Goal: Task Accomplishment & Management: Complete application form

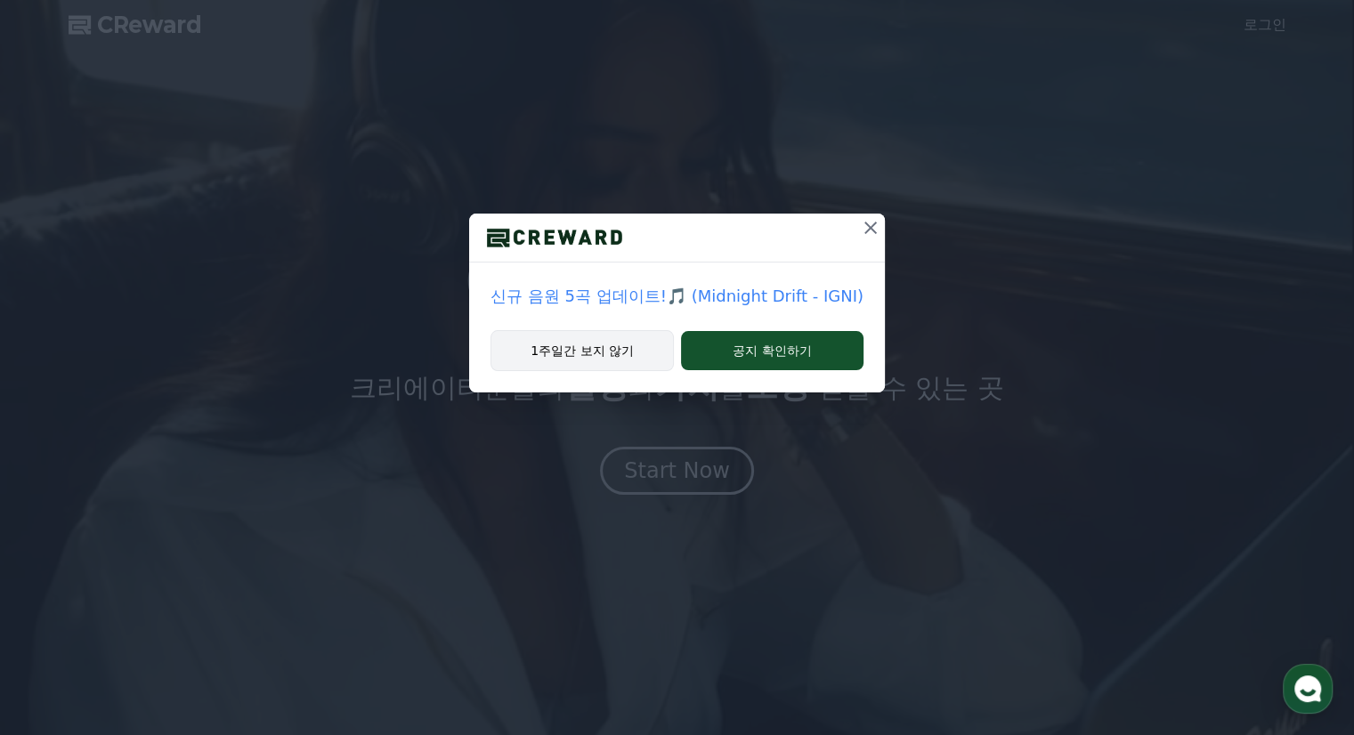
drag, startPoint x: 0, startPoint y: 0, endPoint x: 585, endPoint y: 355, distance: 684.3
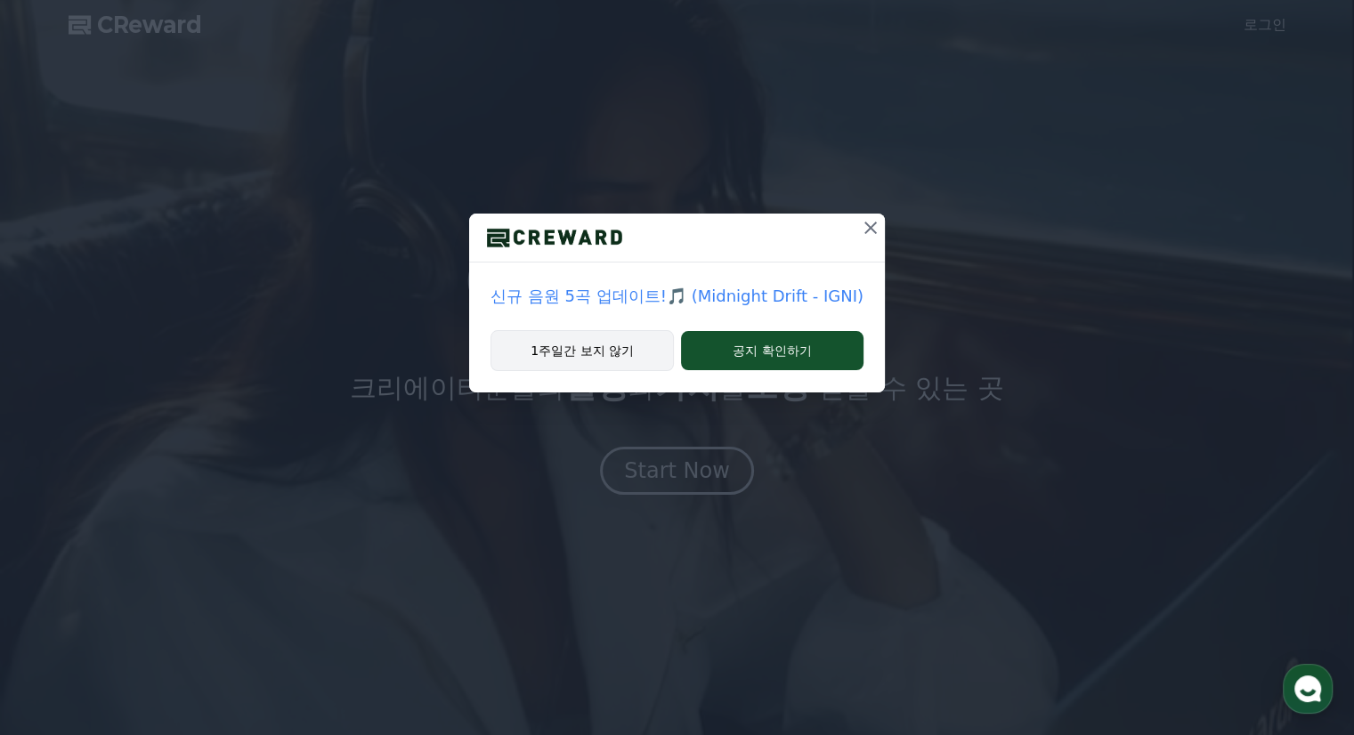
click at [585, 355] on button "1주일간 보지 않기" at bounding box center [582, 350] width 183 height 41
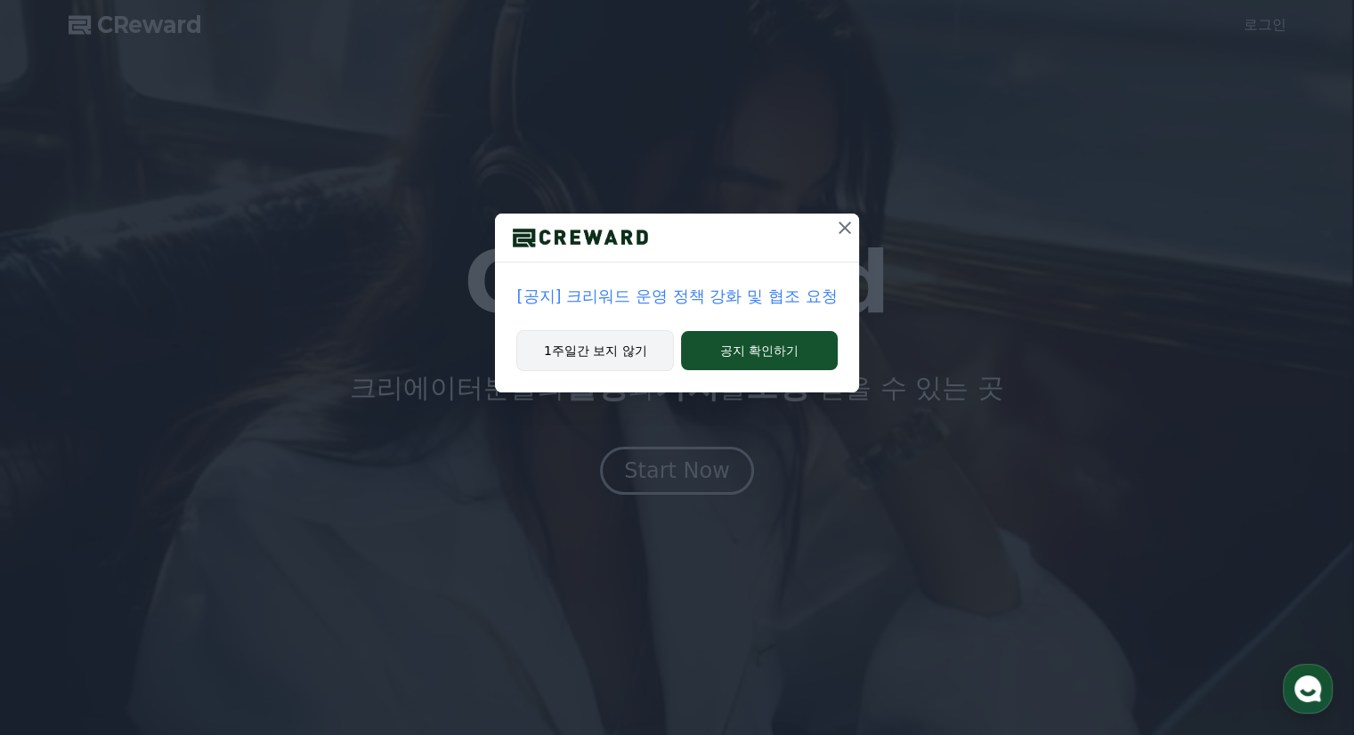
click at [627, 357] on button "1주일간 보지 않기" at bounding box center [595, 350] width 158 height 41
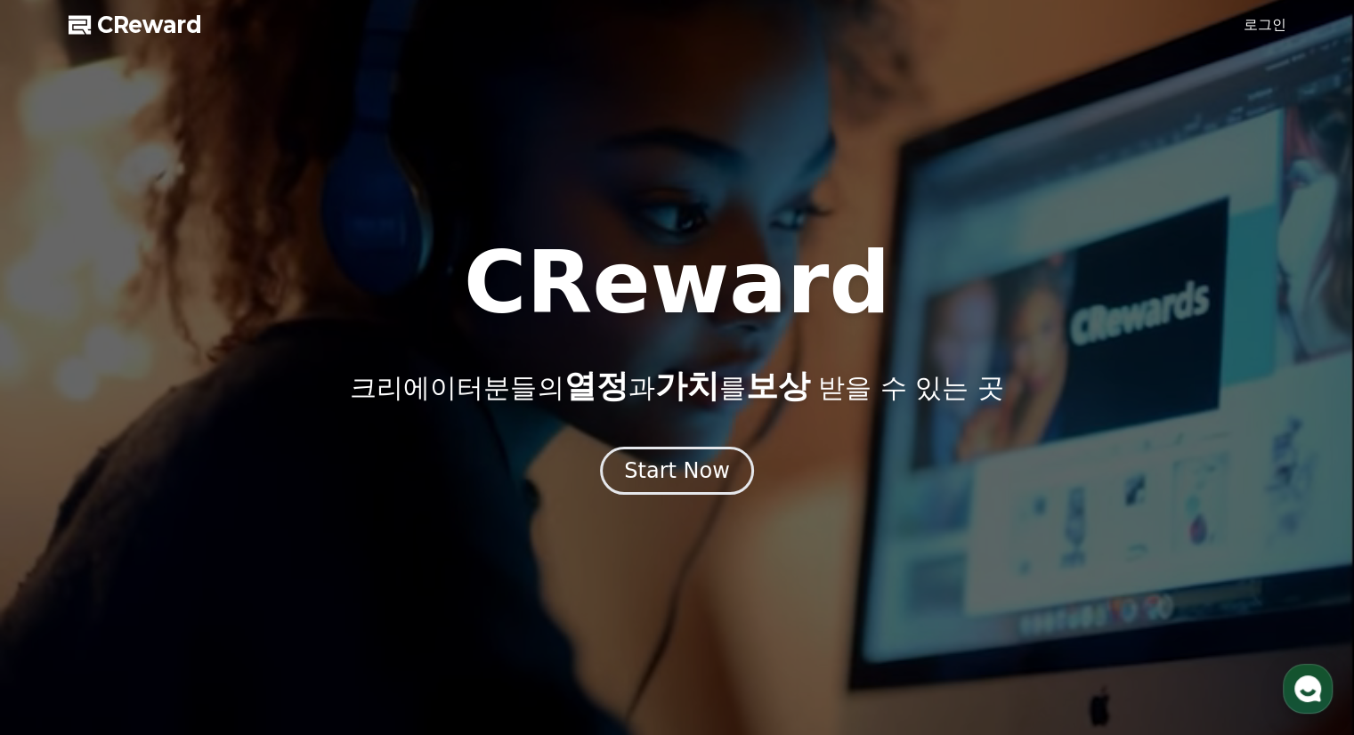
click at [1264, 28] on link "로그인" at bounding box center [1265, 24] width 43 height 21
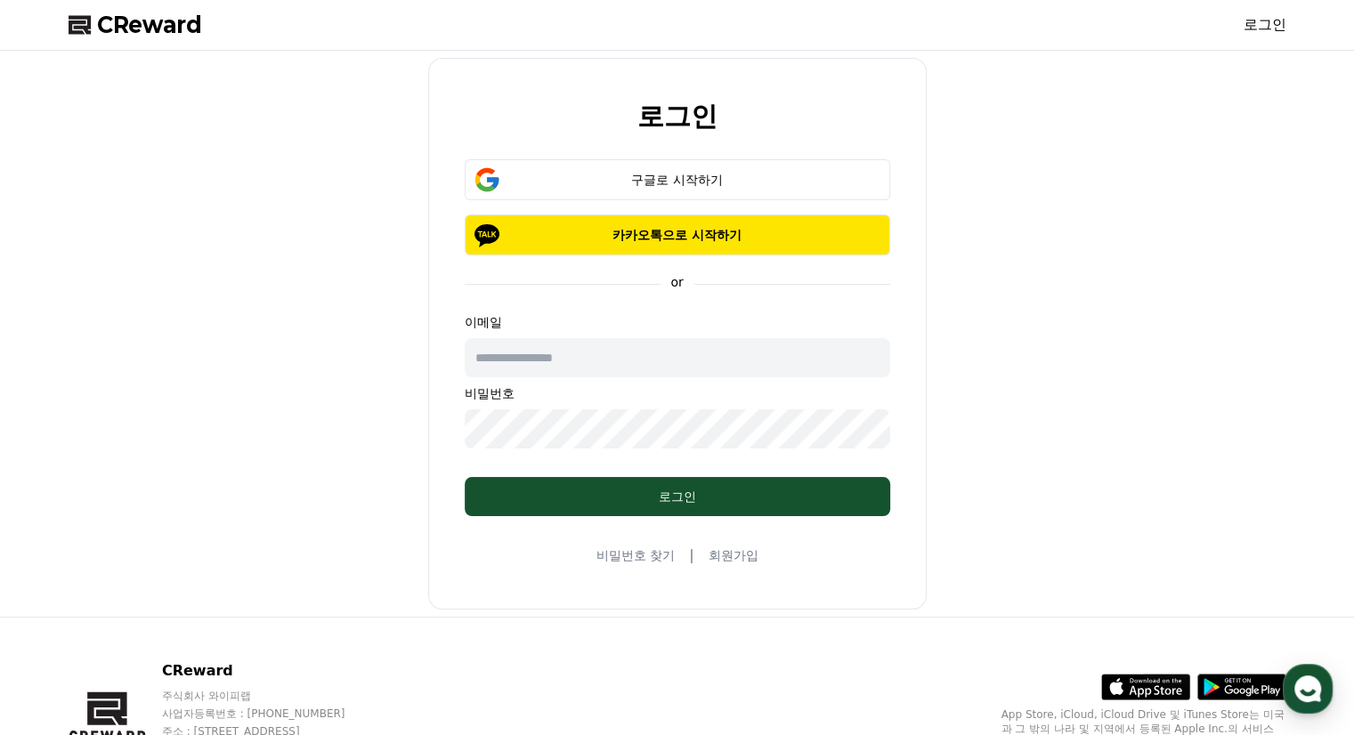
click at [609, 358] on input "text" at bounding box center [678, 357] width 426 height 39
type input "**********"
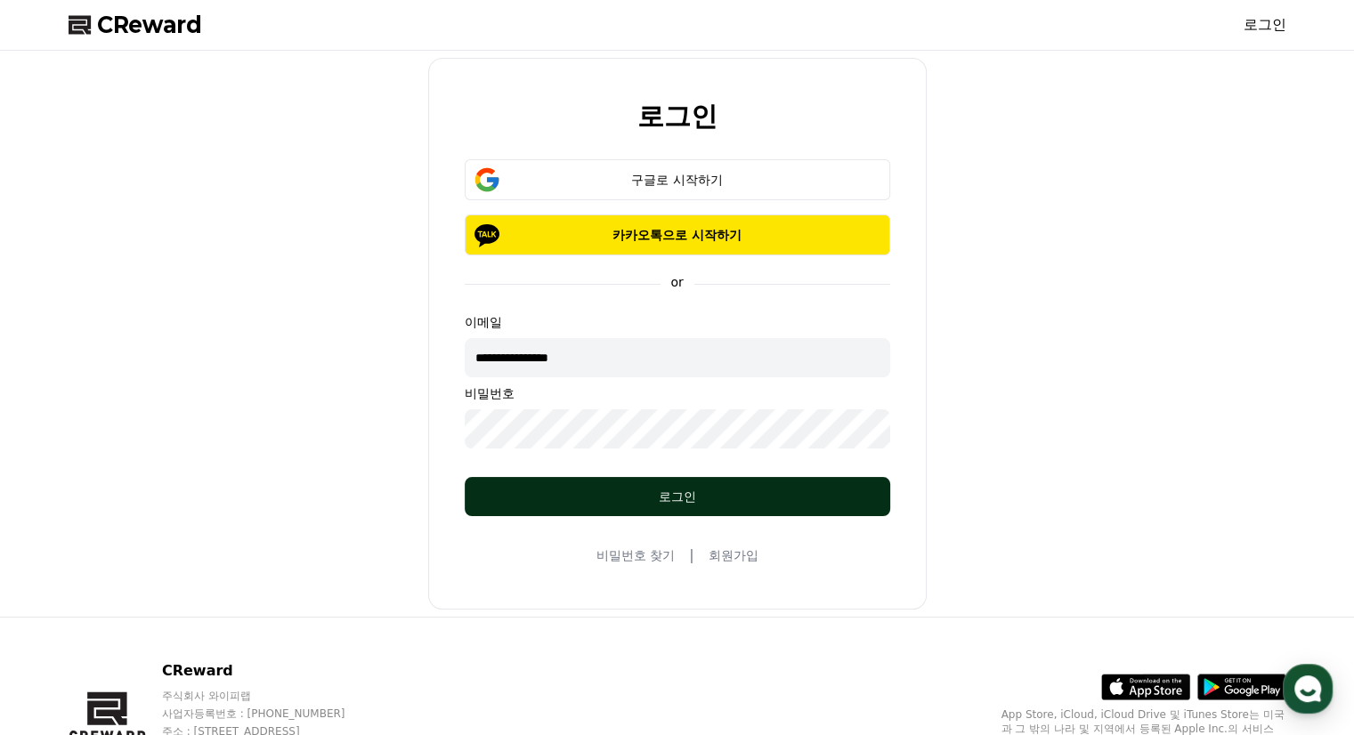
click at [661, 500] on div "로그인" at bounding box center [677, 497] width 354 height 18
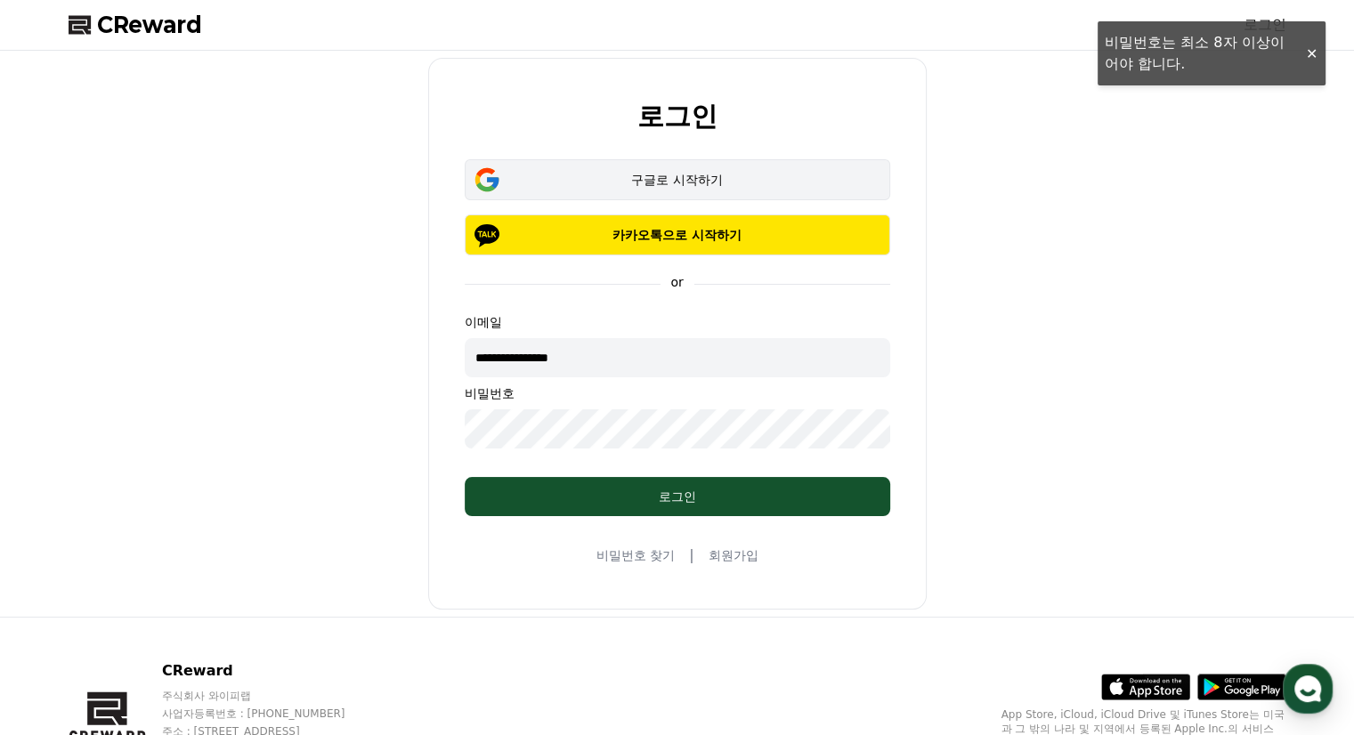
click at [673, 183] on div "구글로 시작하기" at bounding box center [678, 180] width 374 height 18
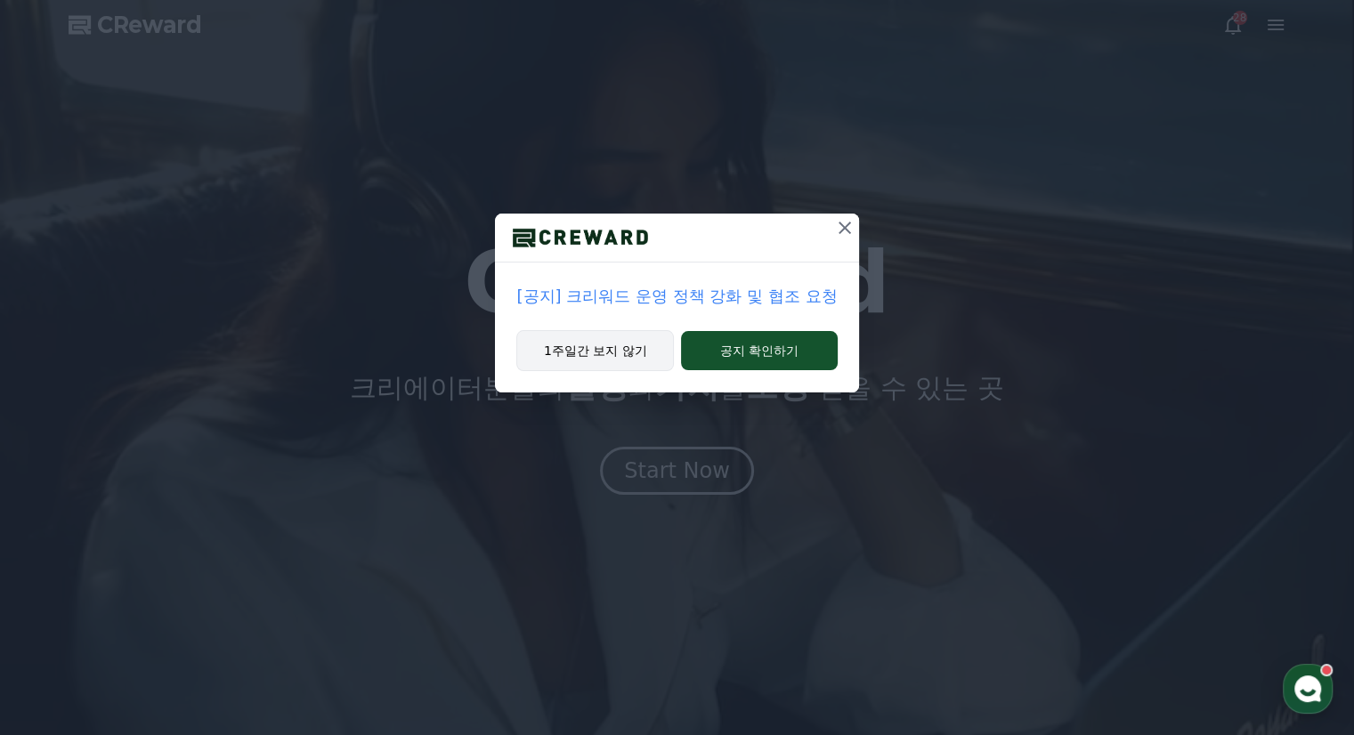
click at [602, 360] on button "1주일간 보지 않기" at bounding box center [595, 350] width 158 height 41
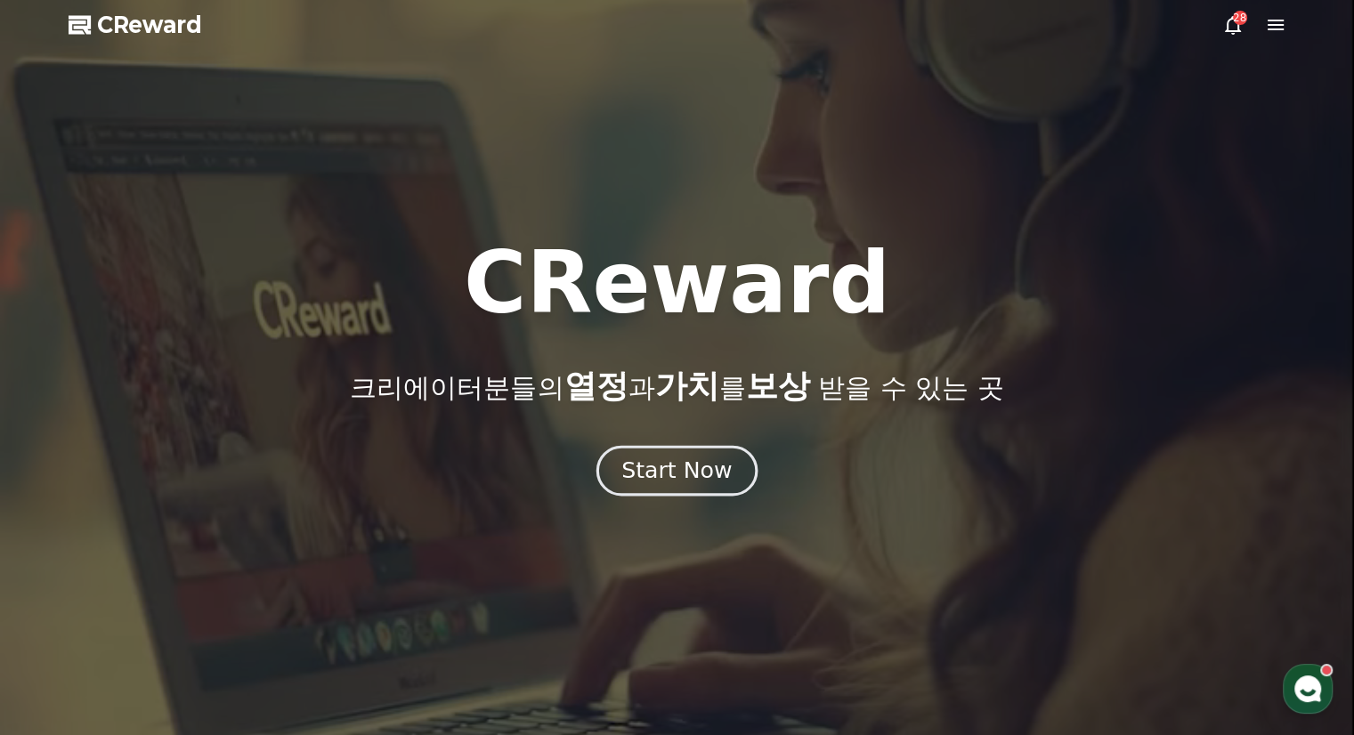
click at [684, 476] on div "Start Now" at bounding box center [676, 471] width 110 height 30
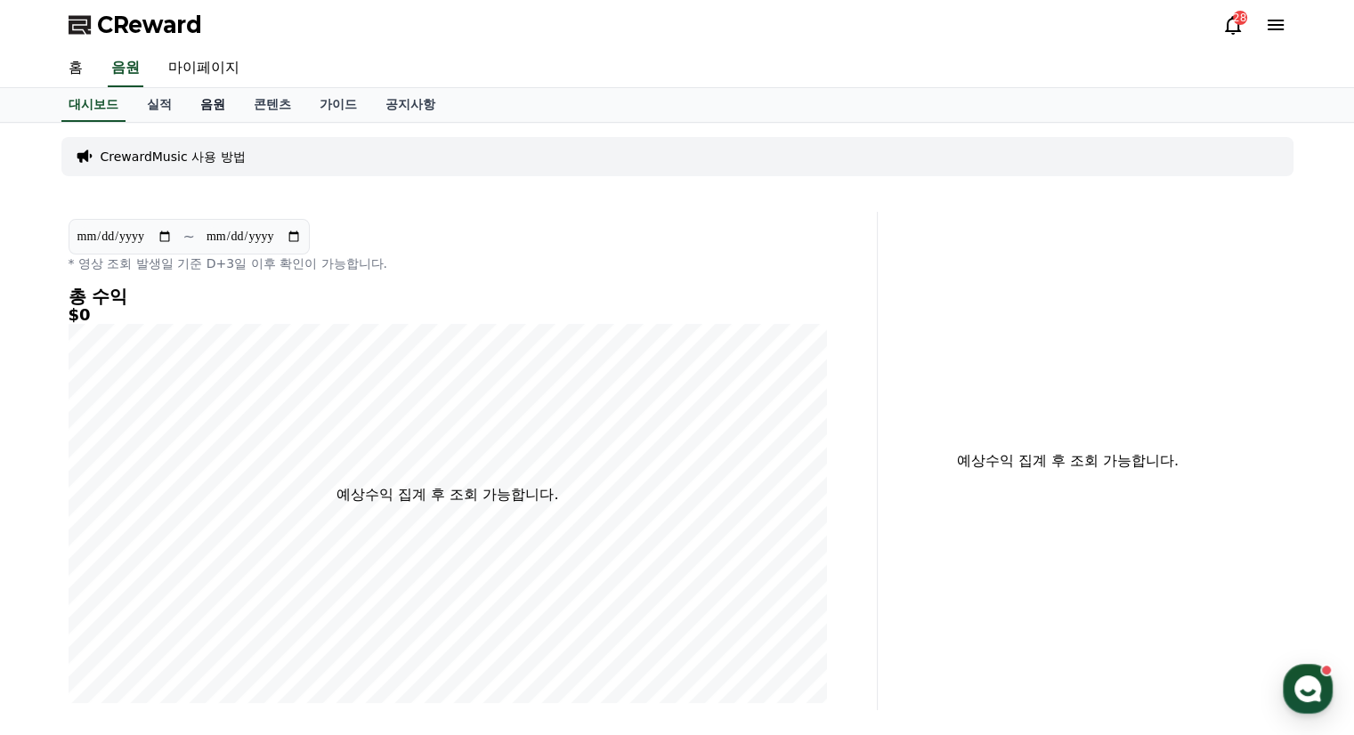
click at [209, 101] on link "음원" at bounding box center [212, 105] width 53 height 34
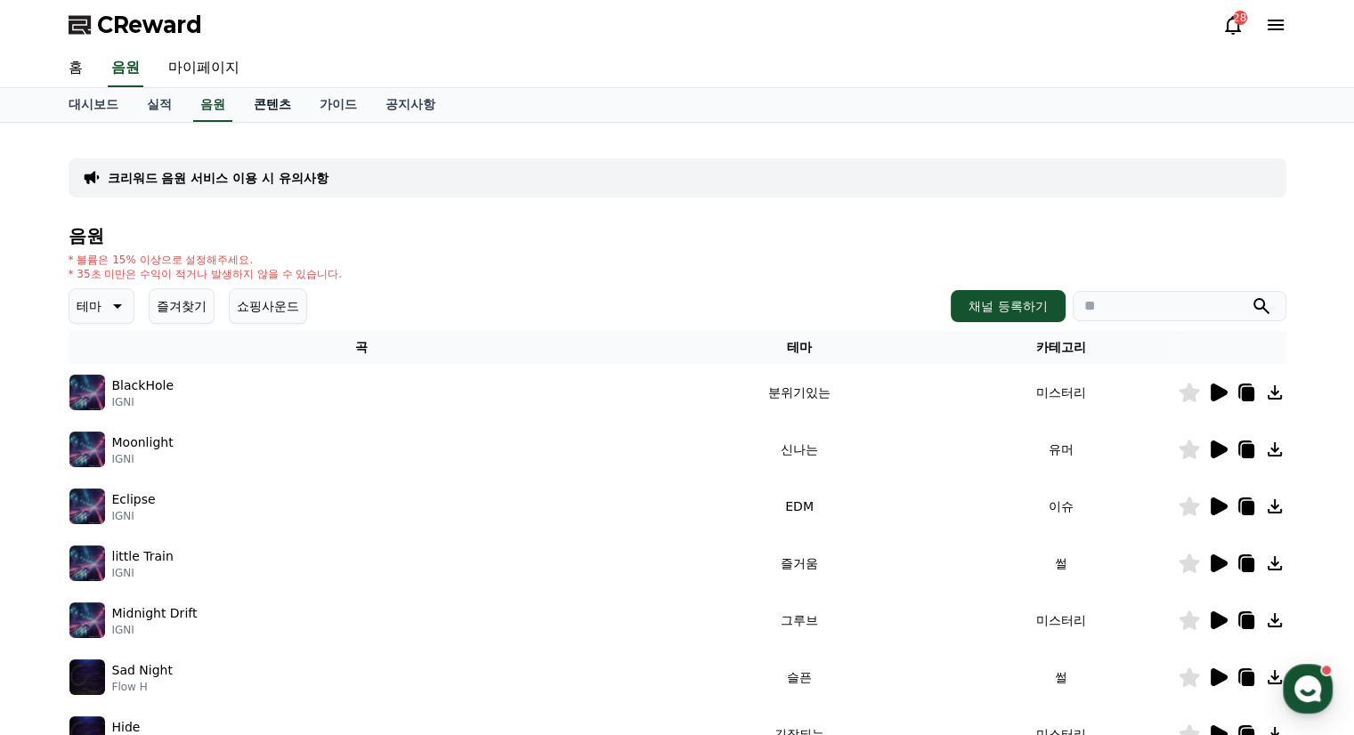
click at [270, 101] on link "콘텐츠" at bounding box center [272, 105] width 66 height 34
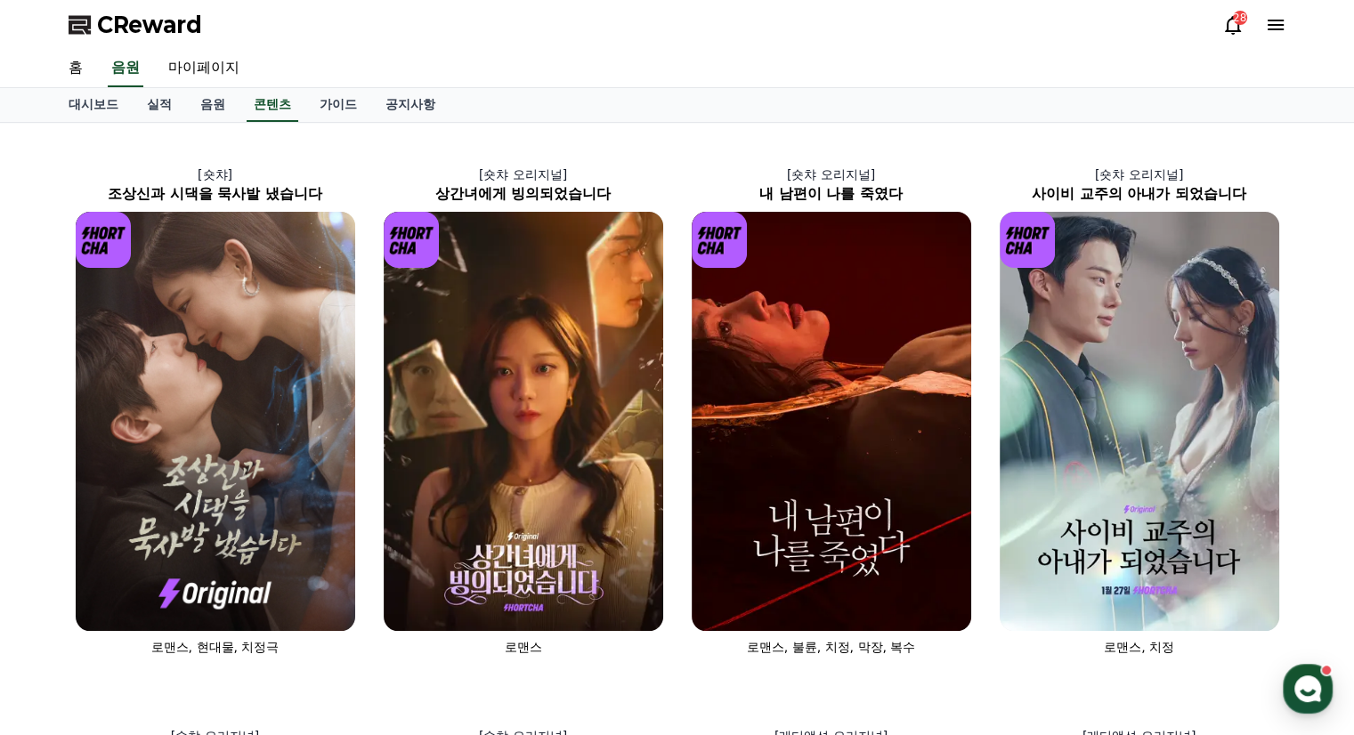
click at [1228, 29] on icon at bounding box center [1233, 25] width 16 height 19
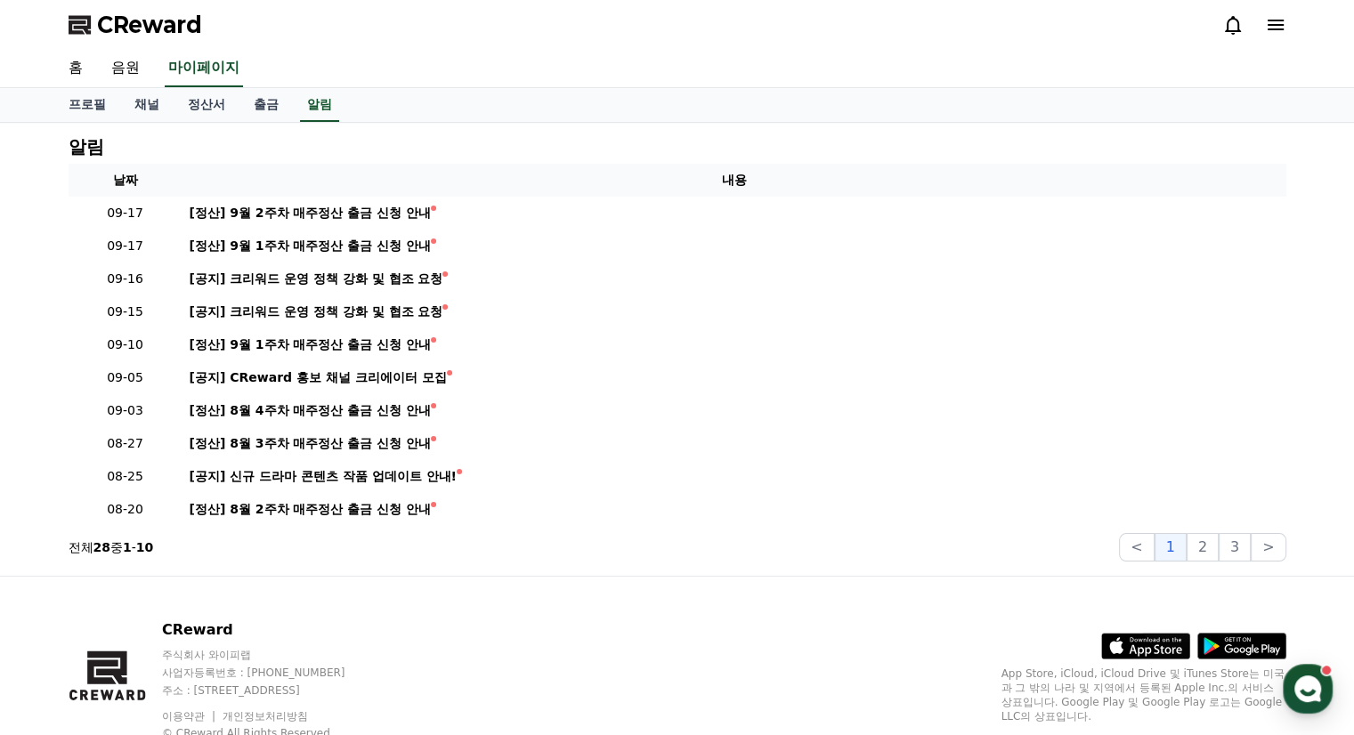
click at [1242, 29] on icon at bounding box center [1232, 24] width 21 height 21
click at [140, 96] on link "채널" at bounding box center [146, 105] width 53 height 34
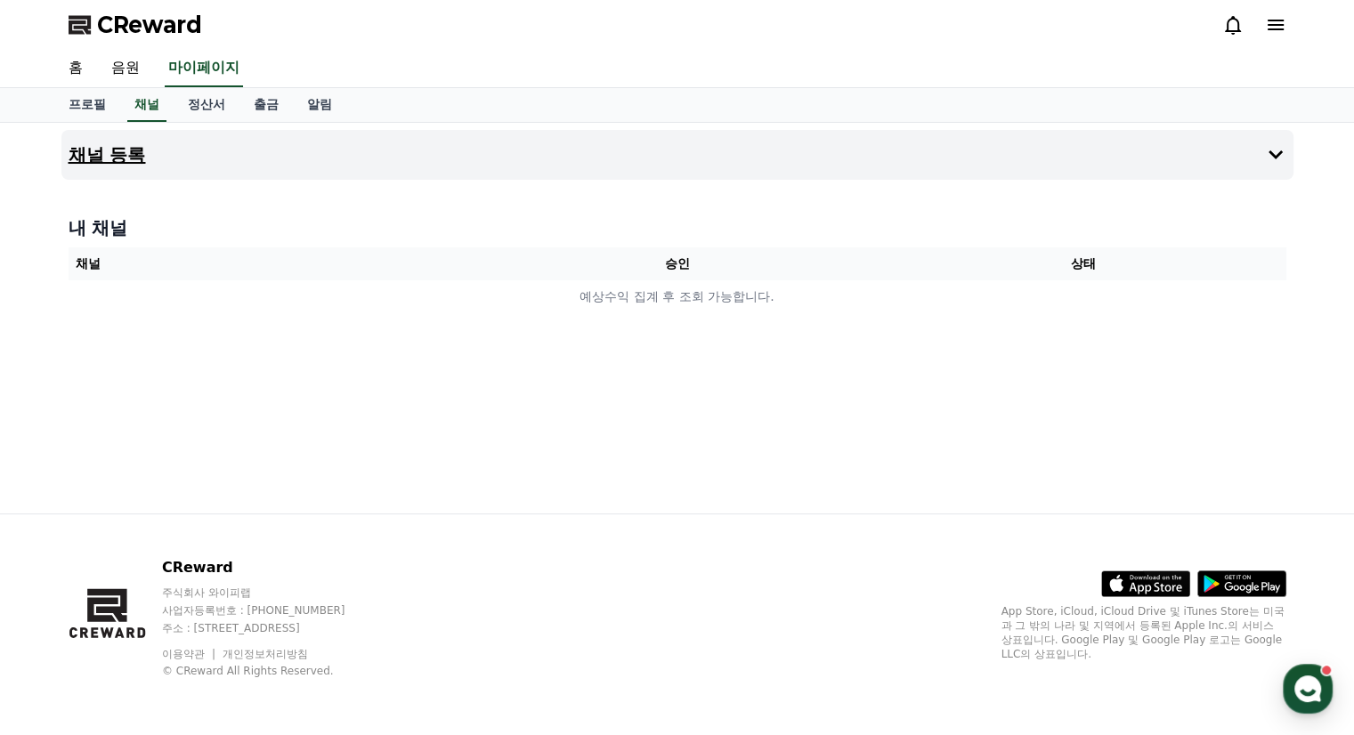
click at [119, 161] on h4 "채널 등록" at bounding box center [107, 155] width 77 height 20
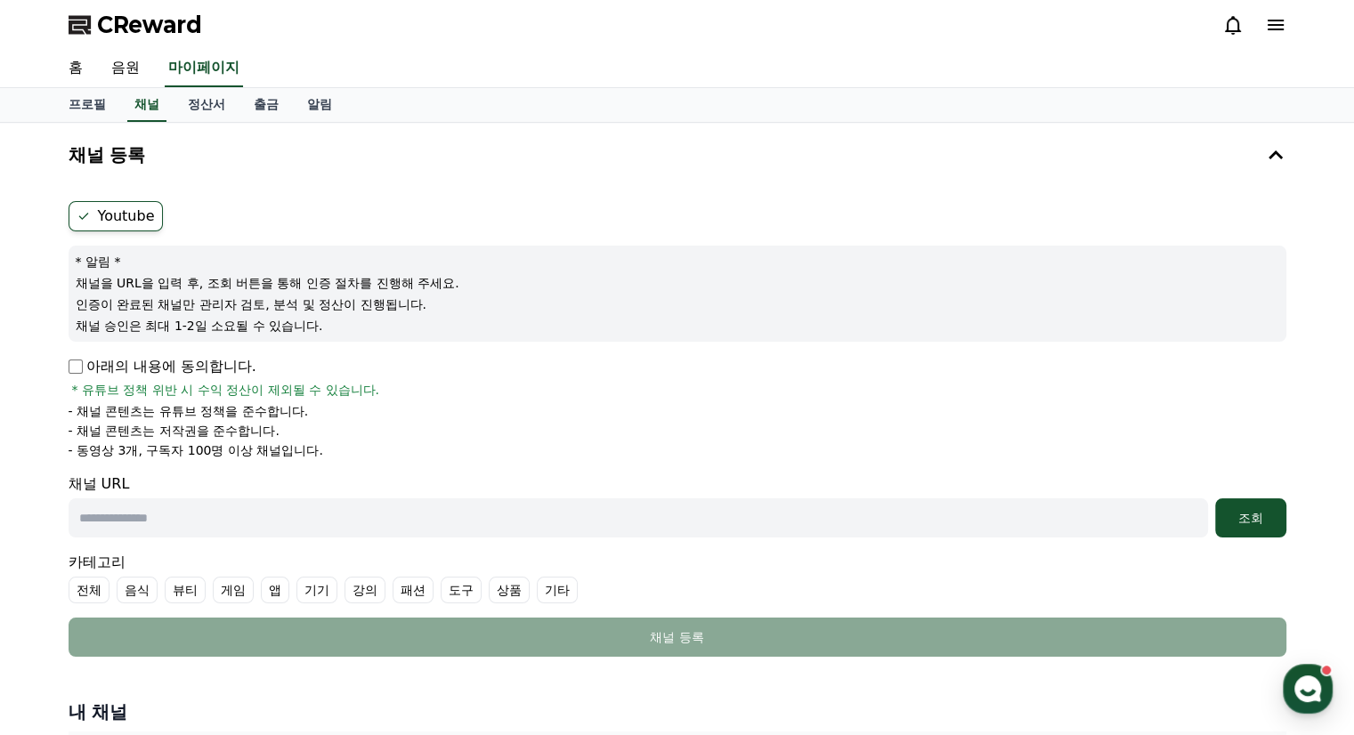
click at [388, 296] on p "인증이 완료된 채널만 관리자 검토, 분석 및 정산이 진행됩니다." at bounding box center [678, 305] width 1204 height 18
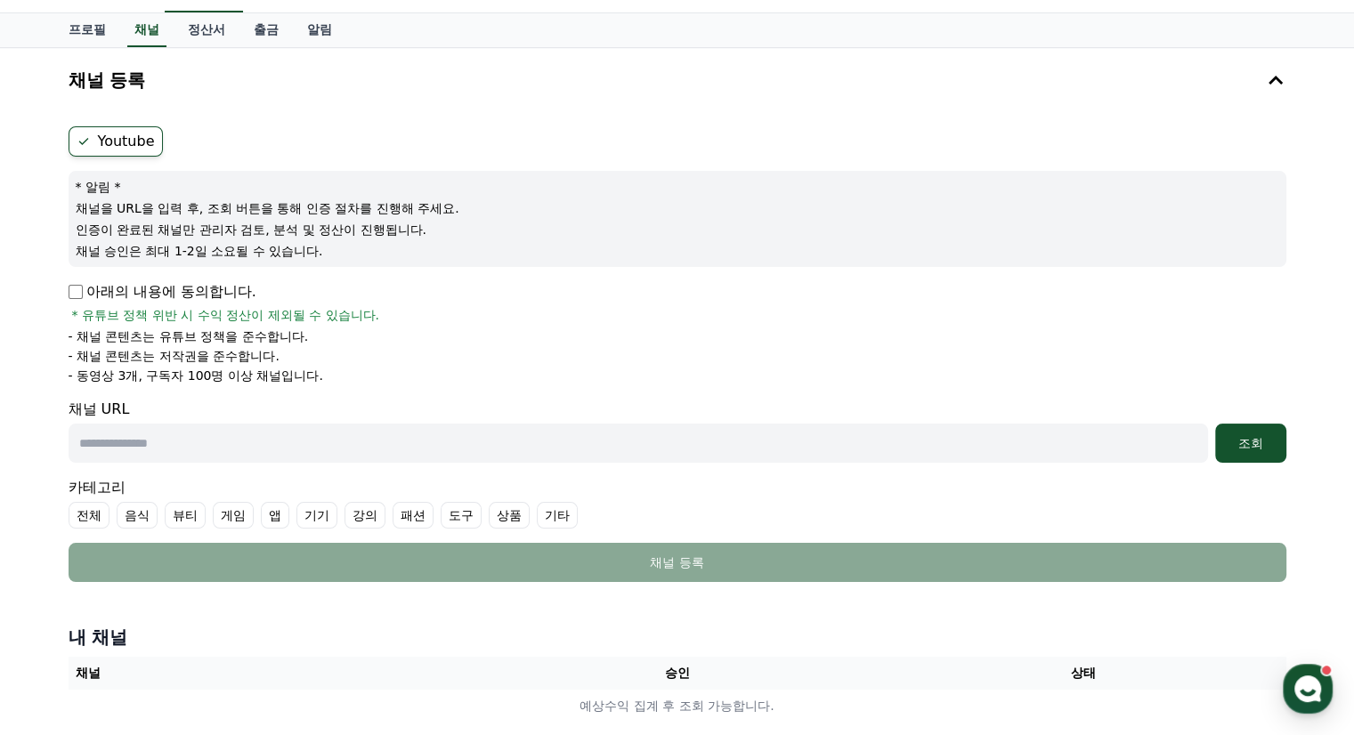
scroll to position [89, 0]
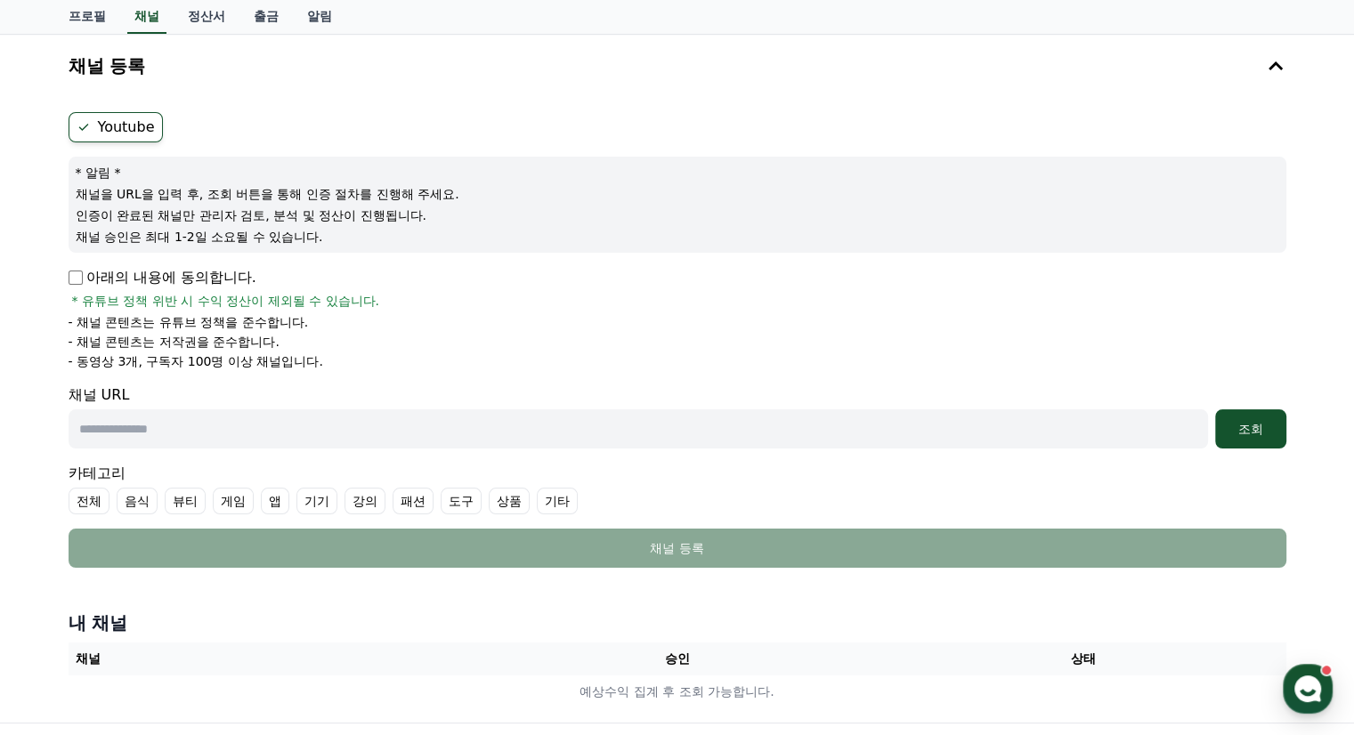
click at [375, 426] on input "text" at bounding box center [639, 429] width 1140 height 39
paste input "**********"
type input "**********"
click at [1261, 429] on div "조회" at bounding box center [1250, 429] width 57 height 18
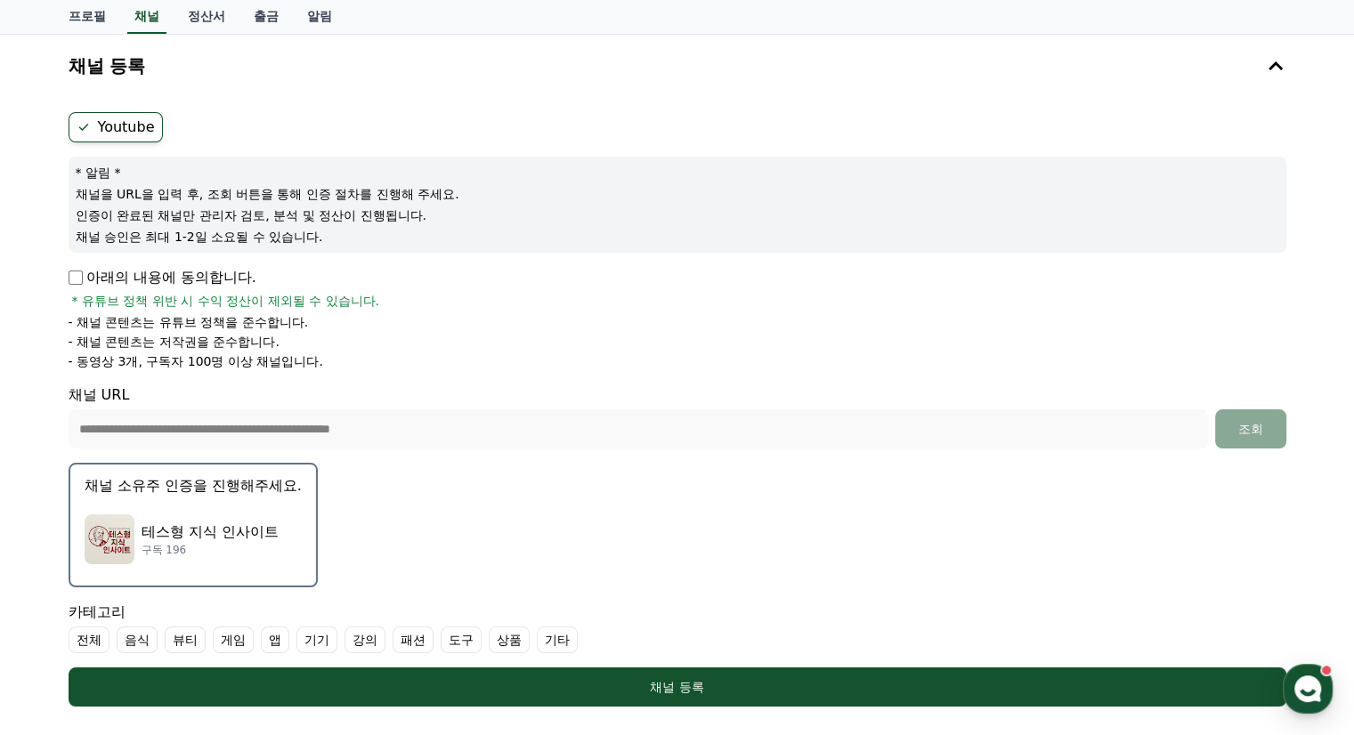
scroll to position [178, 0]
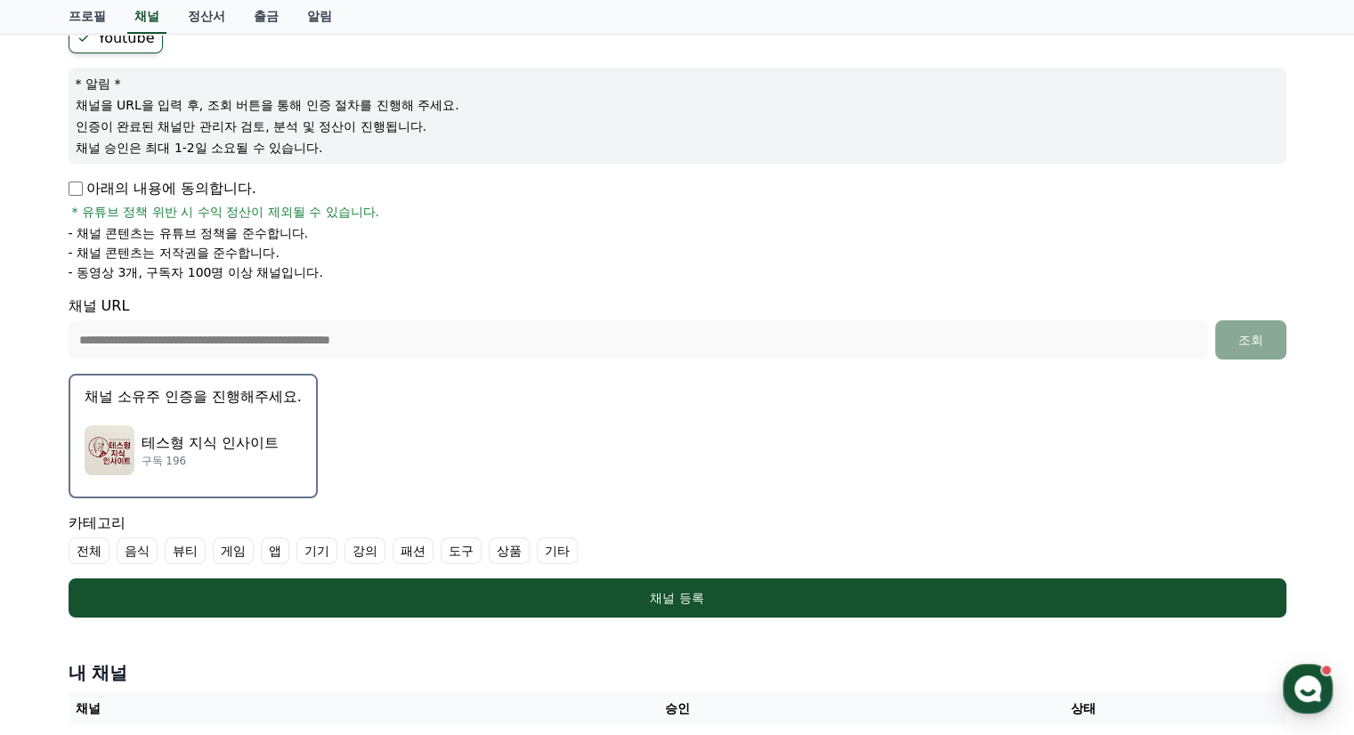
click at [206, 395] on p "채널 소유주 인증을 진행해주세요." at bounding box center [193, 396] width 217 height 21
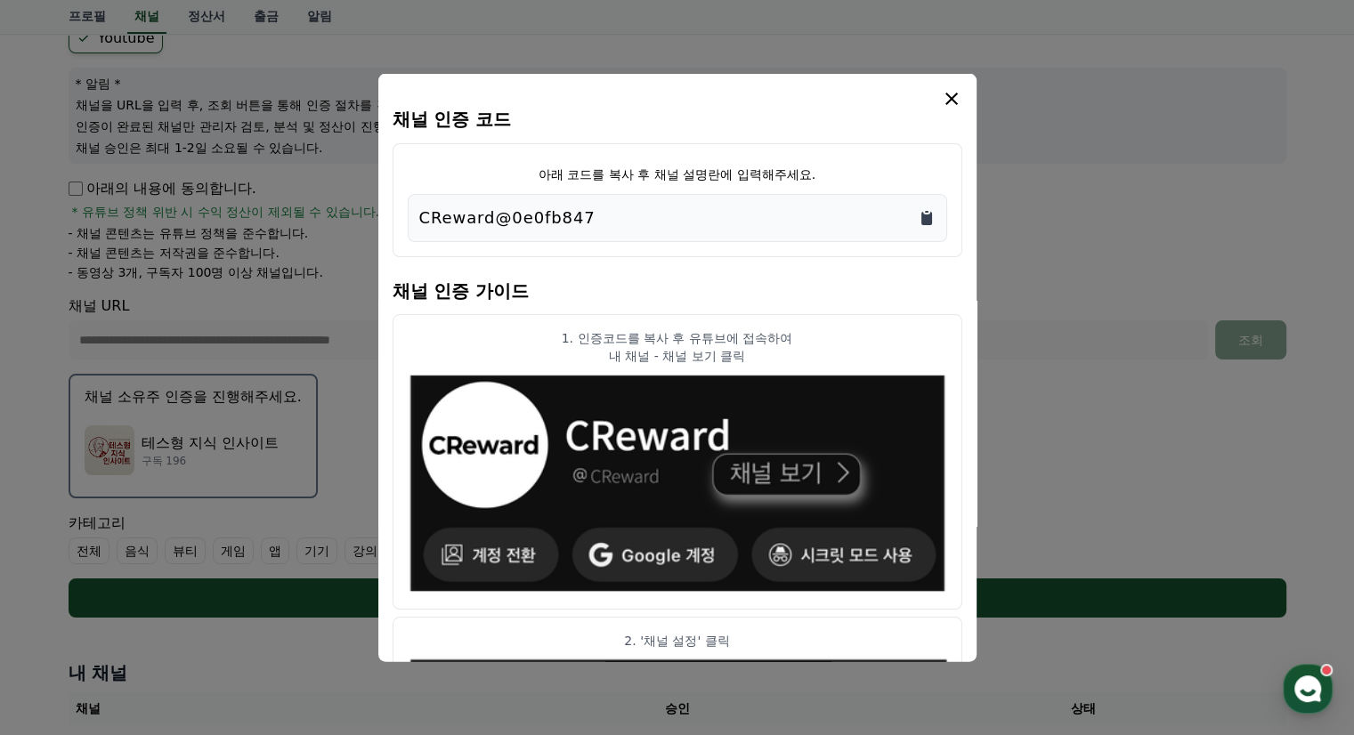
click at [923, 217] on icon "Copy to clipboard" at bounding box center [926, 218] width 11 height 13
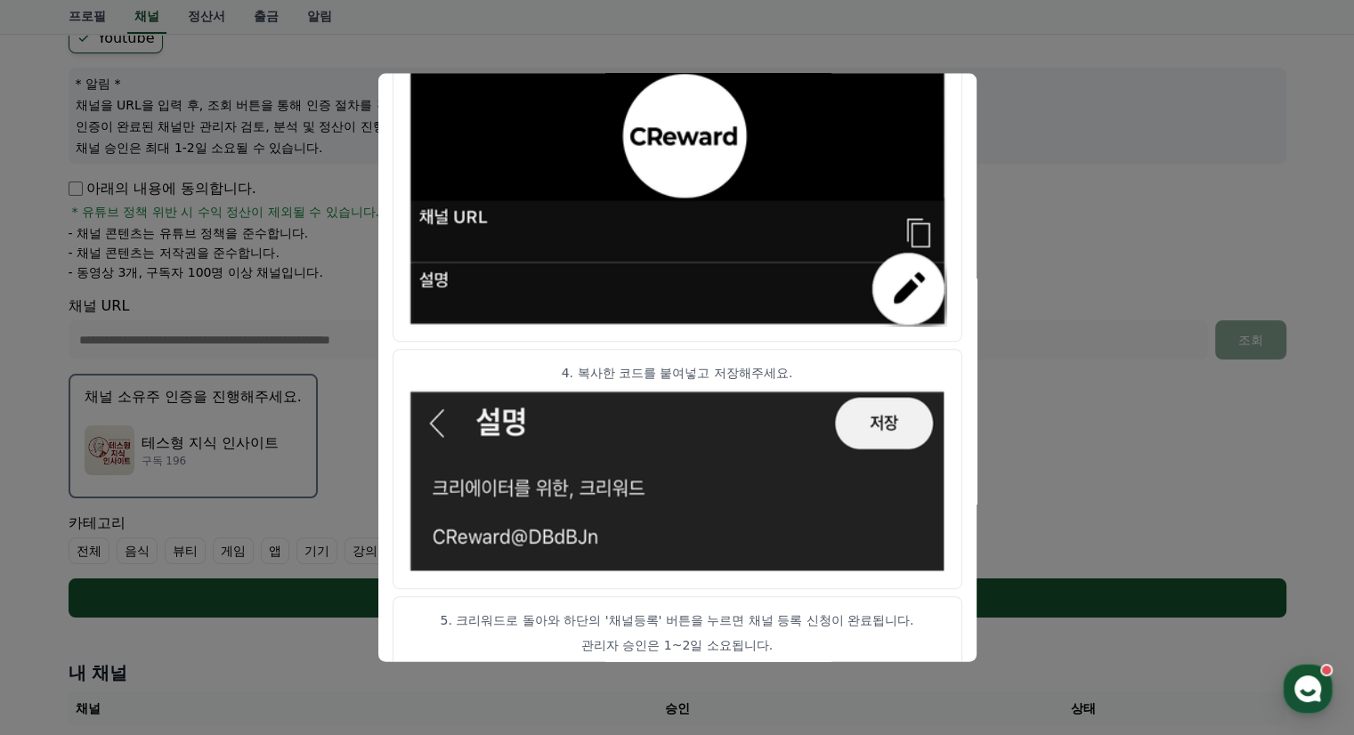
scroll to position [946, 0]
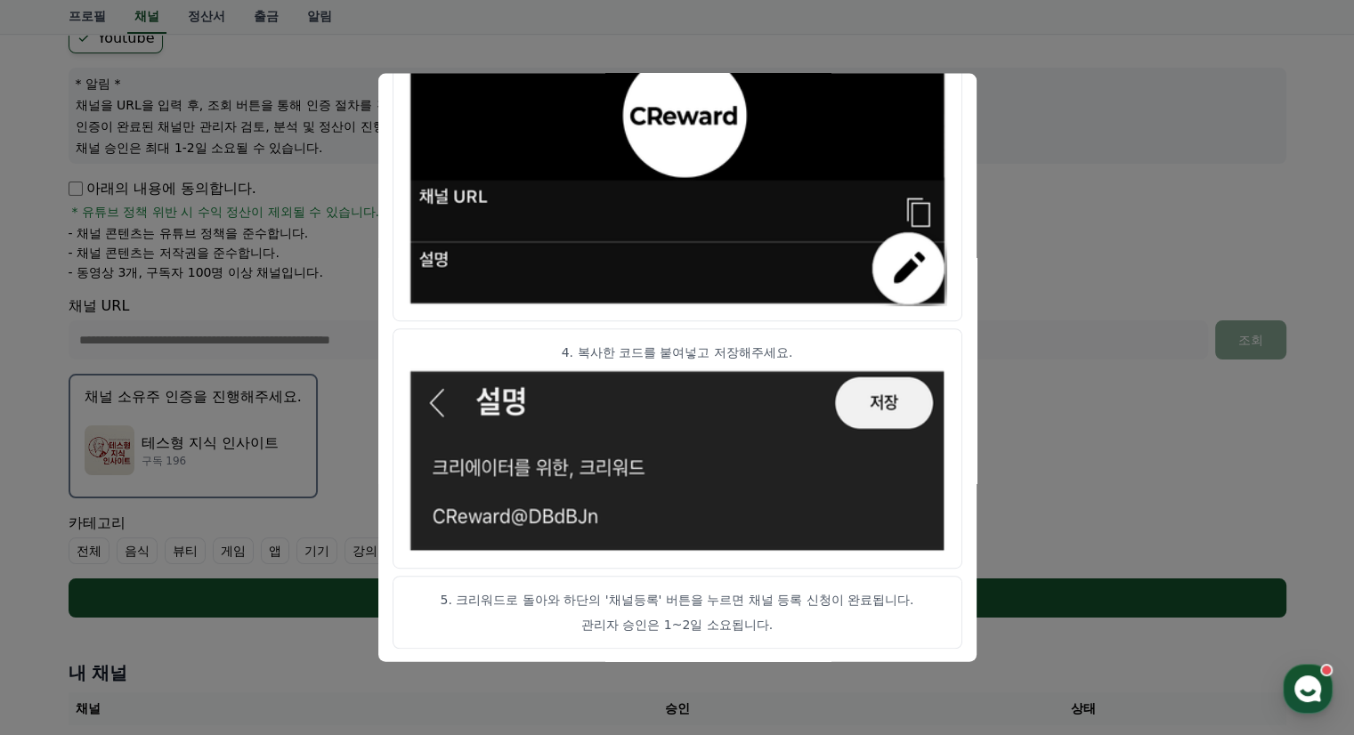
click at [681, 710] on button "close modal" at bounding box center [677, 367] width 1354 height 735
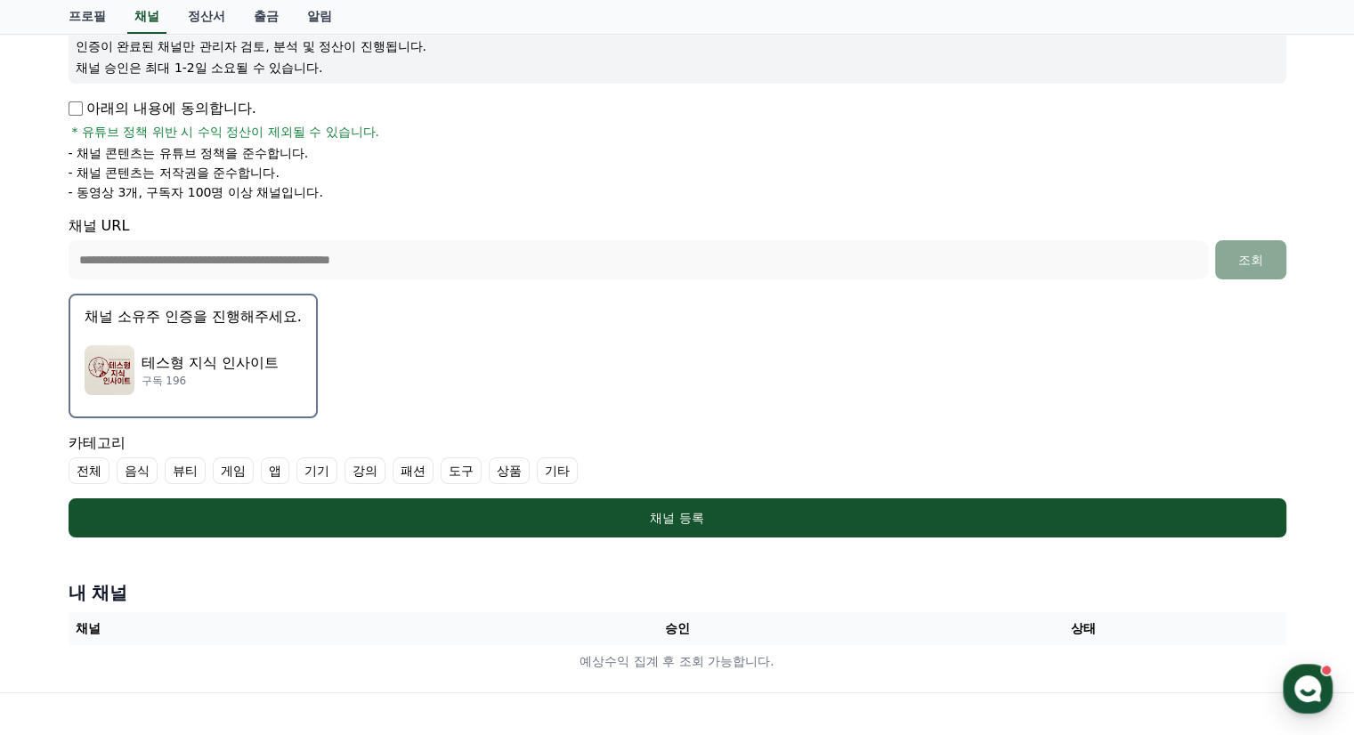
scroll to position [256, 0]
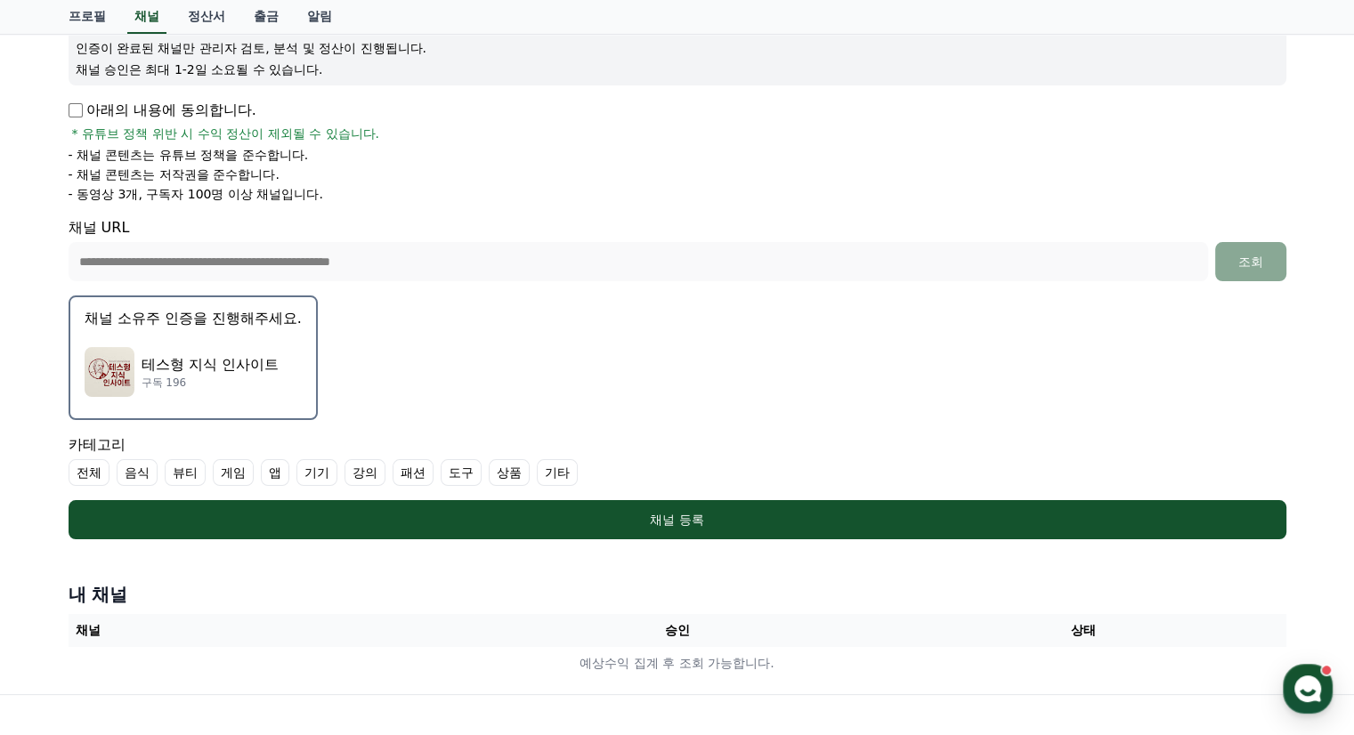
click at [197, 316] on p "채널 소유주 인증을 진행해주세요." at bounding box center [193, 318] width 217 height 21
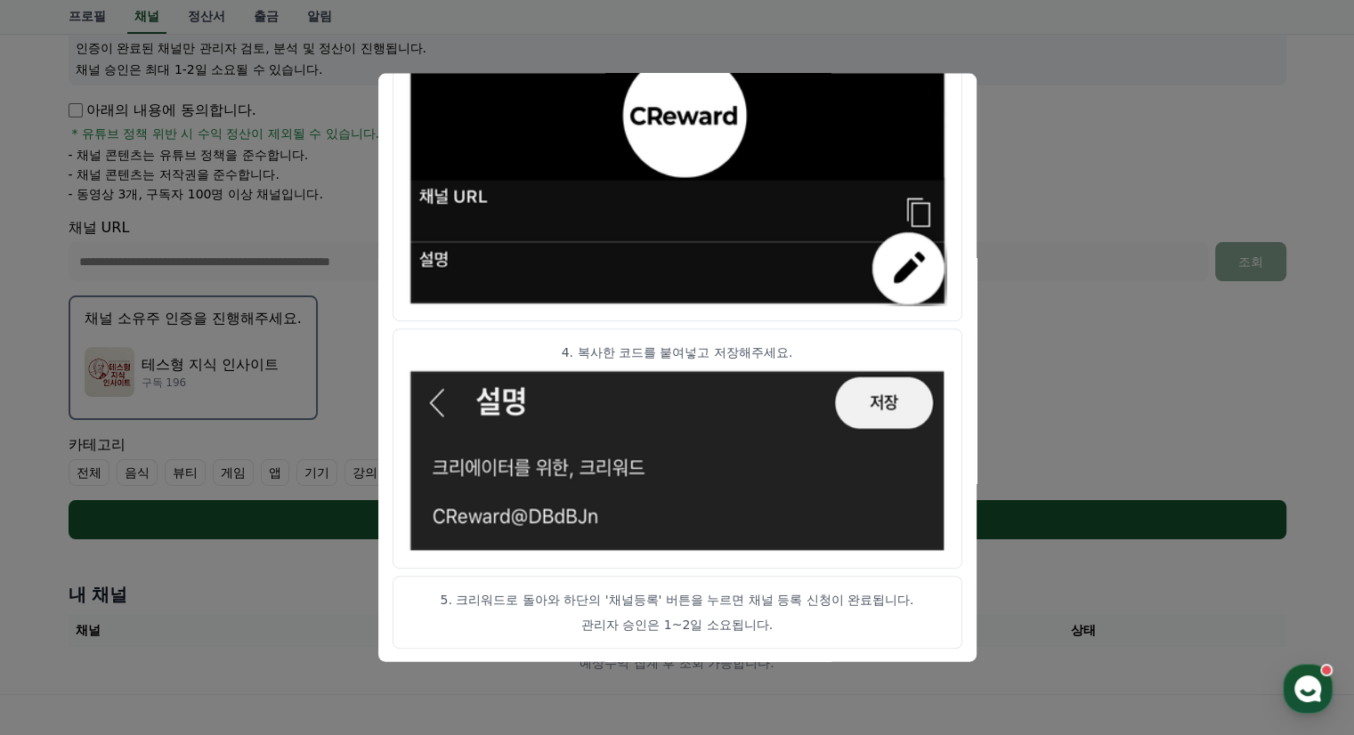
scroll to position [345, 0]
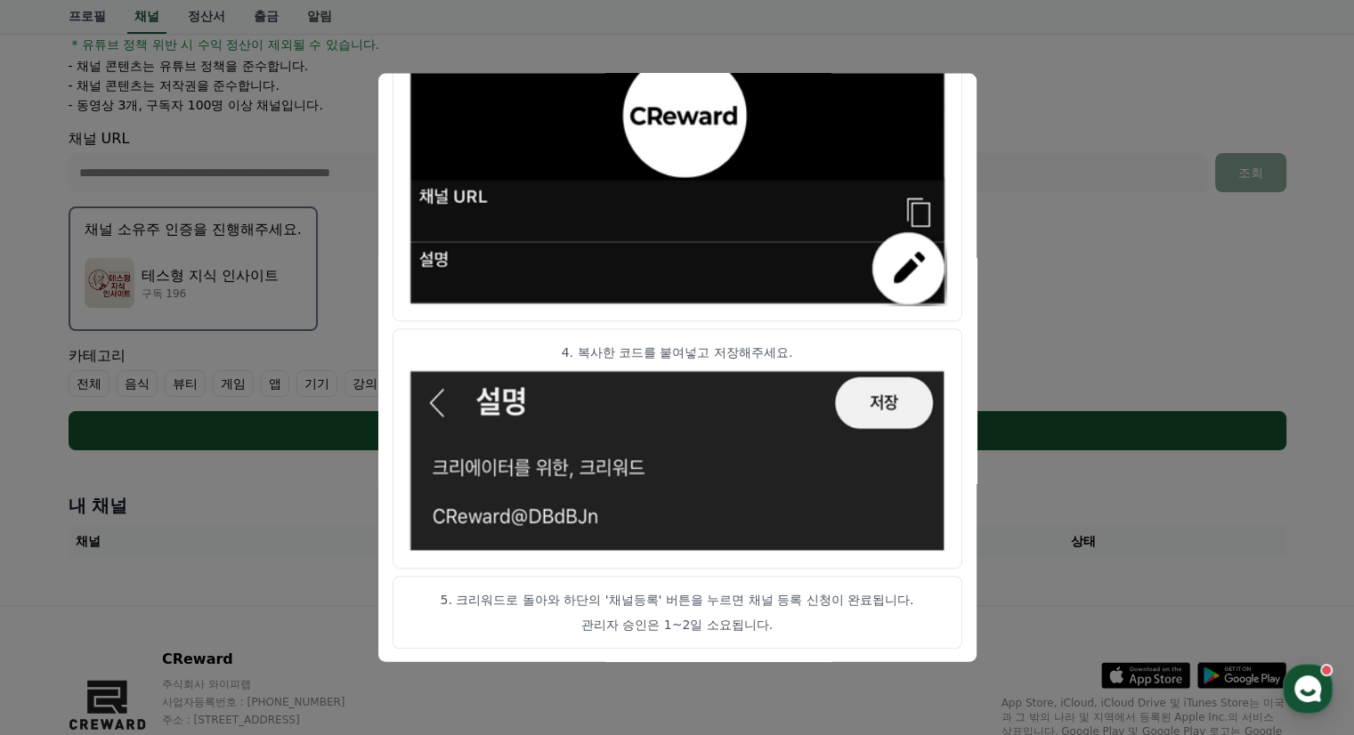
click at [1026, 603] on button "close modal" at bounding box center [677, 367] width 1354 height 735
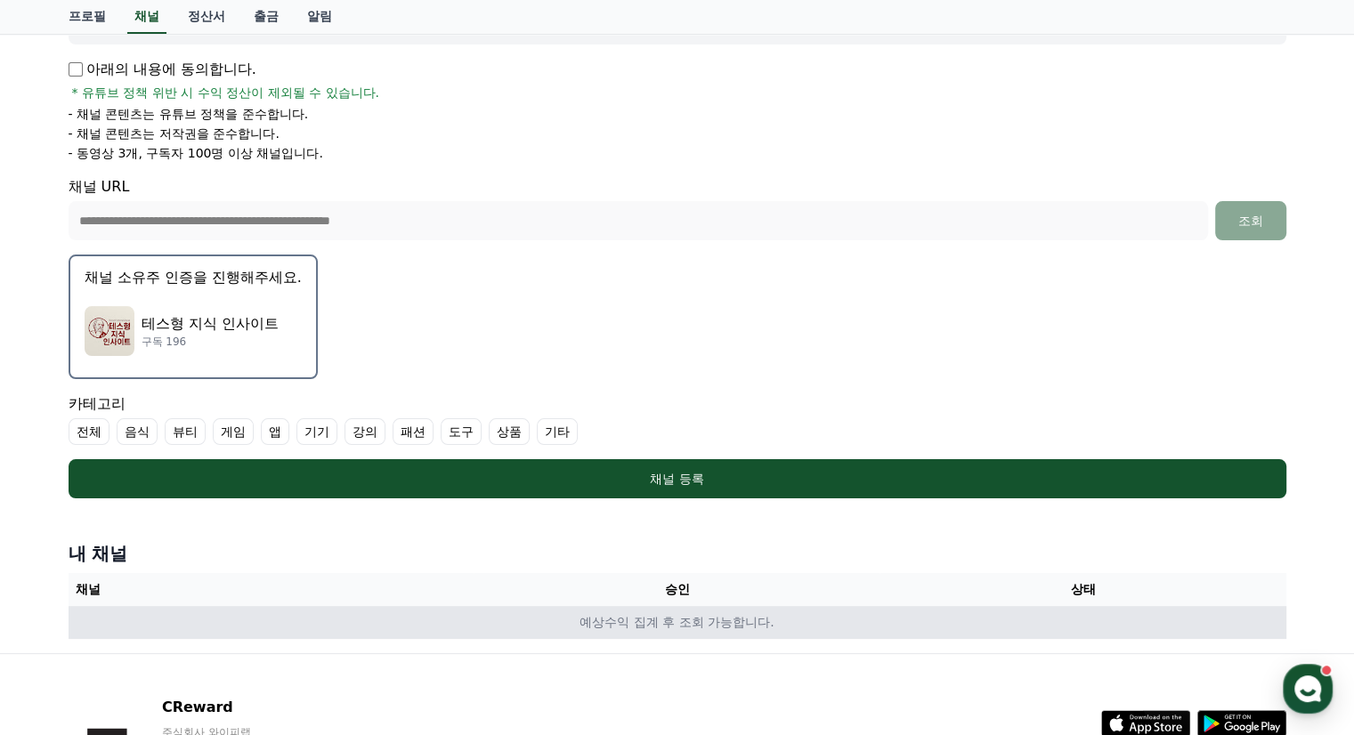
scroll to position [167, 0]
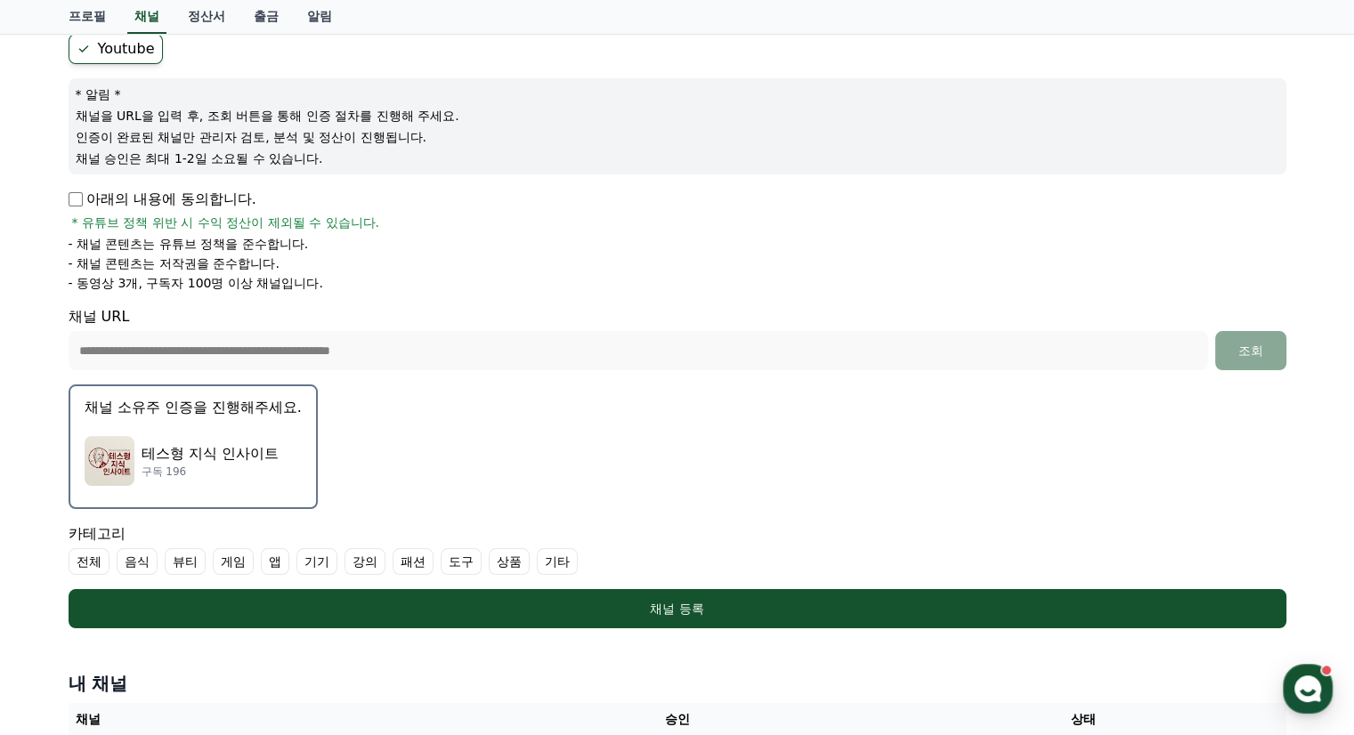
click at [14, 334] on div "**********" at bounding box center [677, 369] width 1354 height 828
click at [645, 385] on form "**********" at bounding box center [678, 331] width 1218 height 595
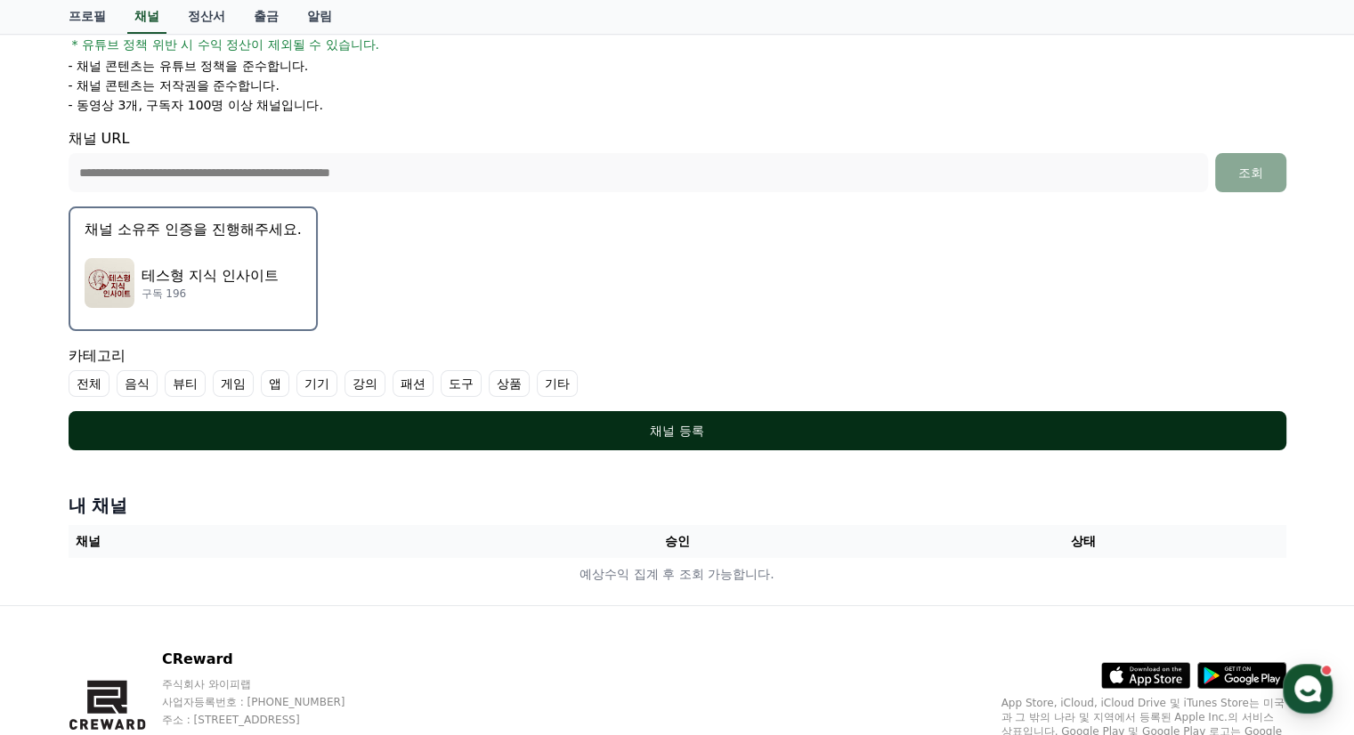
click at [707, 422] on div "채널 등록" at bounding box center [677, 431] width 1147 height 18
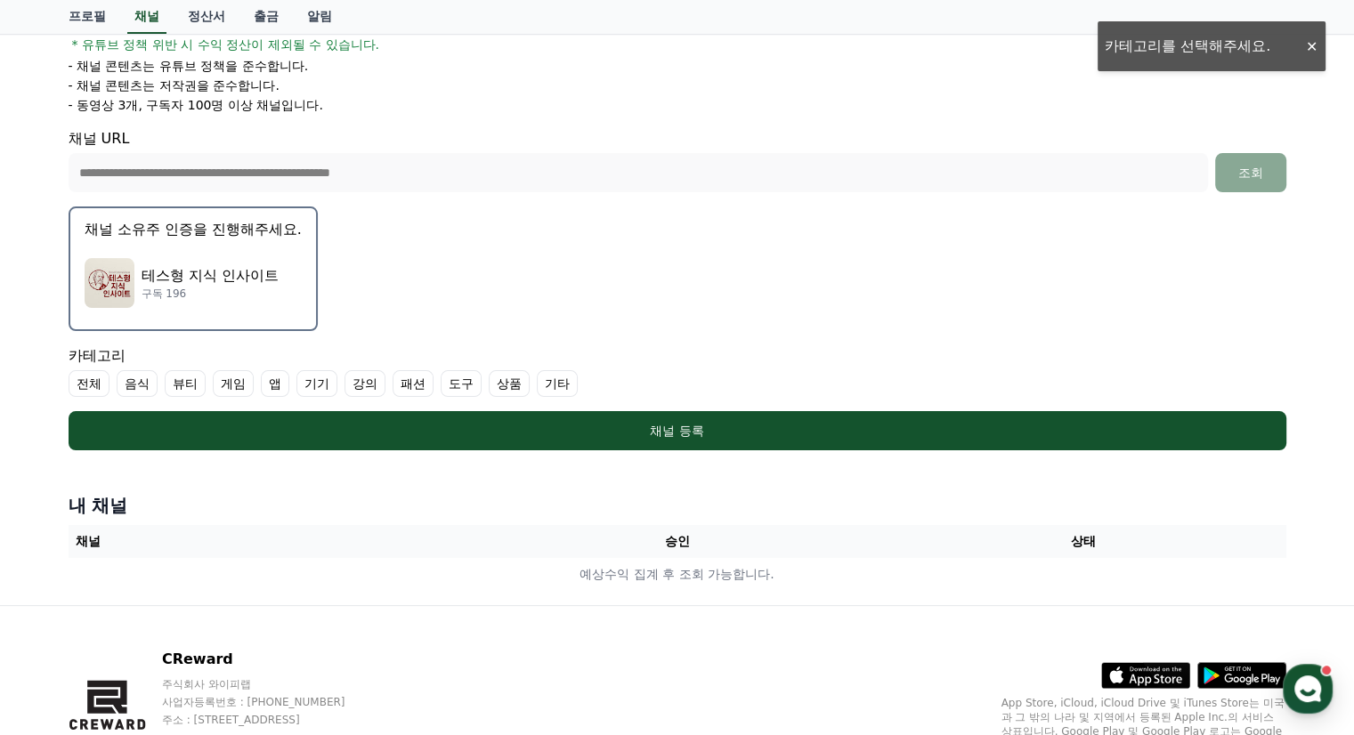
click at [554, 380] on label "기타" at bounding box center [557, 383] width 41 height 27
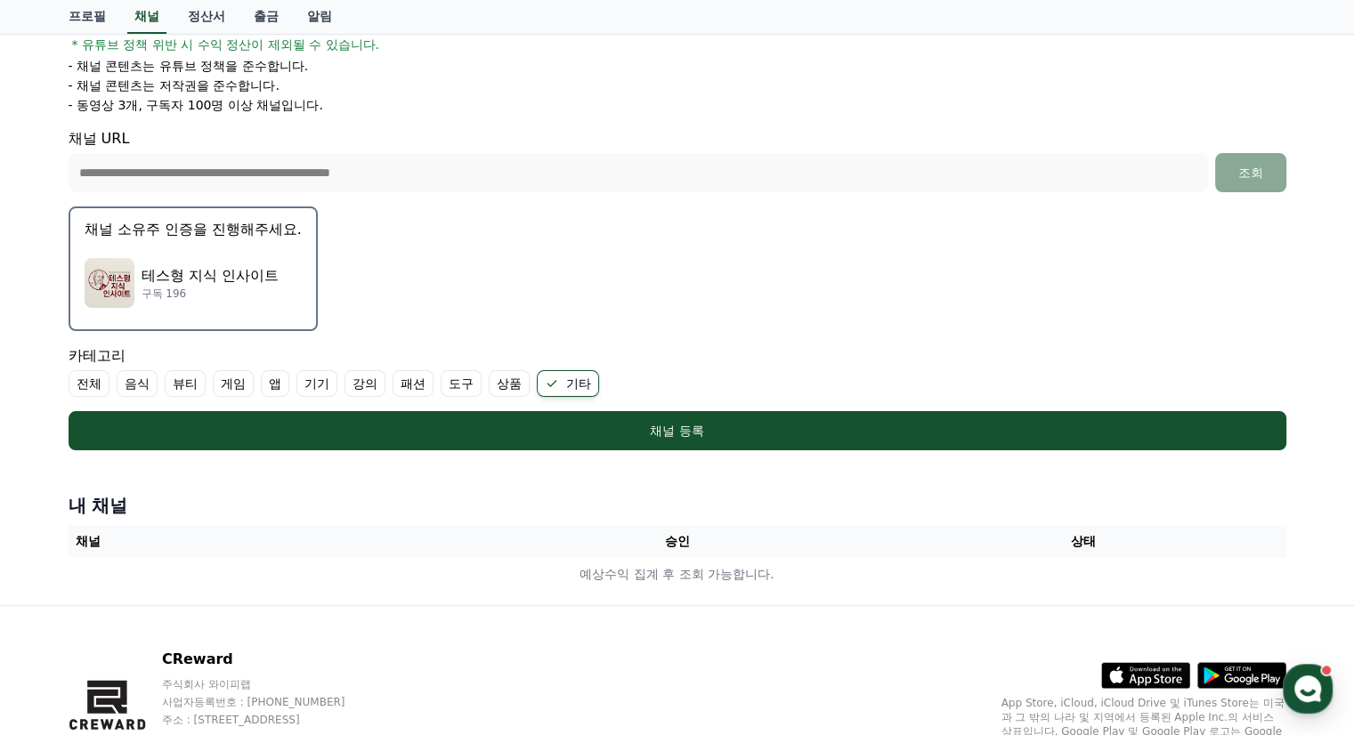
click at [93, 381] on label "전체" at bounding box center [89, 383] width 41 height 27
click at [586, 375] on label "기타" at bounding box center [589, 383] width 62 height 27
click at [588, 376] on label "기타" at bounding box center [578, 383] width 41 height 27
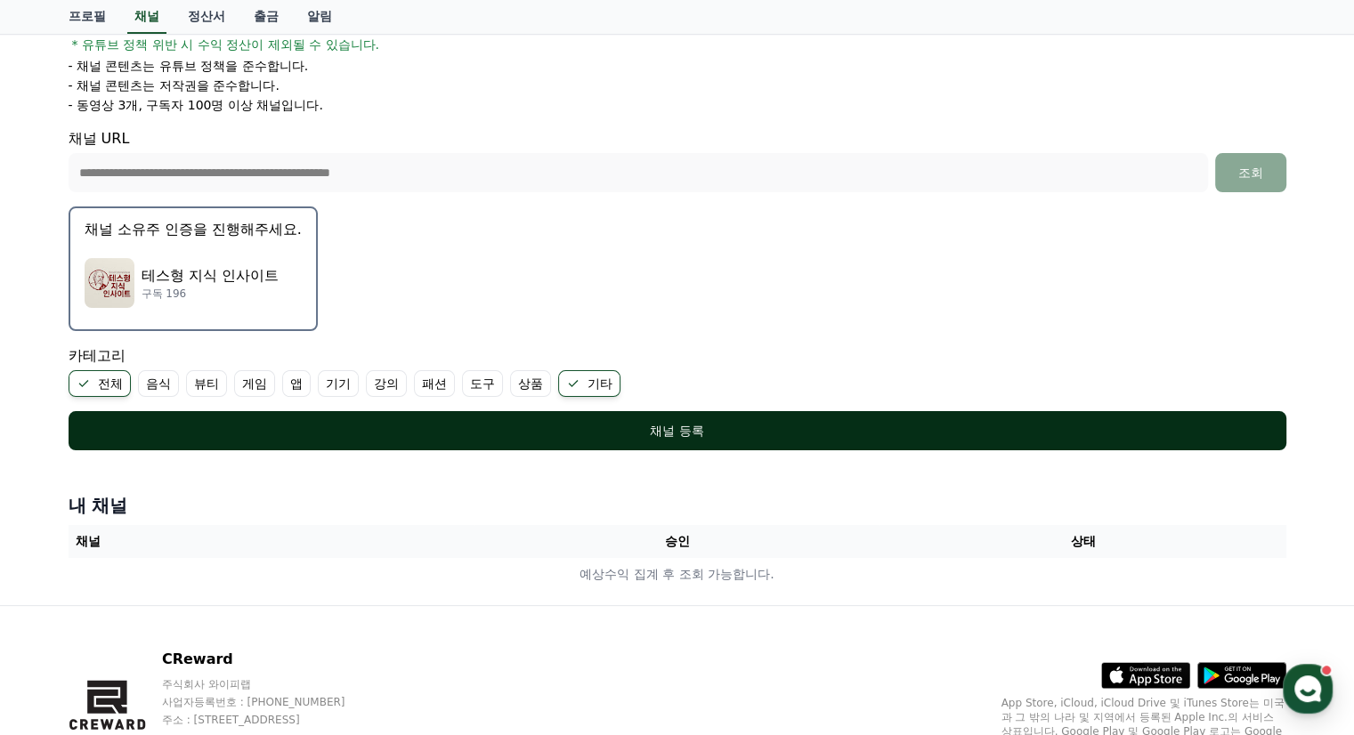
click at [740, 424] on div "채널 등록" at bounding box center [677, 431] width 1147 height 18
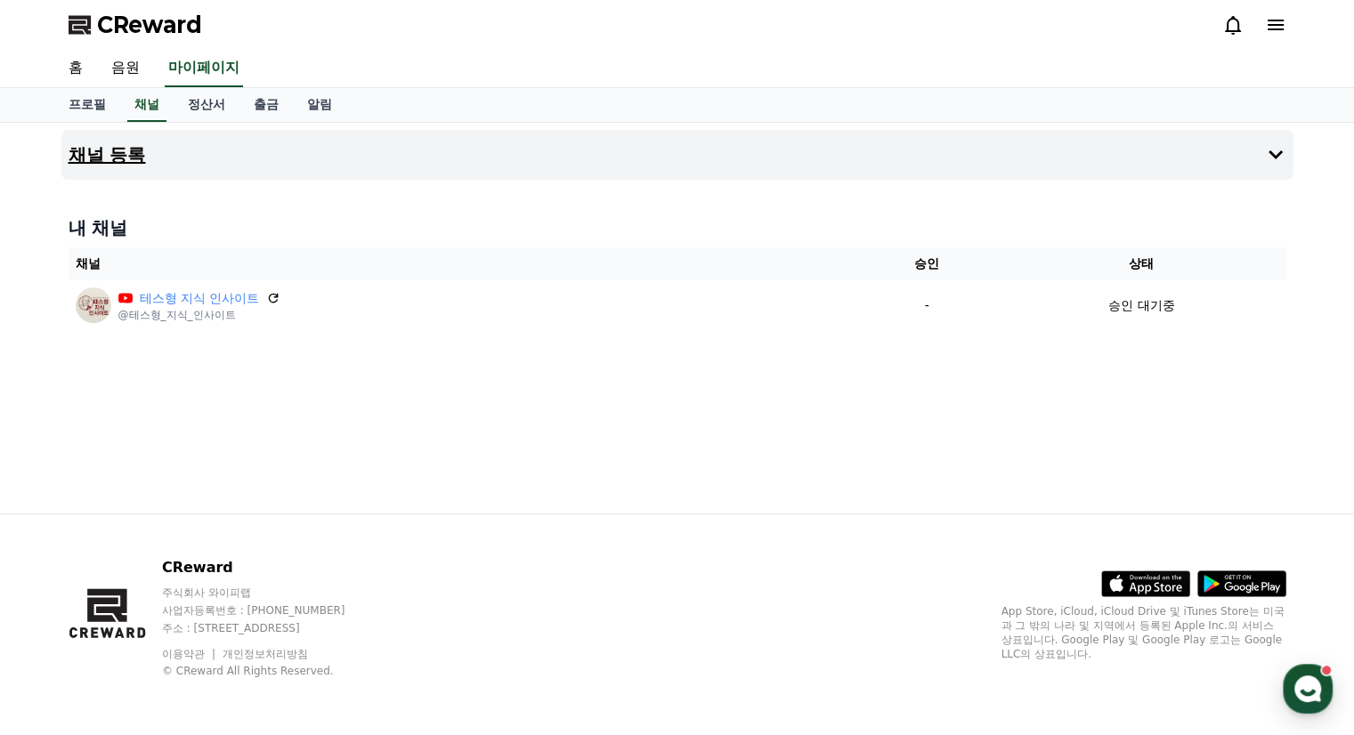
click at [120, 154] on h4 "채널 등록" at bounding box center [107, 155] width 77 height 20
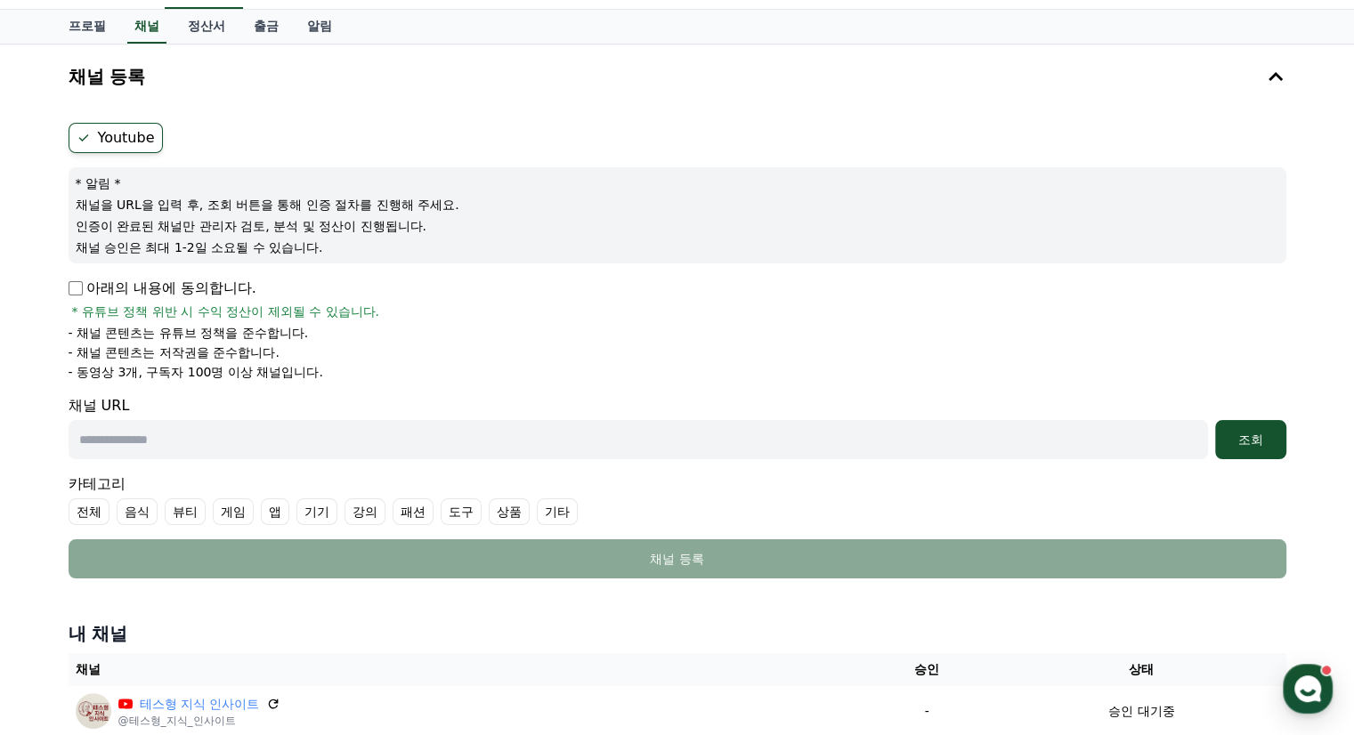
scroll to position [89, 0]
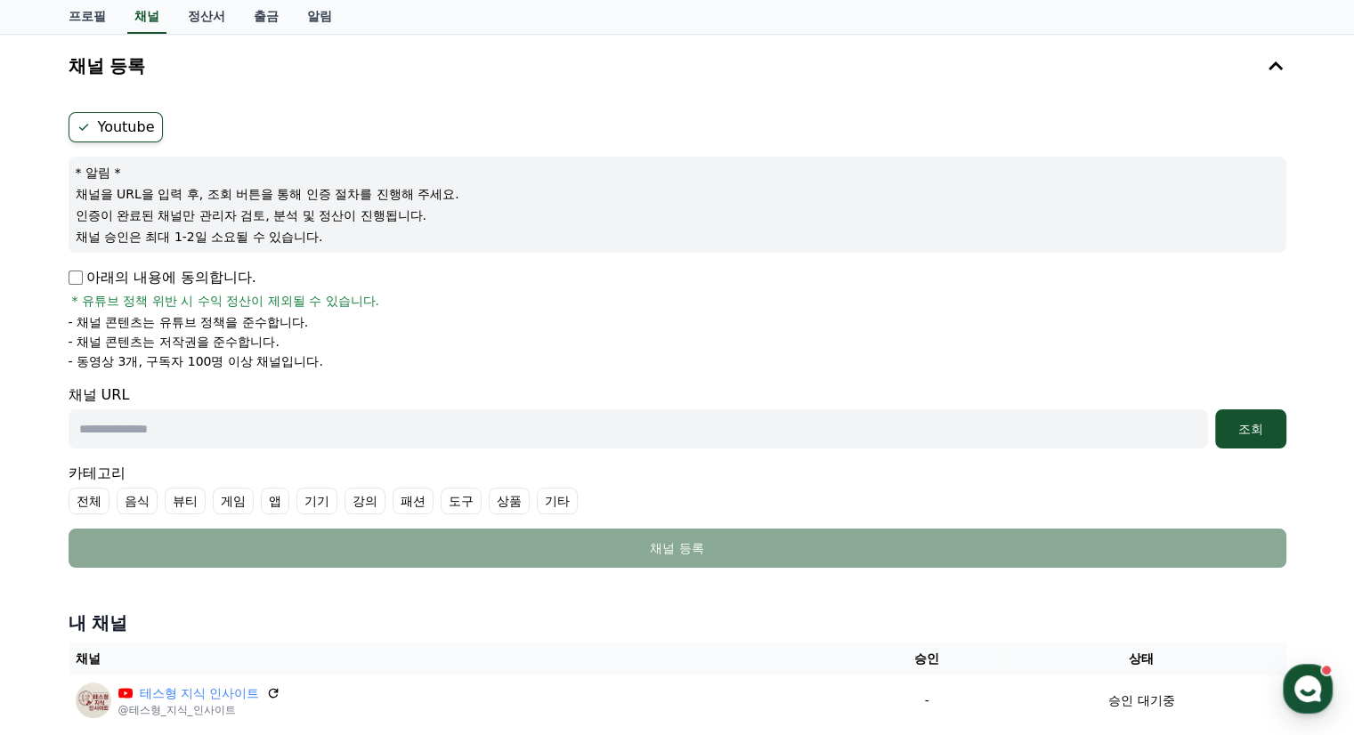
click at [213, 432] on input "text" at bounding box center [639, 429] width 1140 height 39
paste input "**********"
type input "**********"
click at [1256, 420] on div "조회" at bounding box center [1250, 429] width 57 height 18
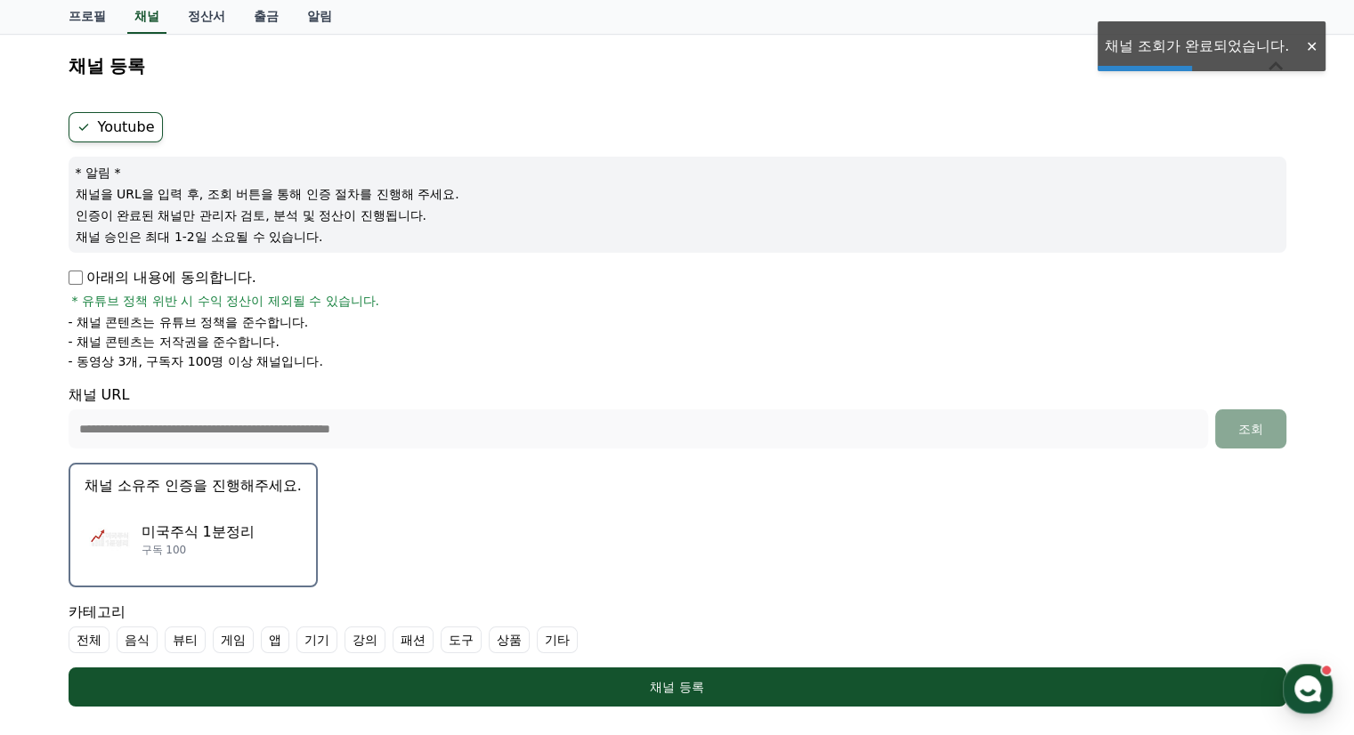
click at [187, 524] on p "미국주식 1분정리" at bounding box center [198, 532] width 113 height 21
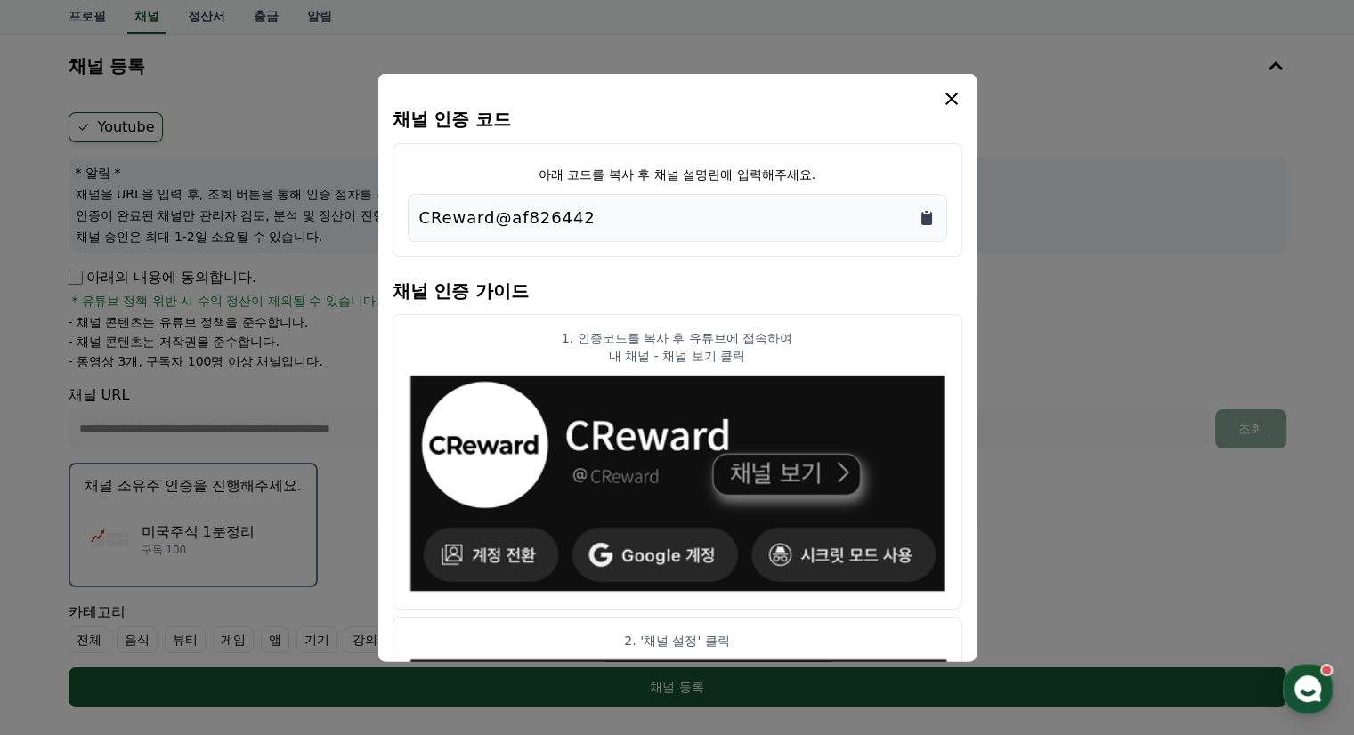
click at [924, 218] on icon "Copy to clipboard" at bounding box center [926, 218] width 11 height 13
click at [952, 90] on icon "modal" at bounding box center [951, 98] width 21 height 21
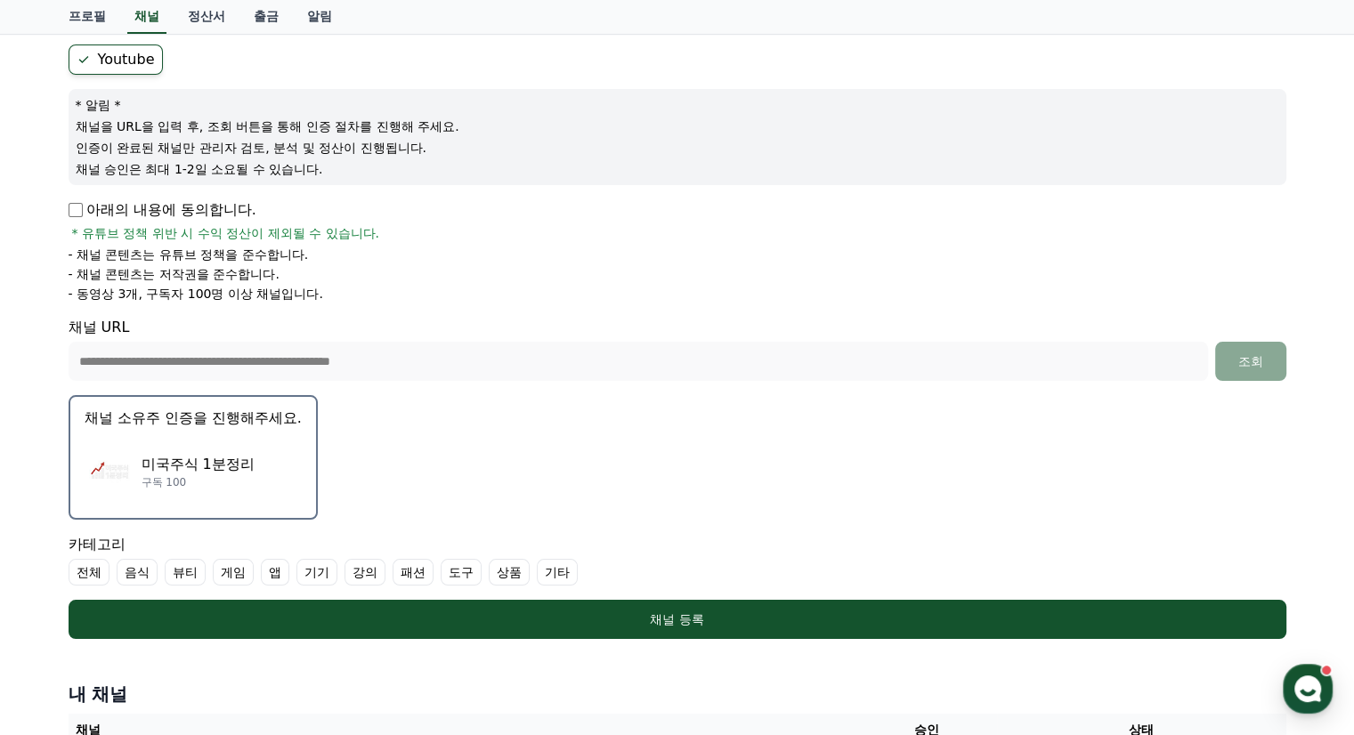
scroll to position [267, 0]
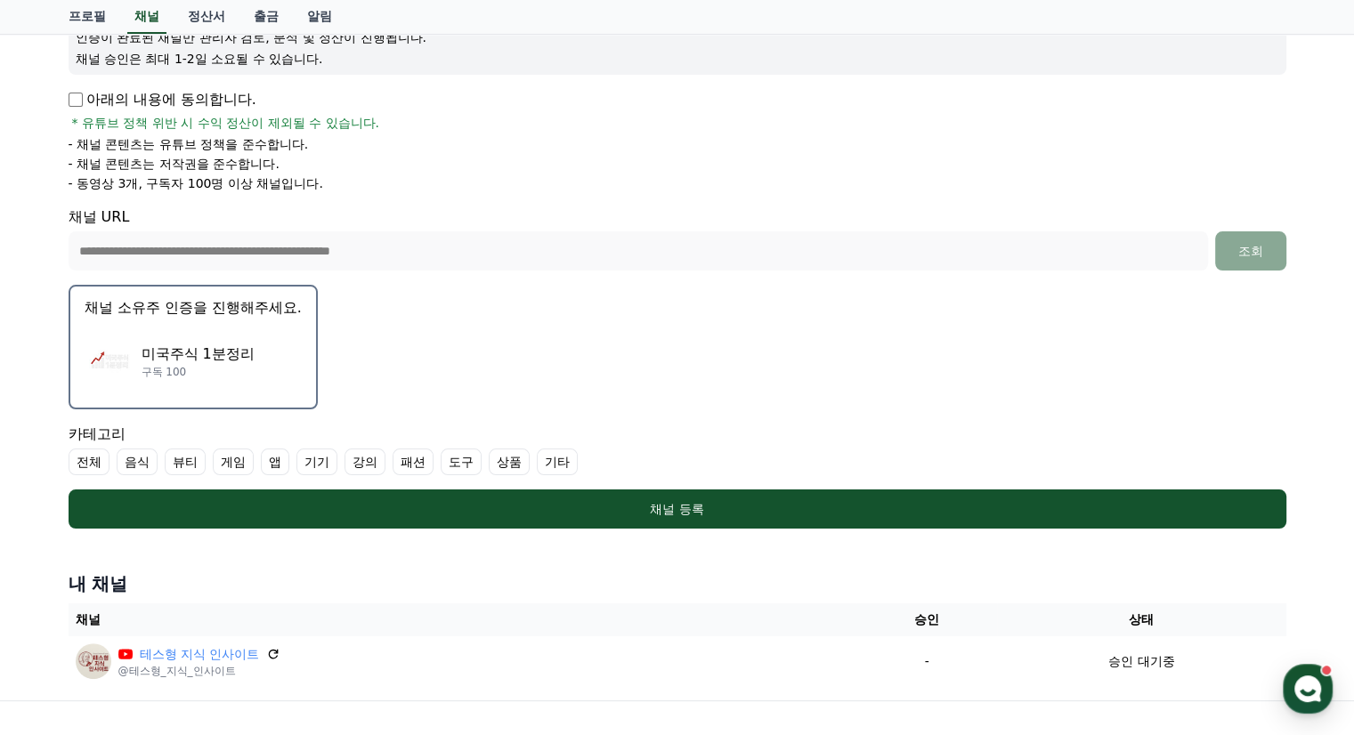
click at [91, 457] on label "전체" at bounding box center [89, 462] width 41 height 27
click at [374, 460] on label "강의" at bounding box center [386, 462] width 41 height 27
click at [602, 464] on label "기타" at bounding box center [600, 462] width 41 height 27
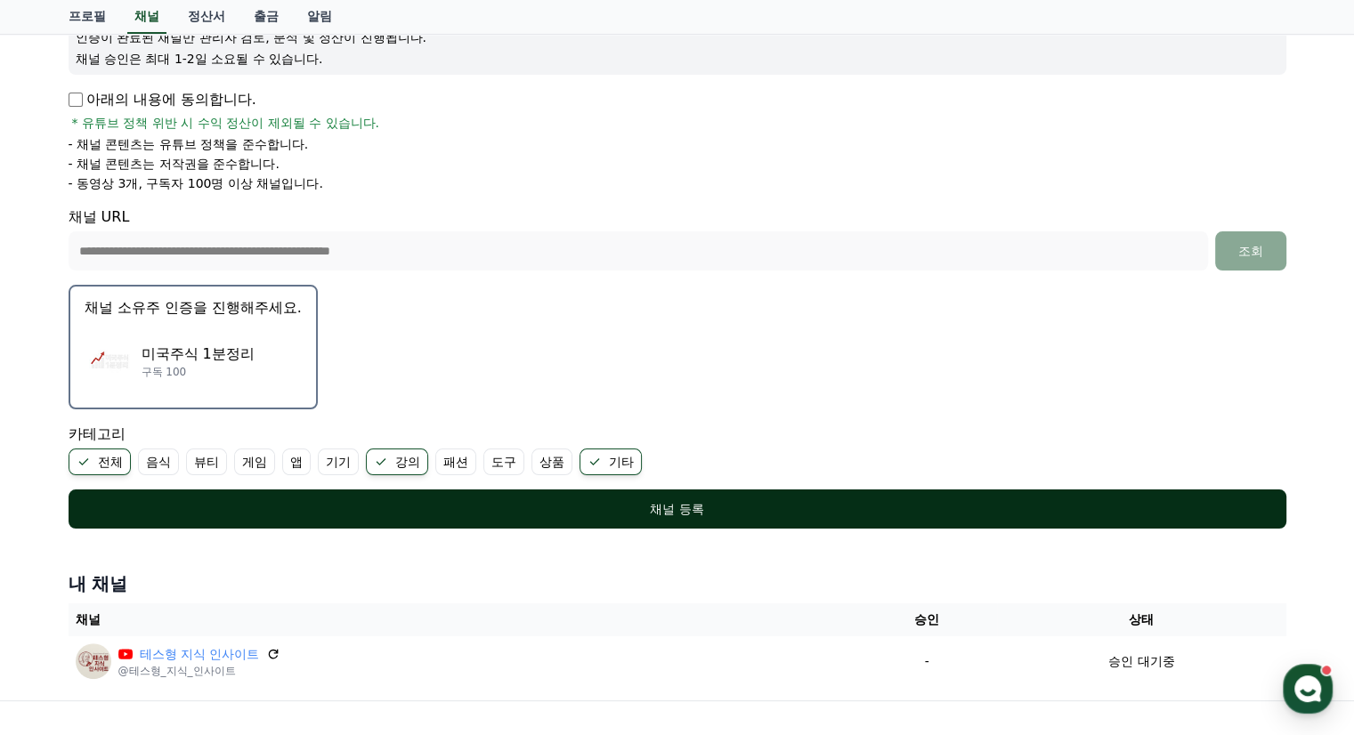
click at [746, 515] on button "채널 등록" at bounding box center [678, 509] width 1218 height 39
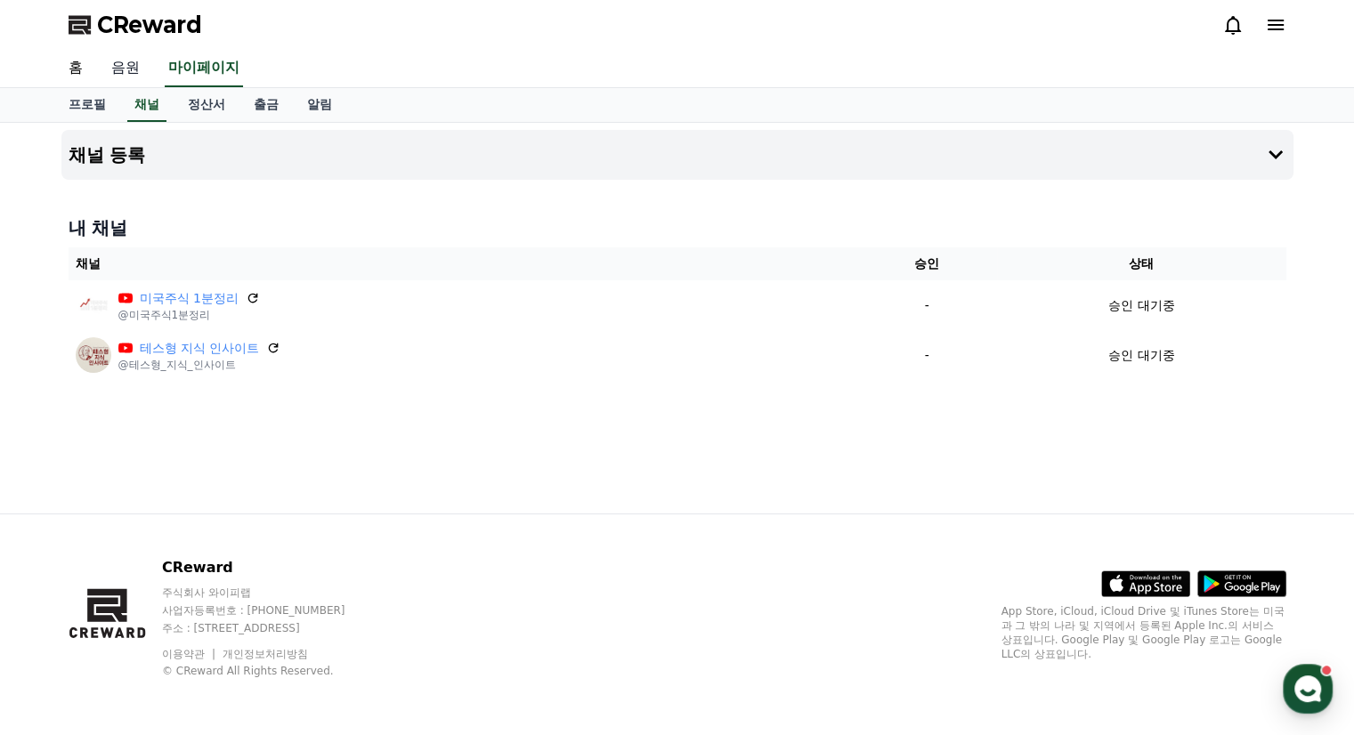
click at [124, 58] on link "음원" at bounding box center [125, 68] width 57 height 37
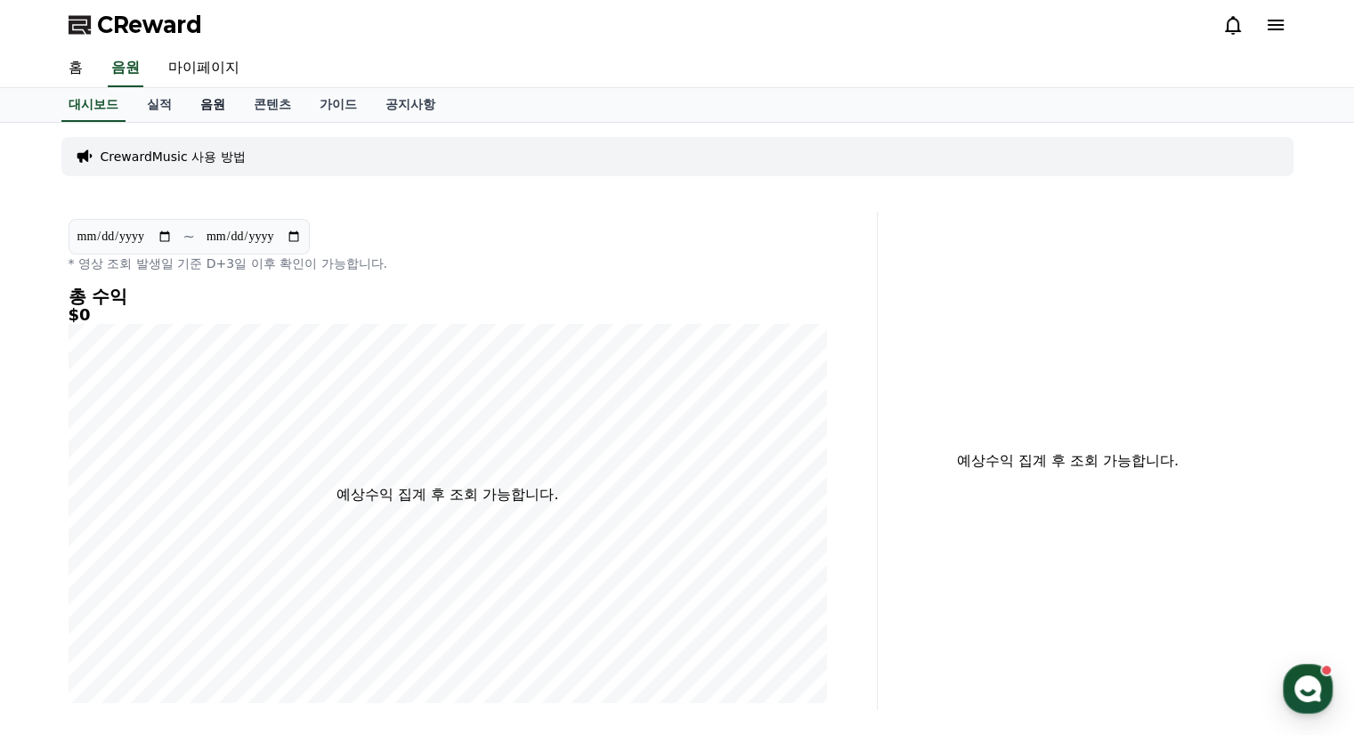
click at [208, 101] on link "음원" at bounding box center [212, 105] width 53 height 34
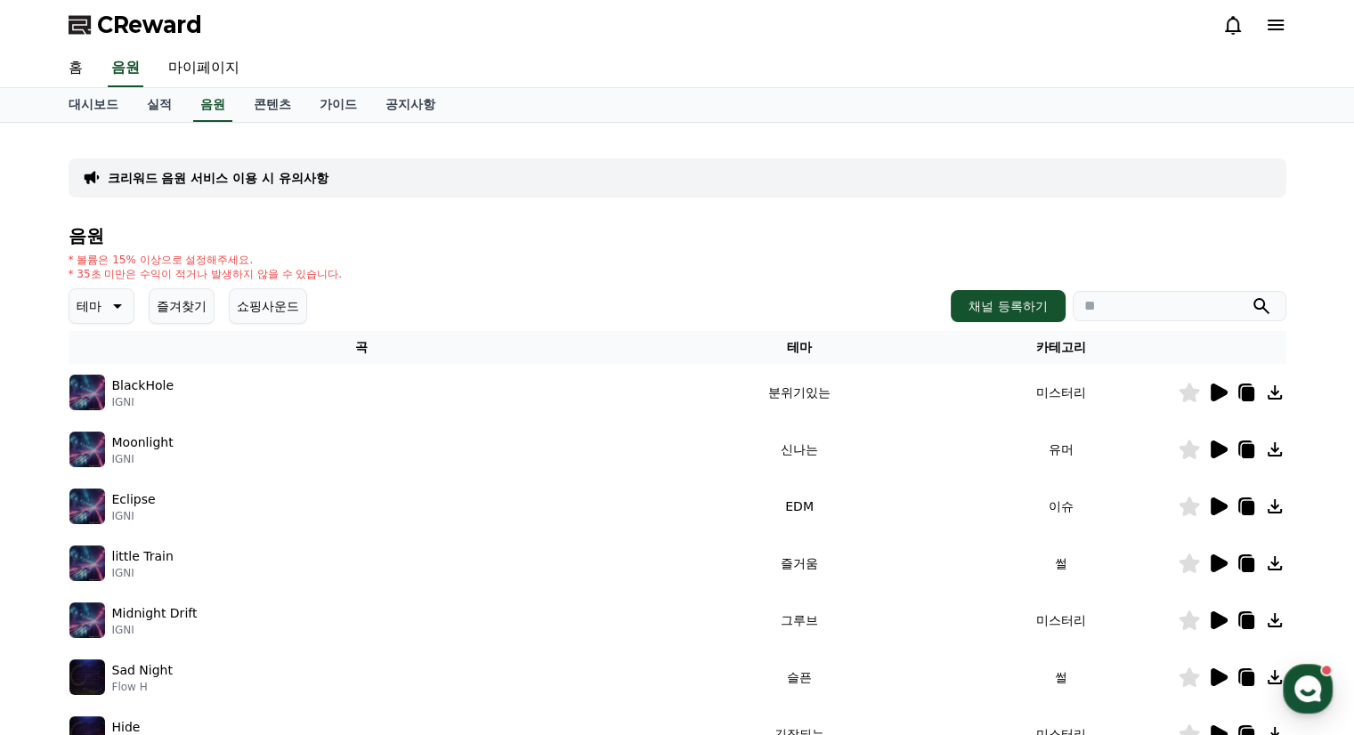
click at [106, 304] on icon at bounding box center [115, 306] width 21 height 21
click at [101, 495] on button "코믹한" at bounding box center [97, 499] width 52 height 39
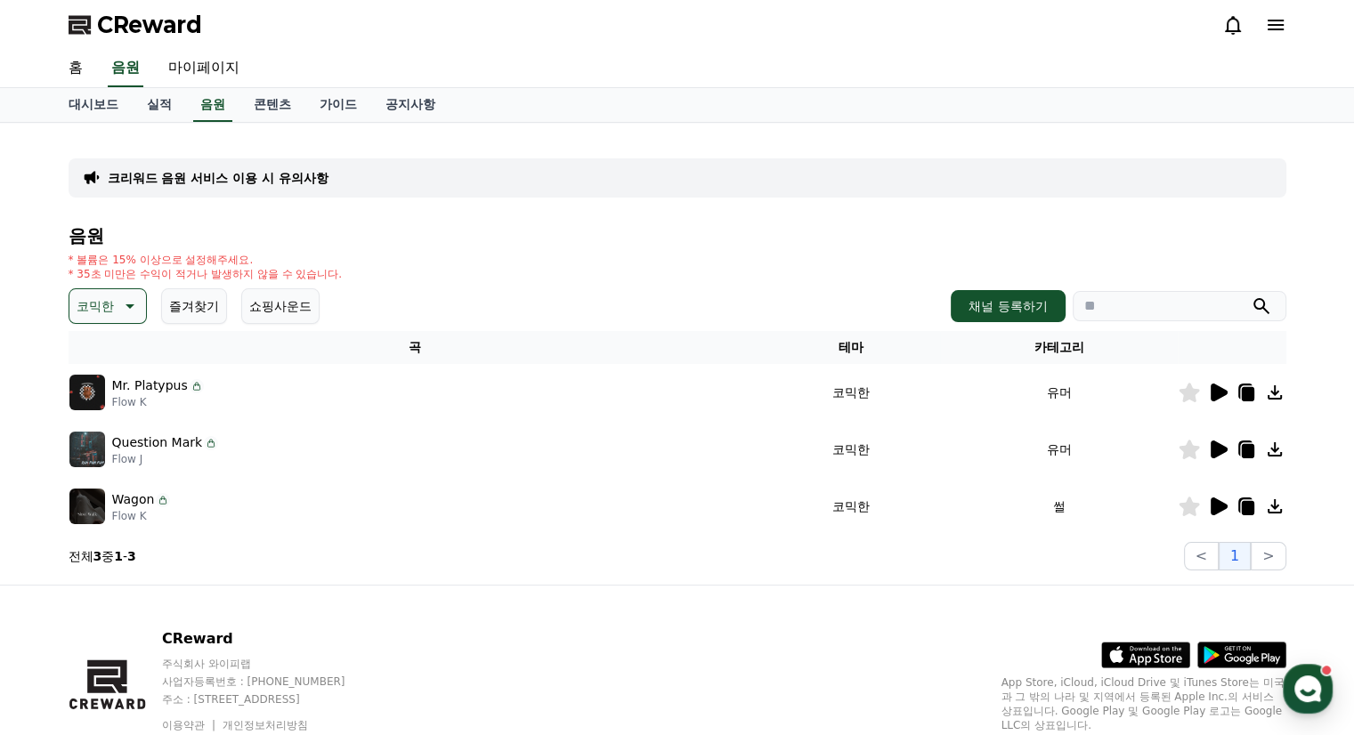
click at [1213, 393] on icon at bounding box center [1219, 393] width 17 height 18
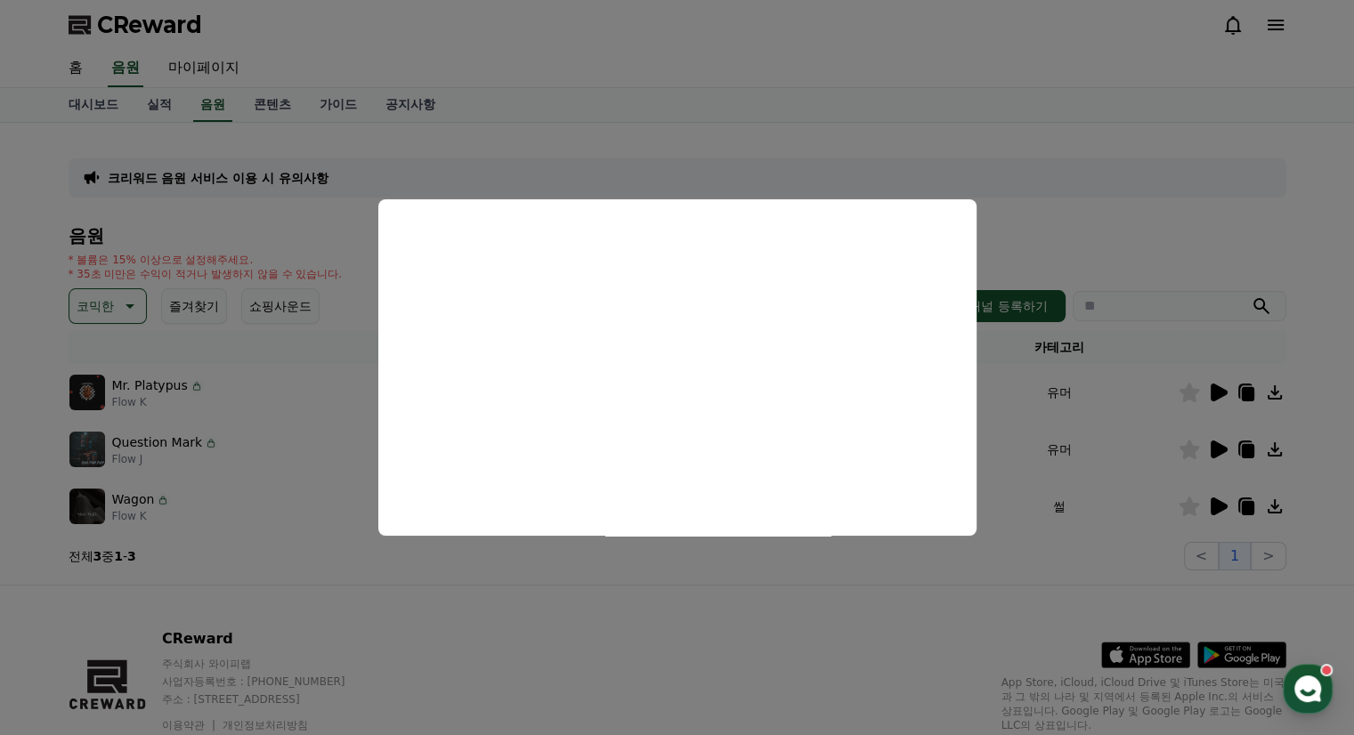
click at [1094, 183] on button "close modal" at bounding box center [677, 367] width 1354 height 735
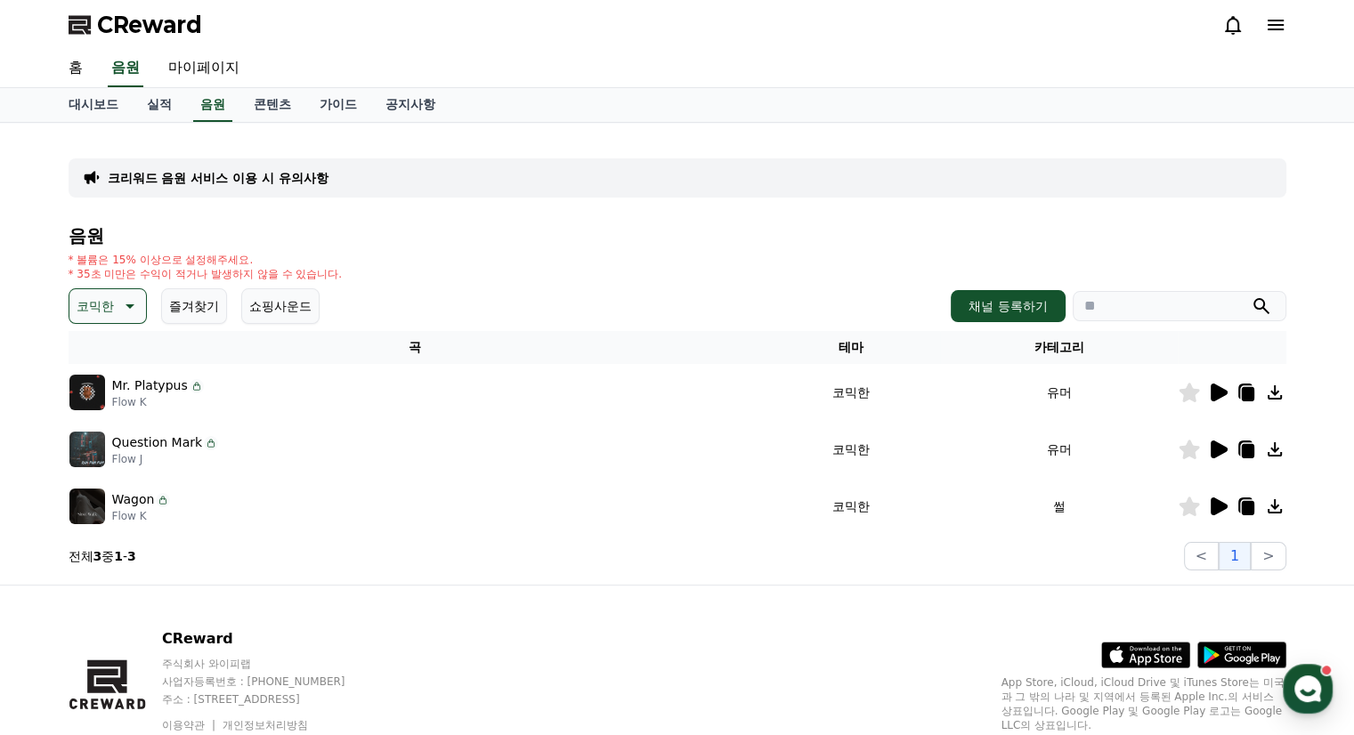
click at [1183, 390] on icon at bounding box center [1189, 393] width 20 height 20
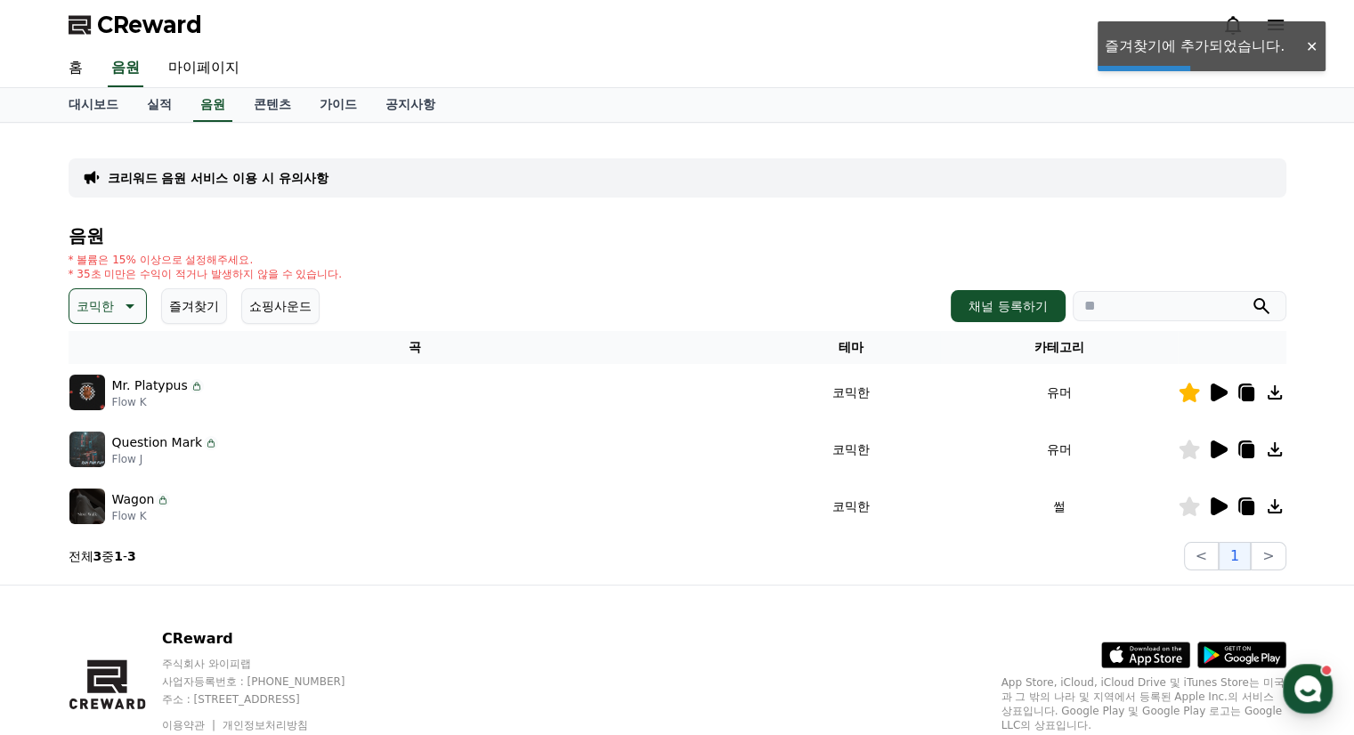
click at [1215, 450] on icon at bounding box center [1219, 450] width 17 height 18
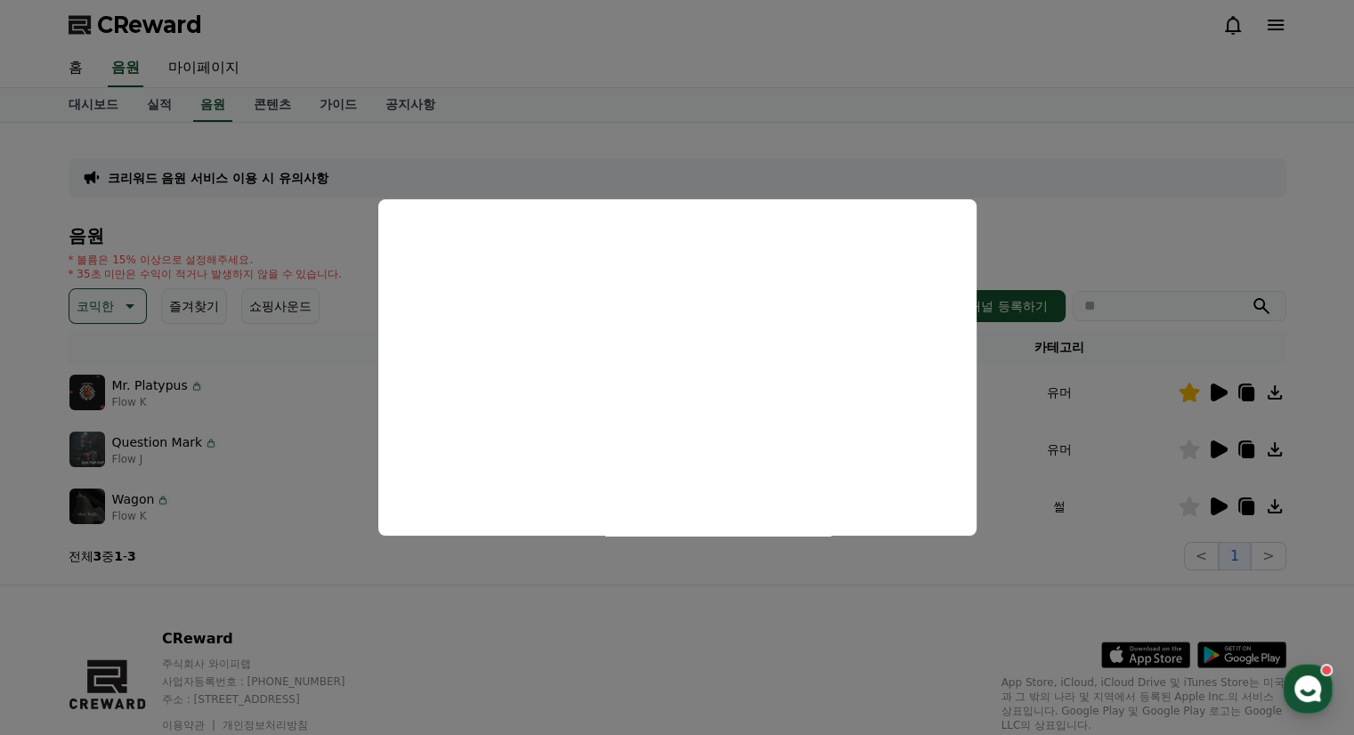
click at [1261, 168] on button "close modal" at bounding box center [677, 367] width 1354 height 735
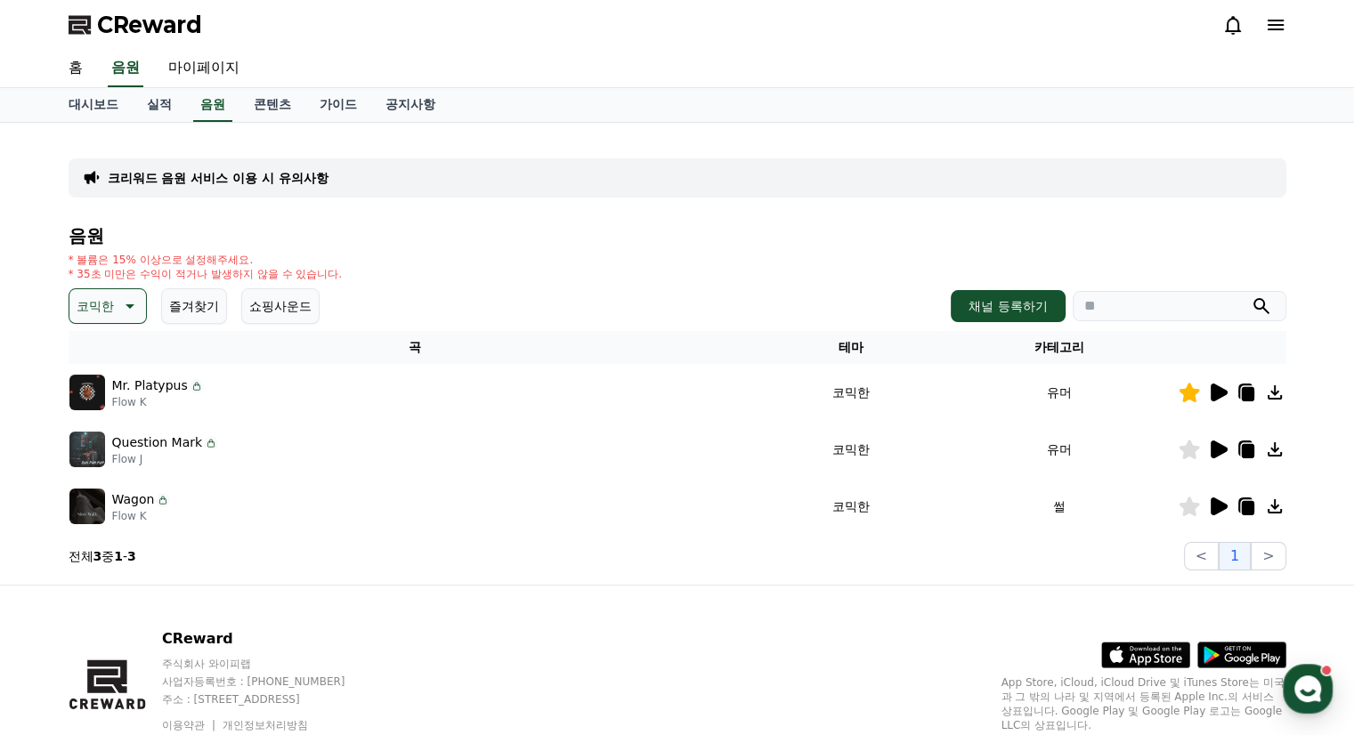
click at [1186, 450] on icon at bounding box center [1189, 450] width 20 height 20
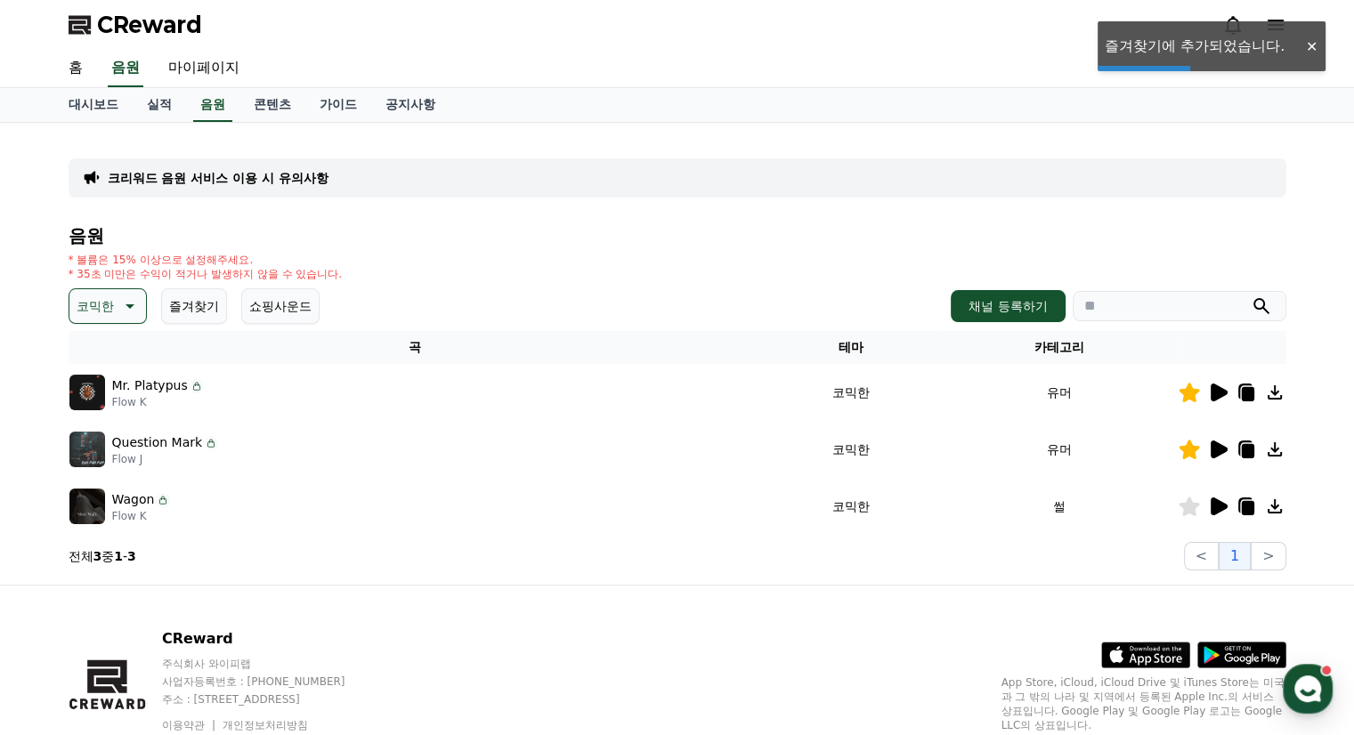
click at [1189, 507] on icon at bounding box center [1189, 507] width 20 height 20
click at [1214, 504] on icon at bounding box center [1219, 507] width 17 height 18
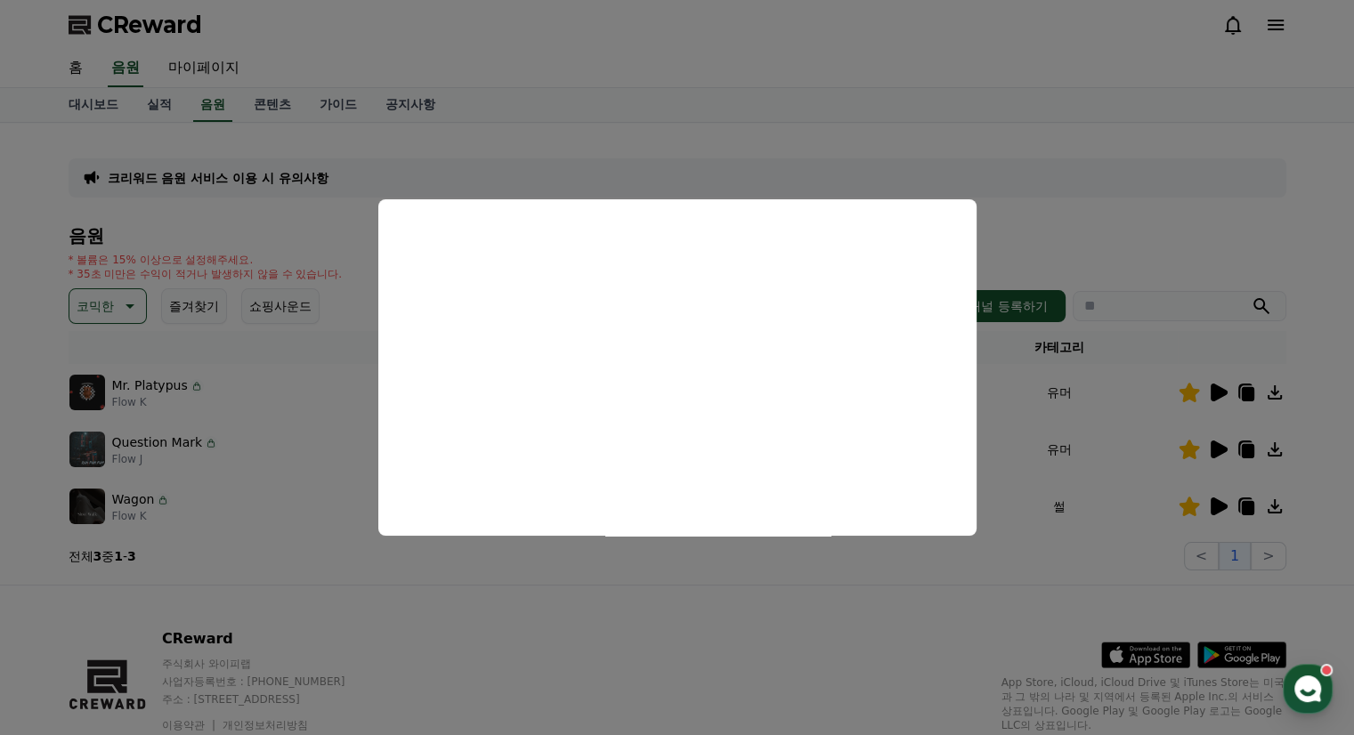
click at [1224, 169] on button "close modal" at bounding box center [677, 367] width 1354 height 735
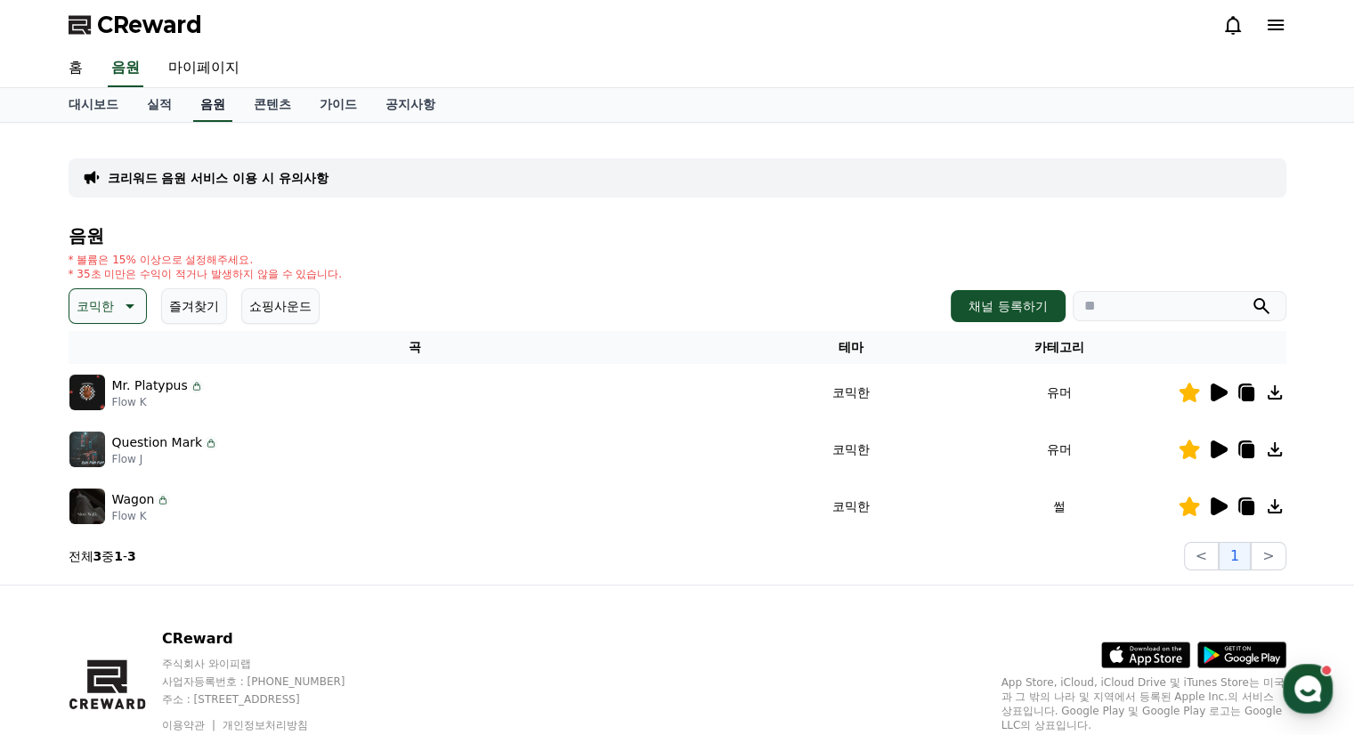
click at [209, 103] on link "음원" at bounding box center [212, 105] width 39 height 34
click at [206, 65] on link "마이페이지" at bounding box center [204, 68] width 100 height 37
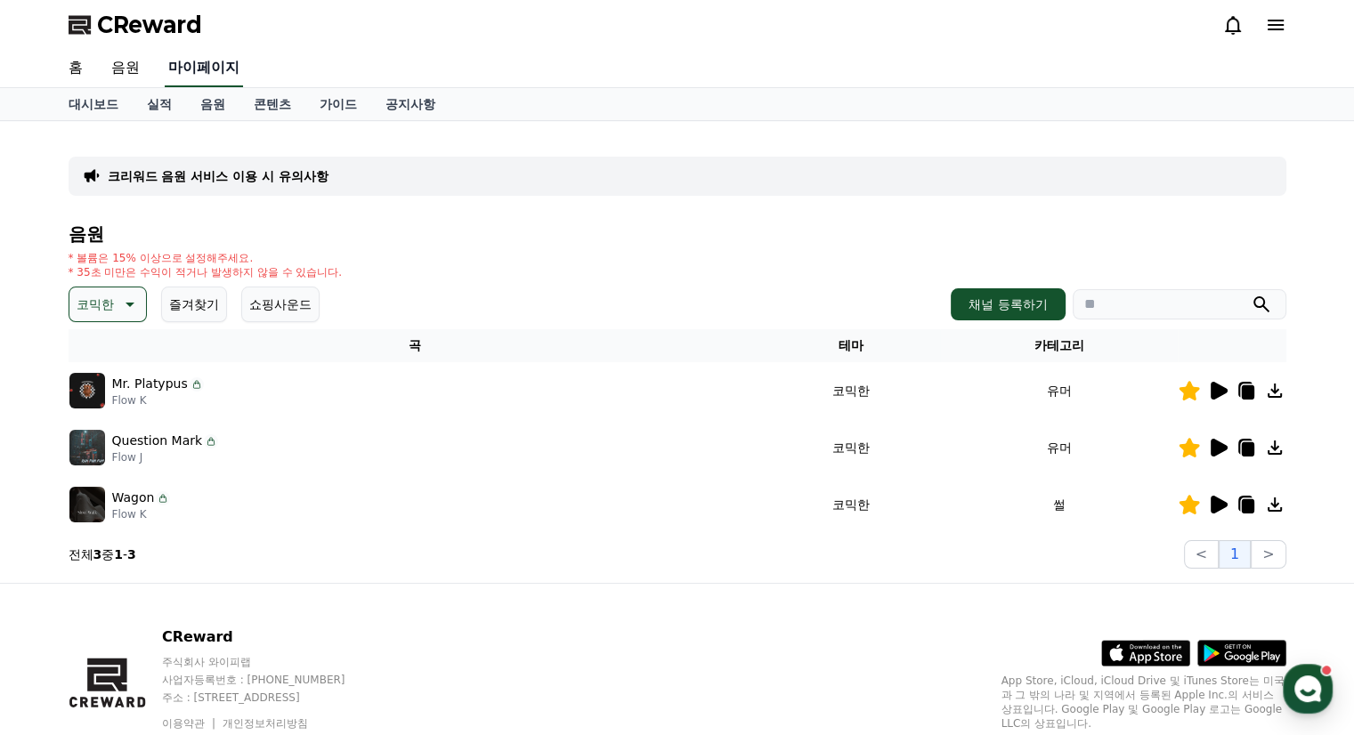
select select "**********"
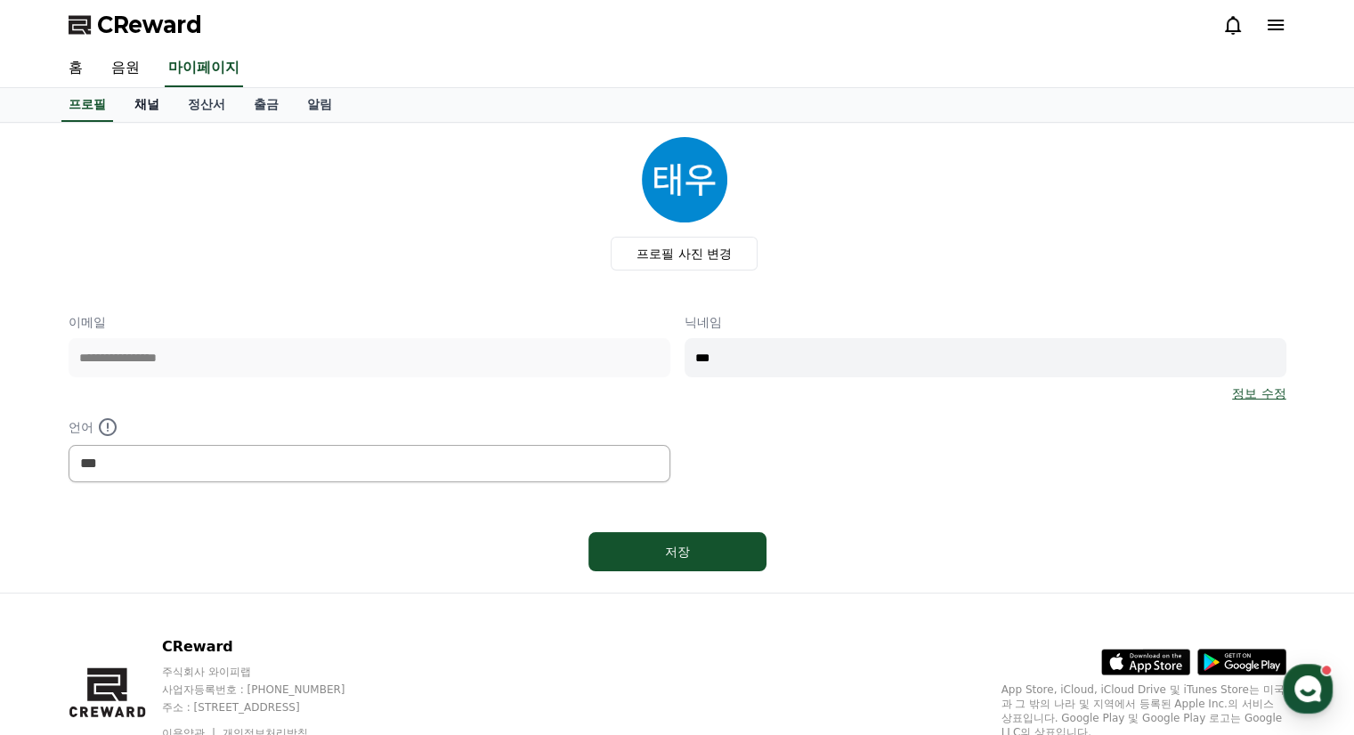
click at [146, 103] on link "채널" at bounding box center [146, 105] width 53 height 34
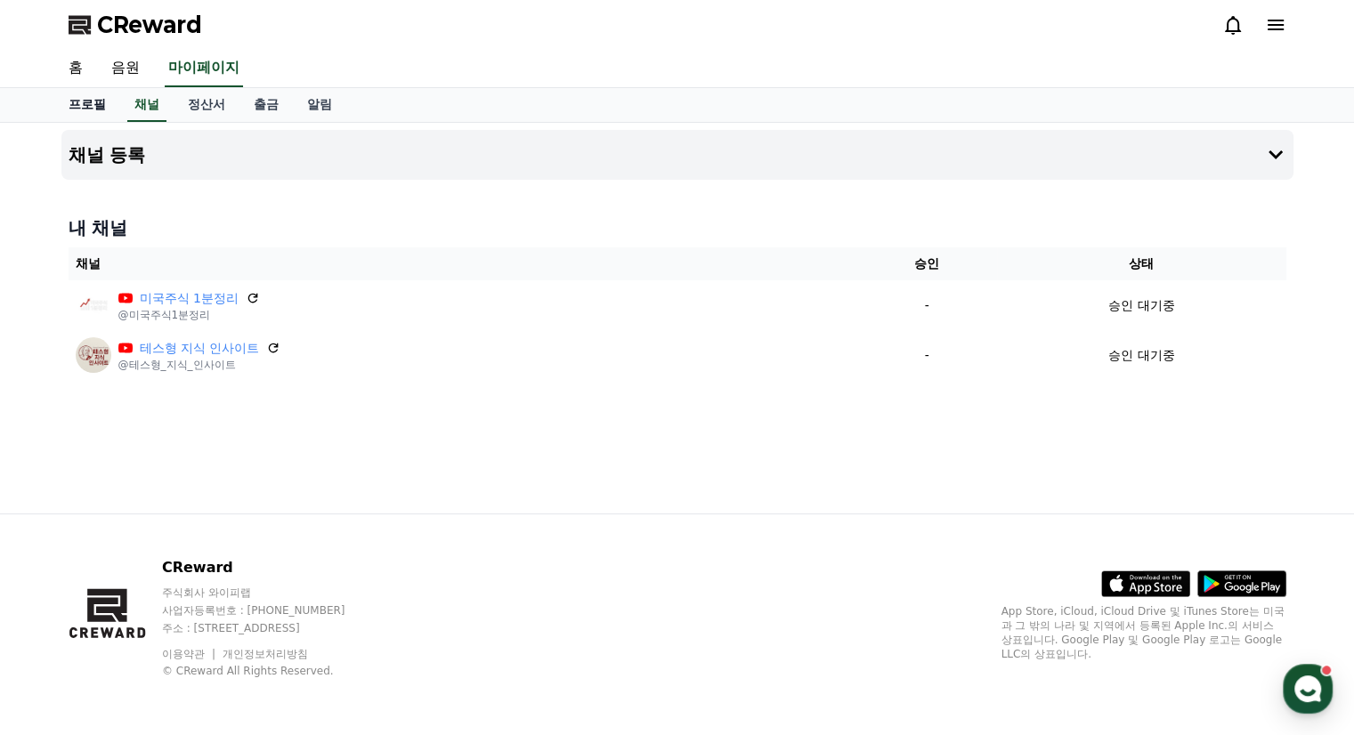
click at [94, 107] on link "프로필" at bounding box center [87, 105] width 66 height 34
select select "**********"
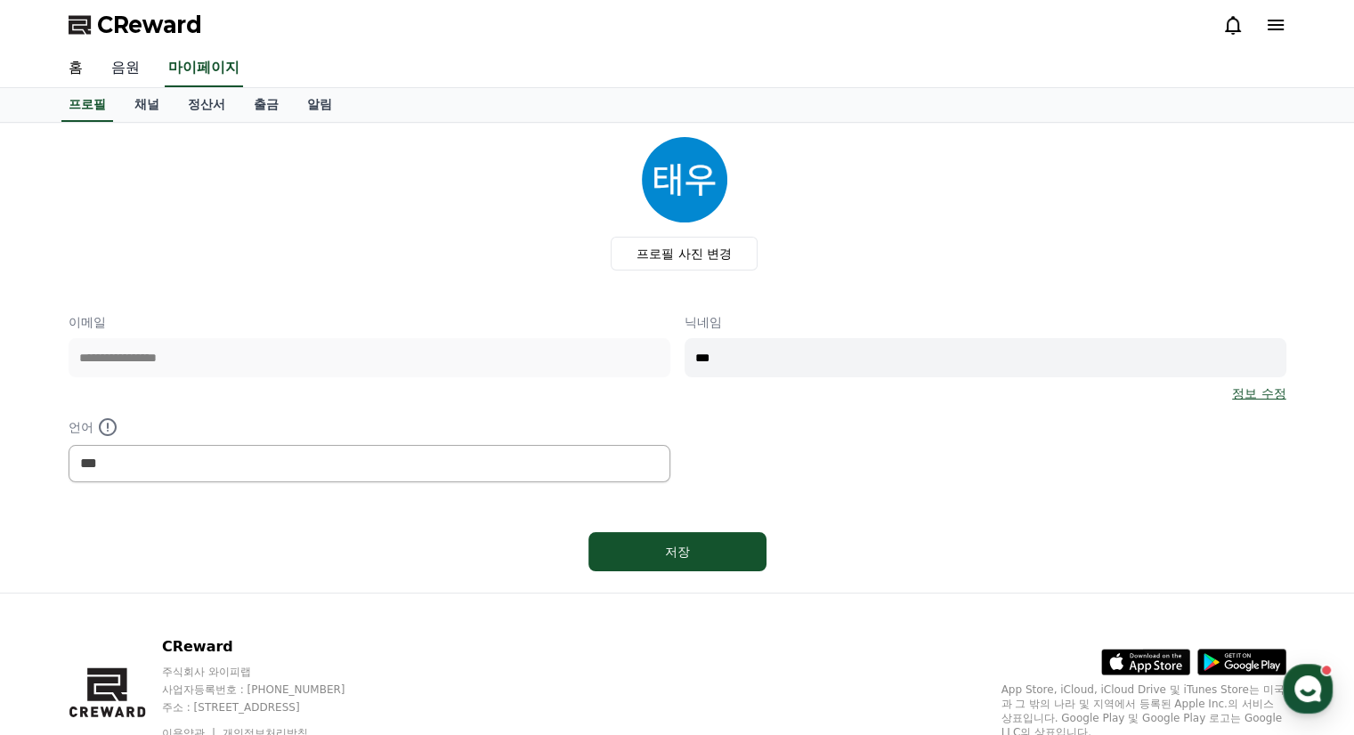
click at [124, 77] on link "음원" at bounding box center [125, 68] width 57 height 37
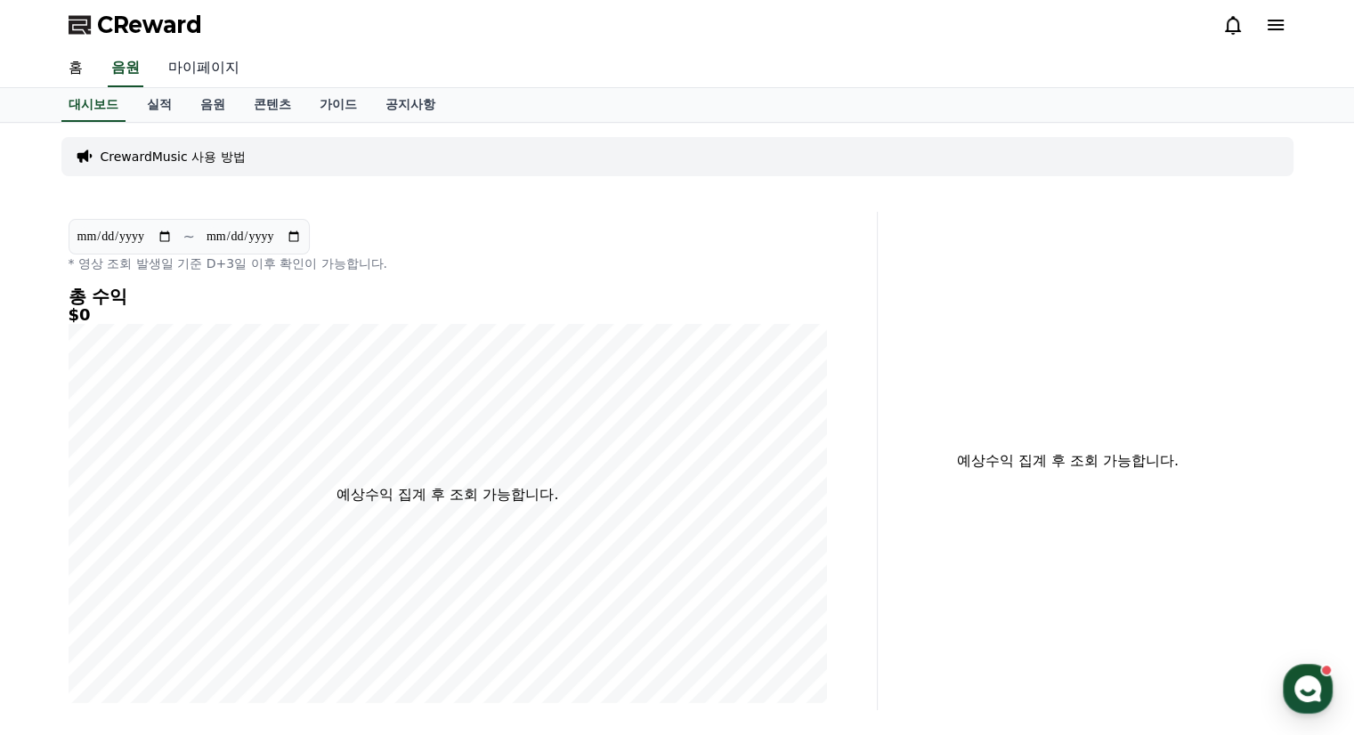
click at [210, 67] on link "마이페이지" at bounding box center [204, 68] width 100 height 37
select select "**********"
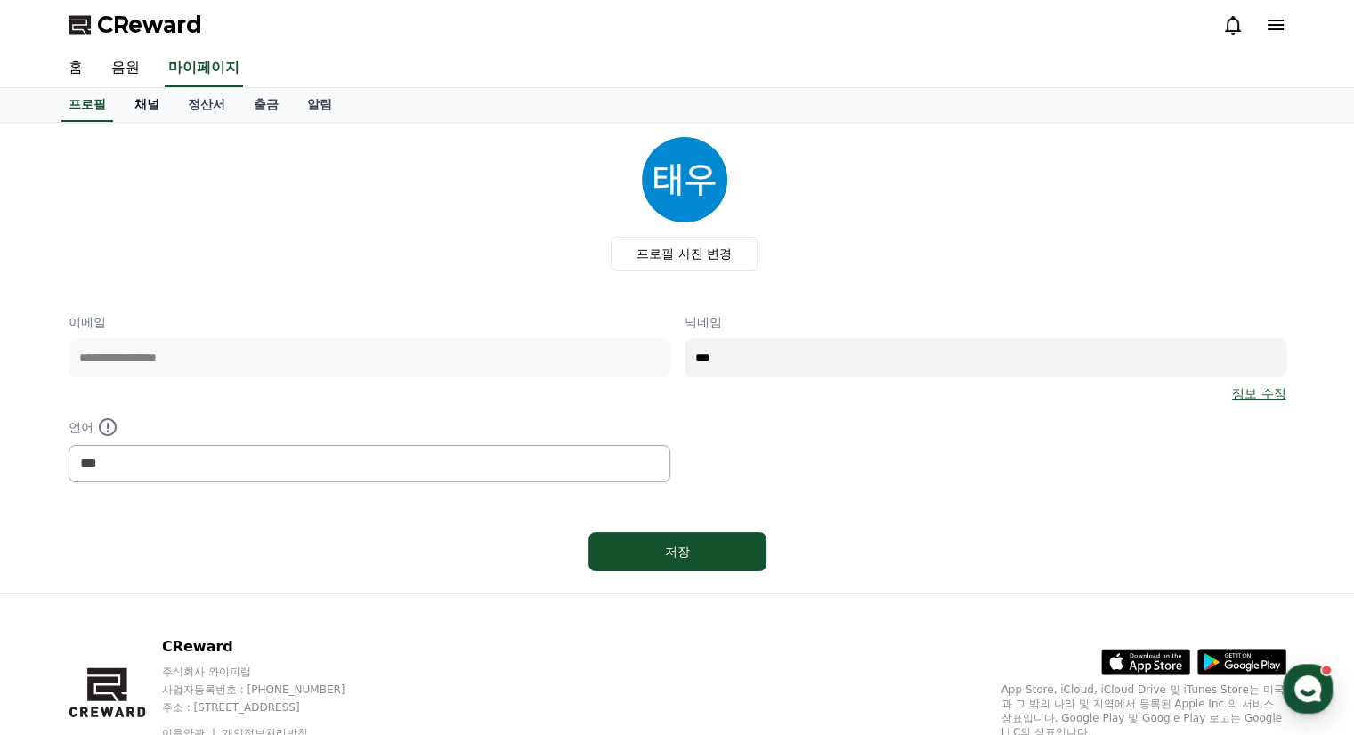
click at [142, 101] on link "채널" at bounding box center [146, 105] width 53 height 34
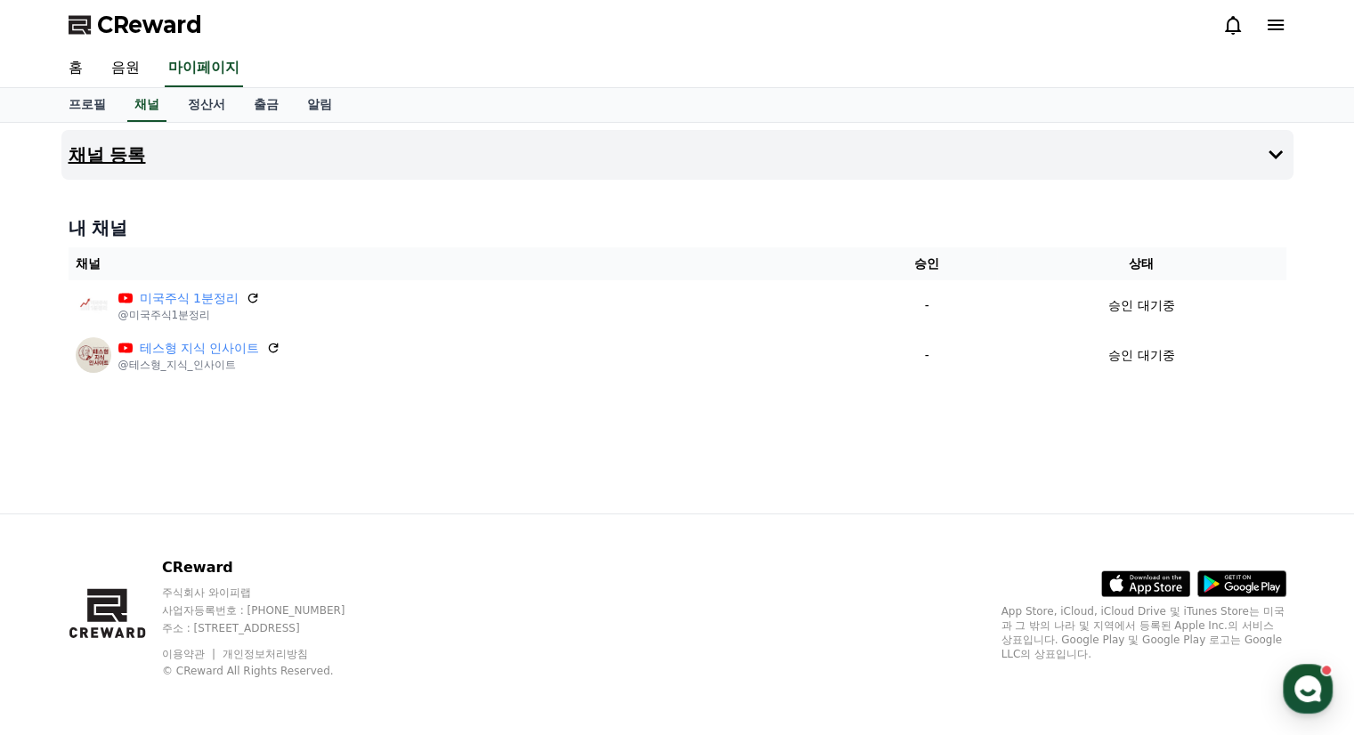
click at [999, 158] on button "채널 등록" at bounding box center [677, 155] width 1232 height 50
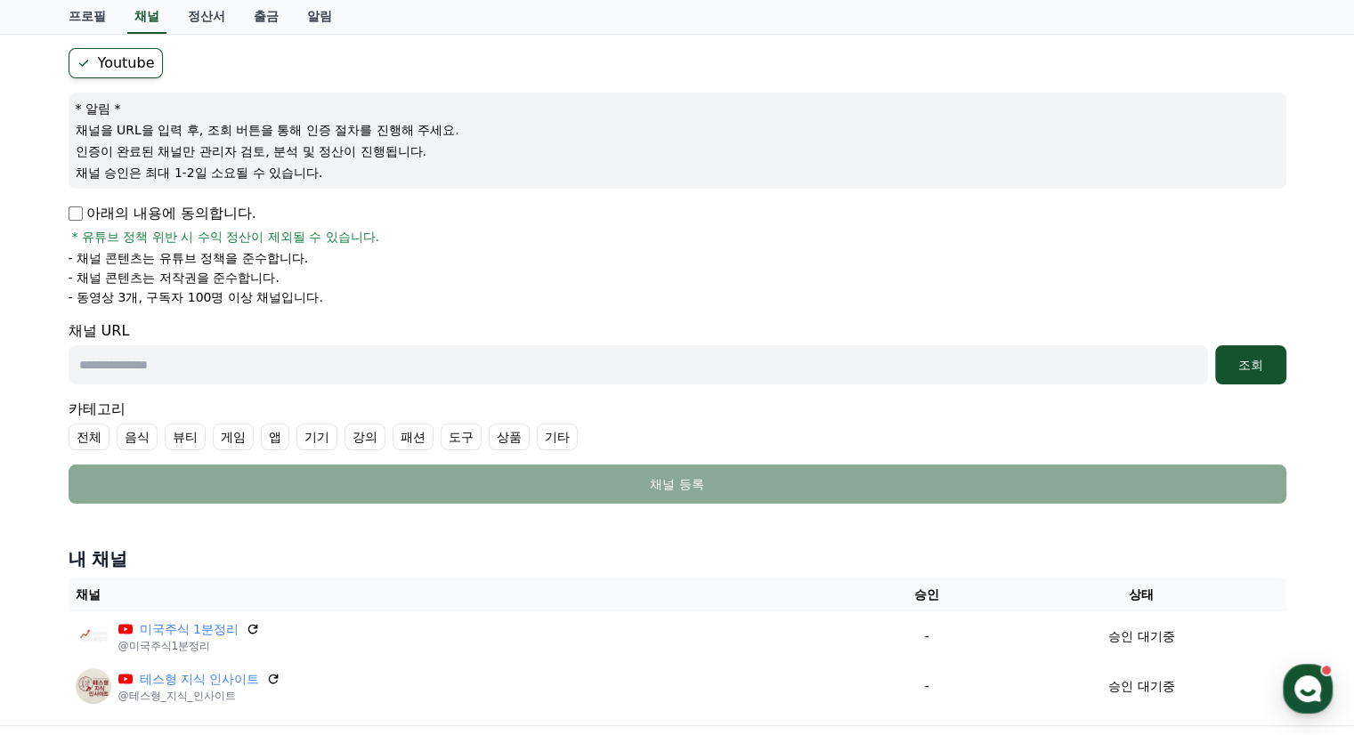
scroll to position [178, 0]
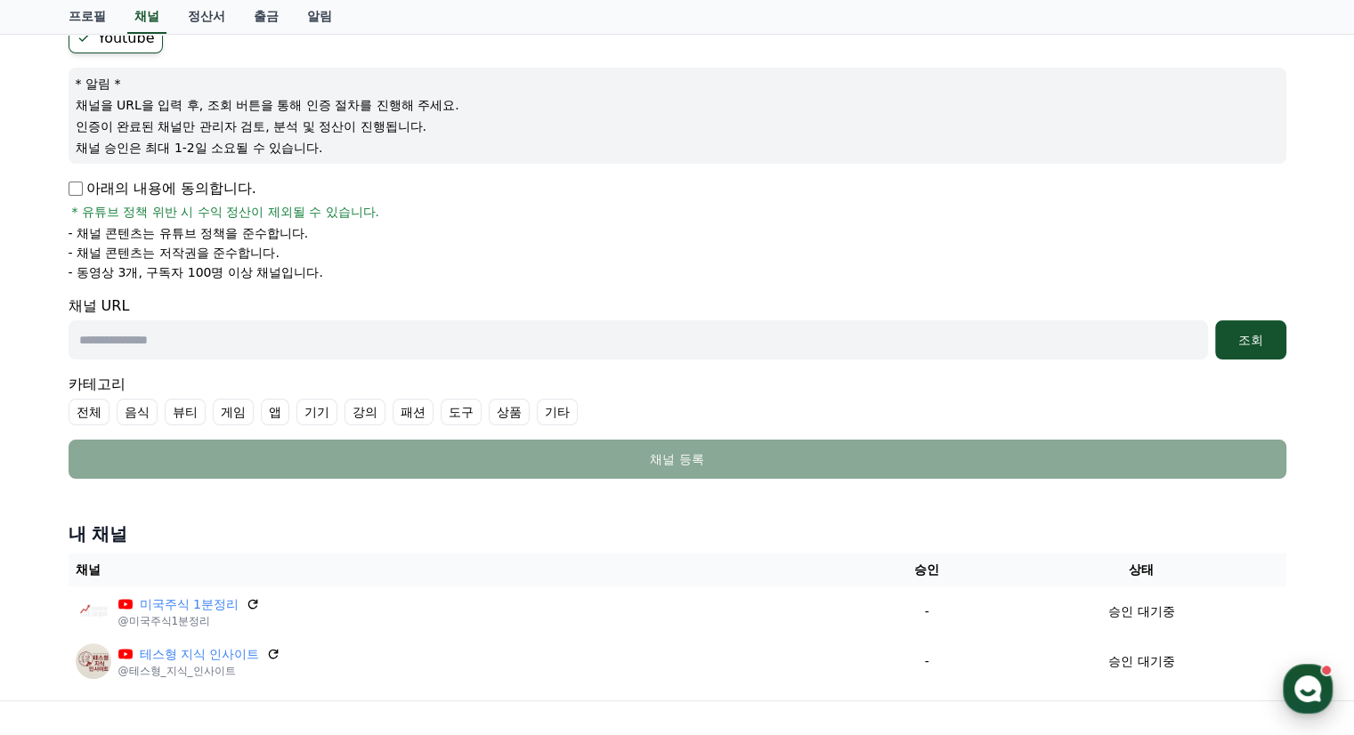
click at [1323, 694] on div "button" at bounding box center [1308, 689] width 50 height 50
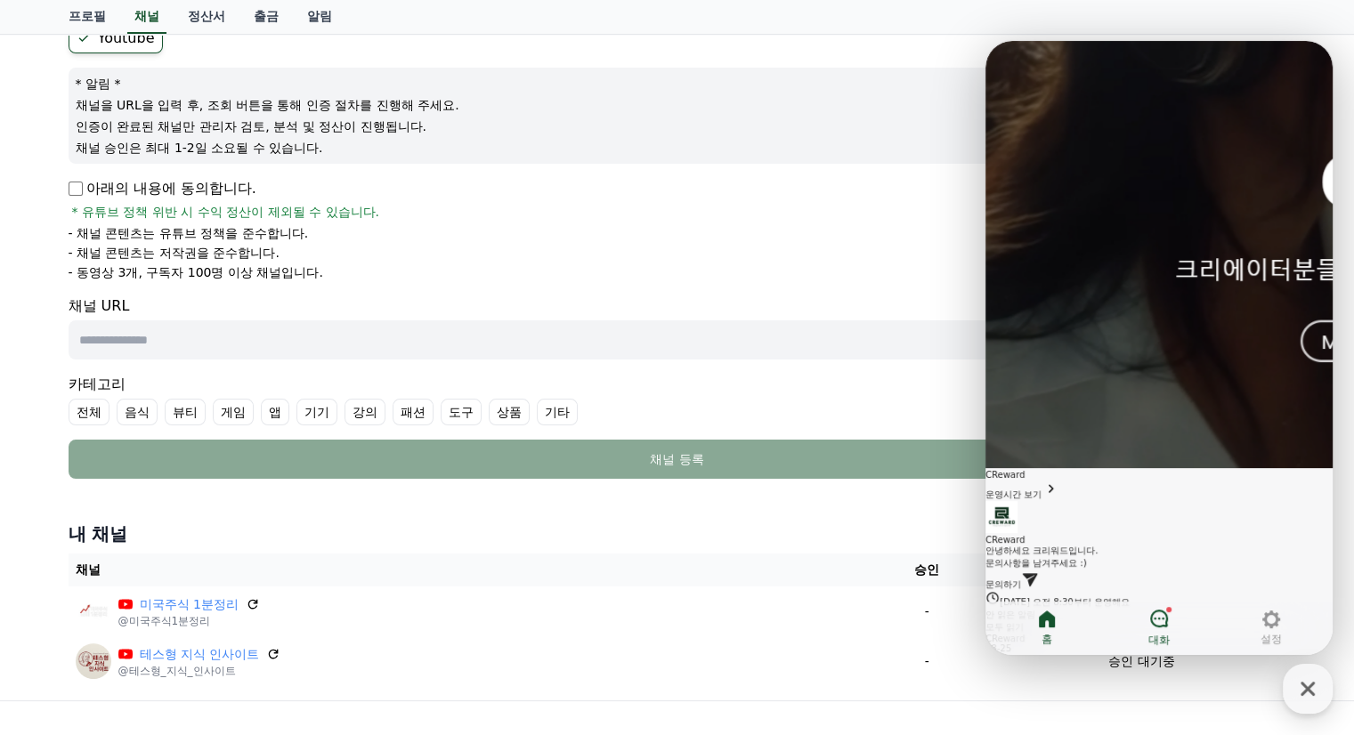
click at [1162, 620] on icon at bounding box center [1158, 618] width 21 height 21
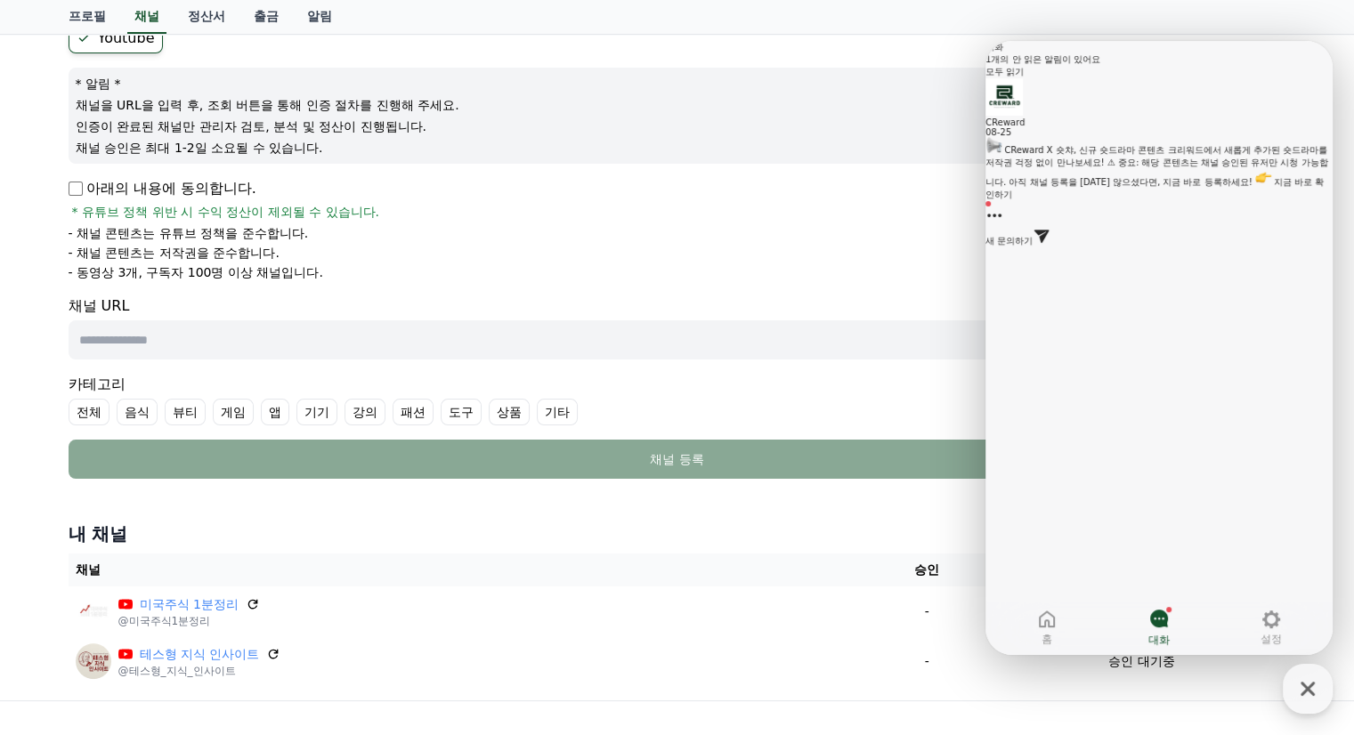
click at [1270, 184] on div "CReward X 숏챠, 신규 숏드라마 콘텐츠 크리워드에서 새롭게 추가된 숏드라마를 저작권 걱정 없이 만나보세요! ⚠ 중요: 해당 콘텐츠는 채…" at bounding box center [1159, 169] width 347 height 64
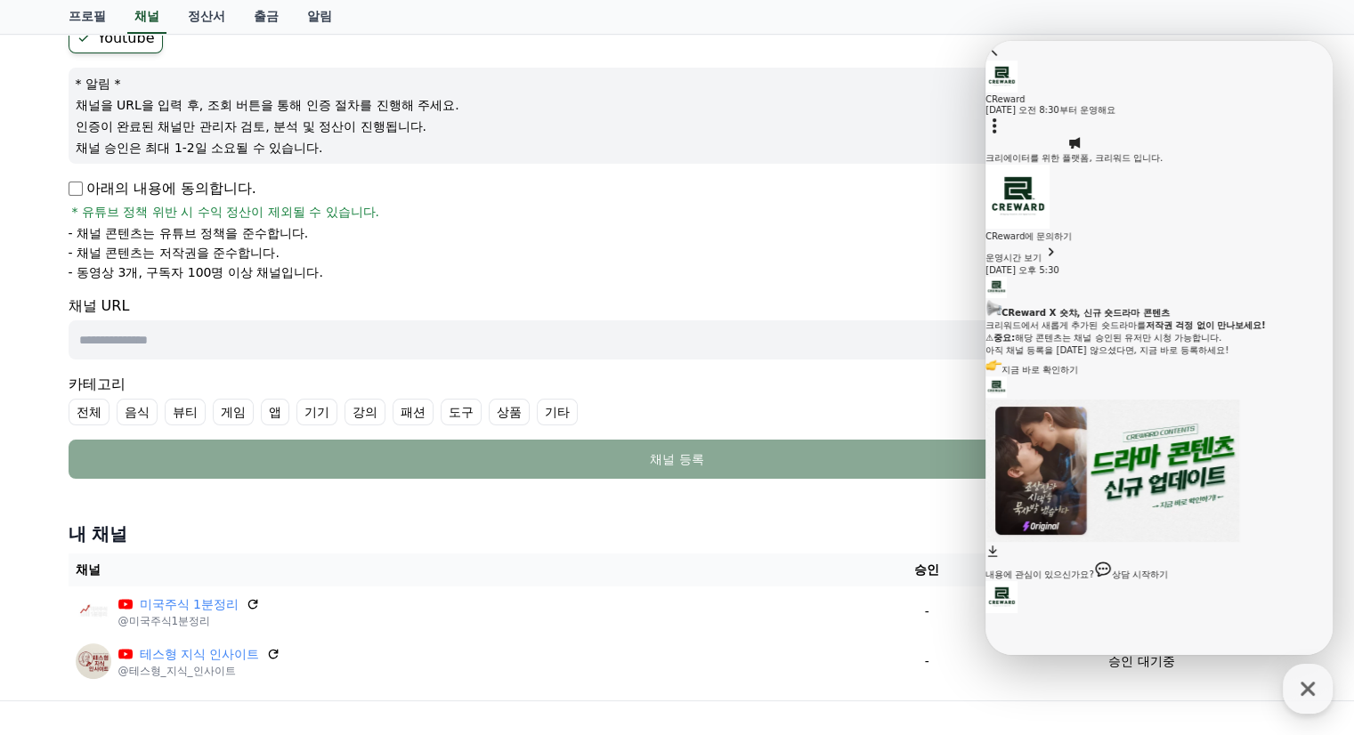
scroll to position [167, 0]
click at [1078, 365] on link "지금 바로 확인하기" at bounding box center [1040, 370] width 77 height 10
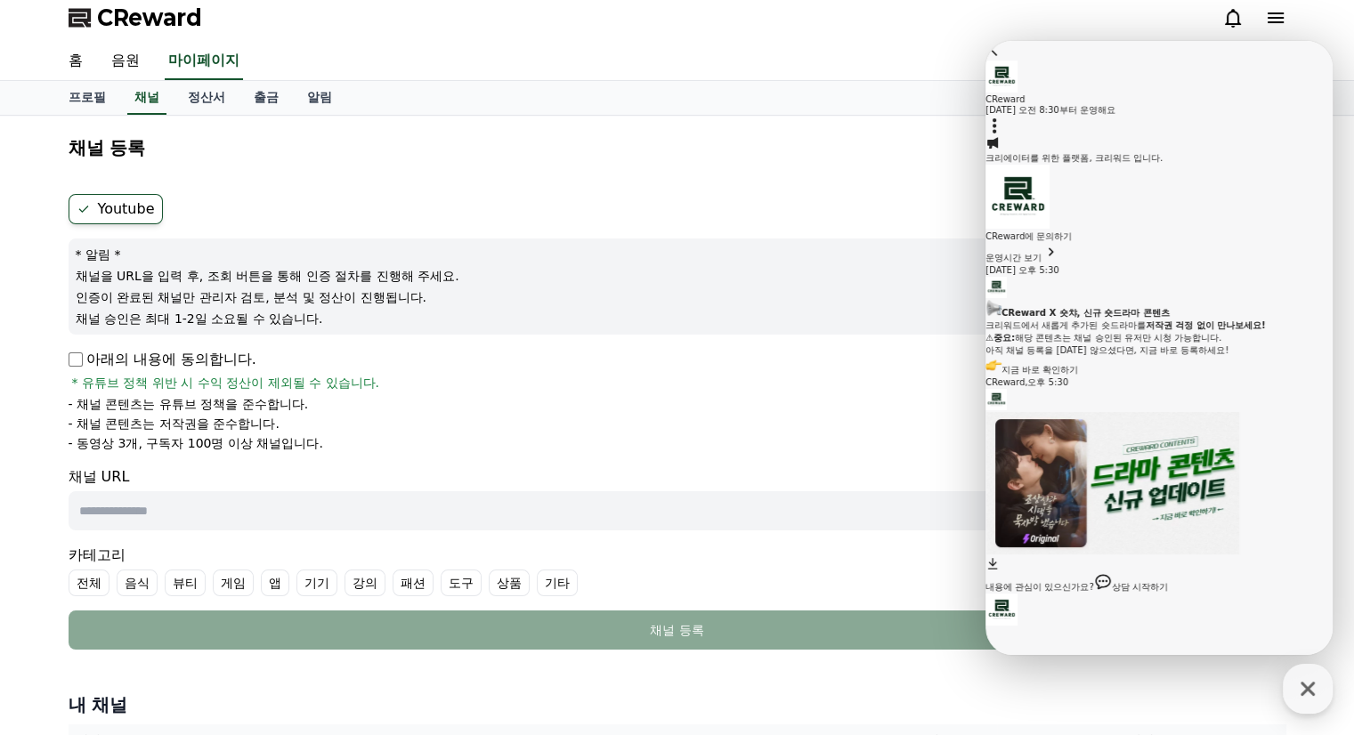
scroll to position [0, 0]
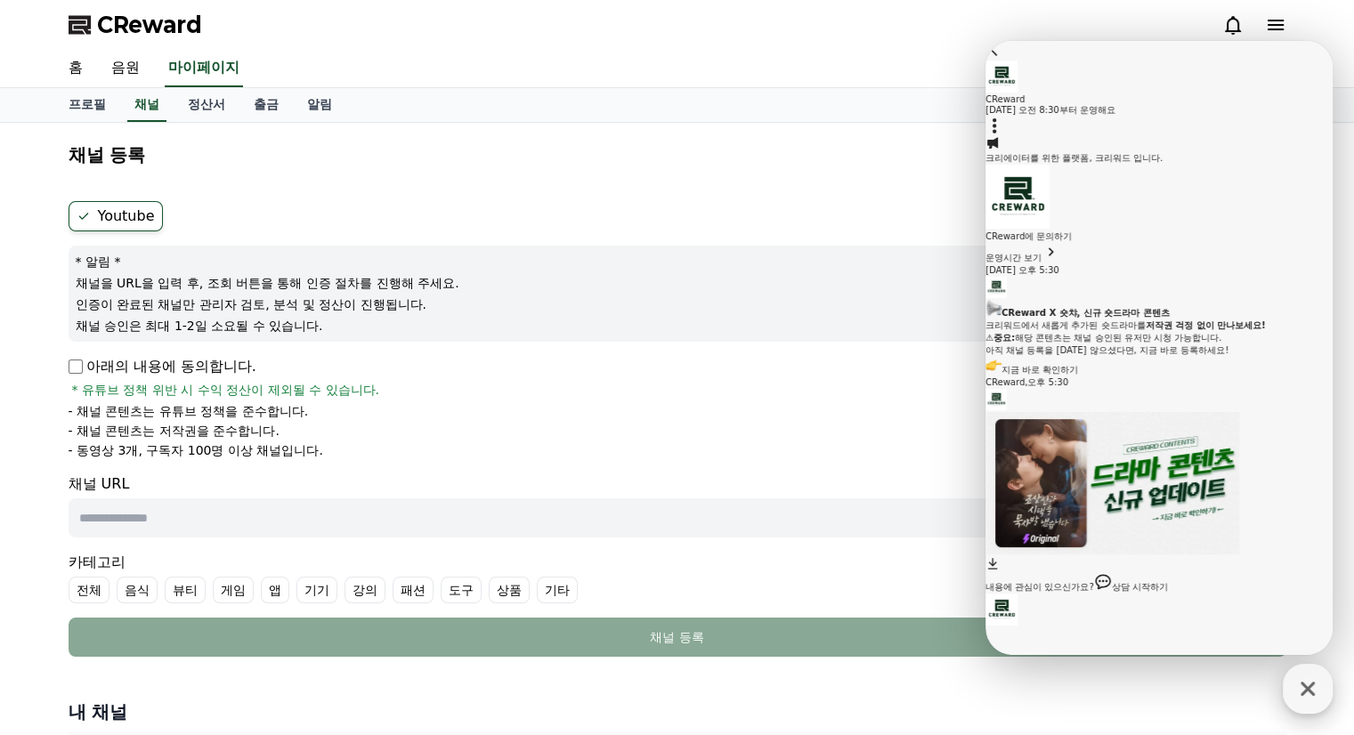
click at [1307, 687] on icon "button" at bounding box center [1308, 689] width 14 height 14
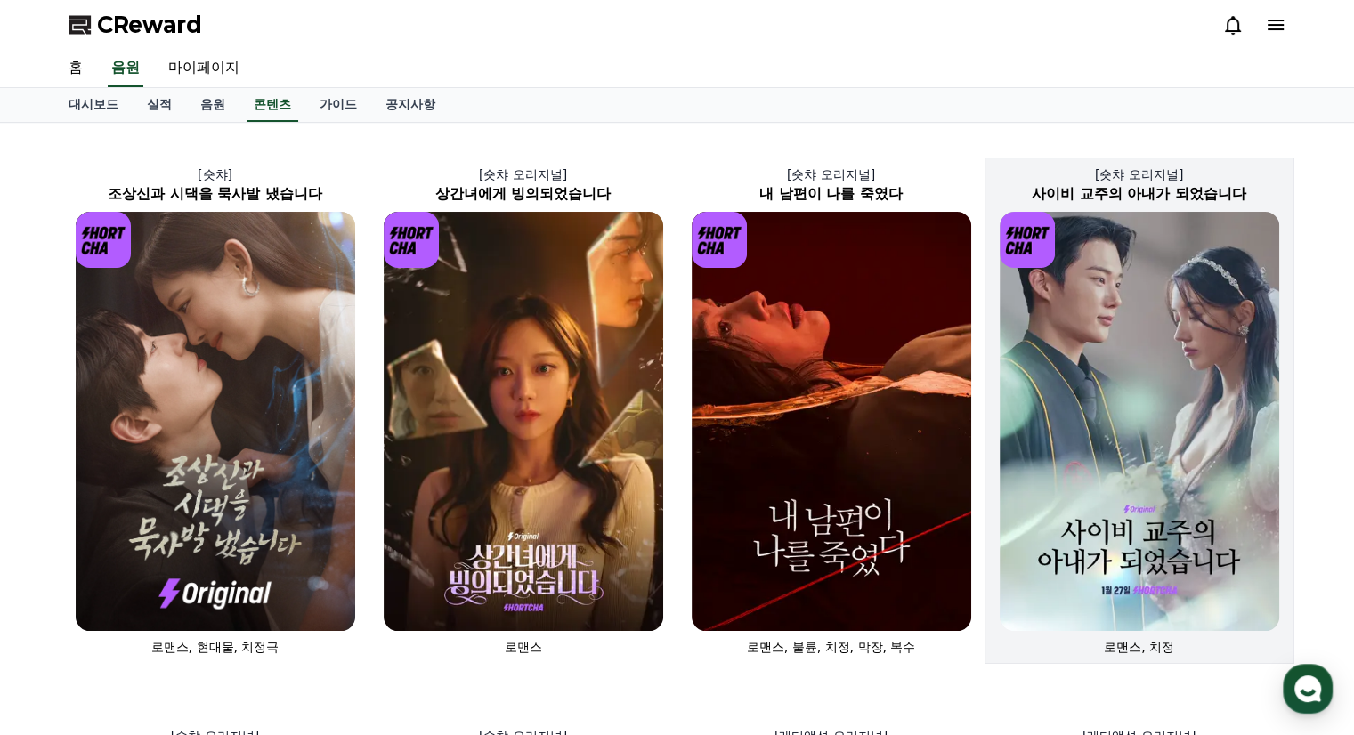
click at [1207, 342] on img at bounding box center [1140, 421] width 280 height 419
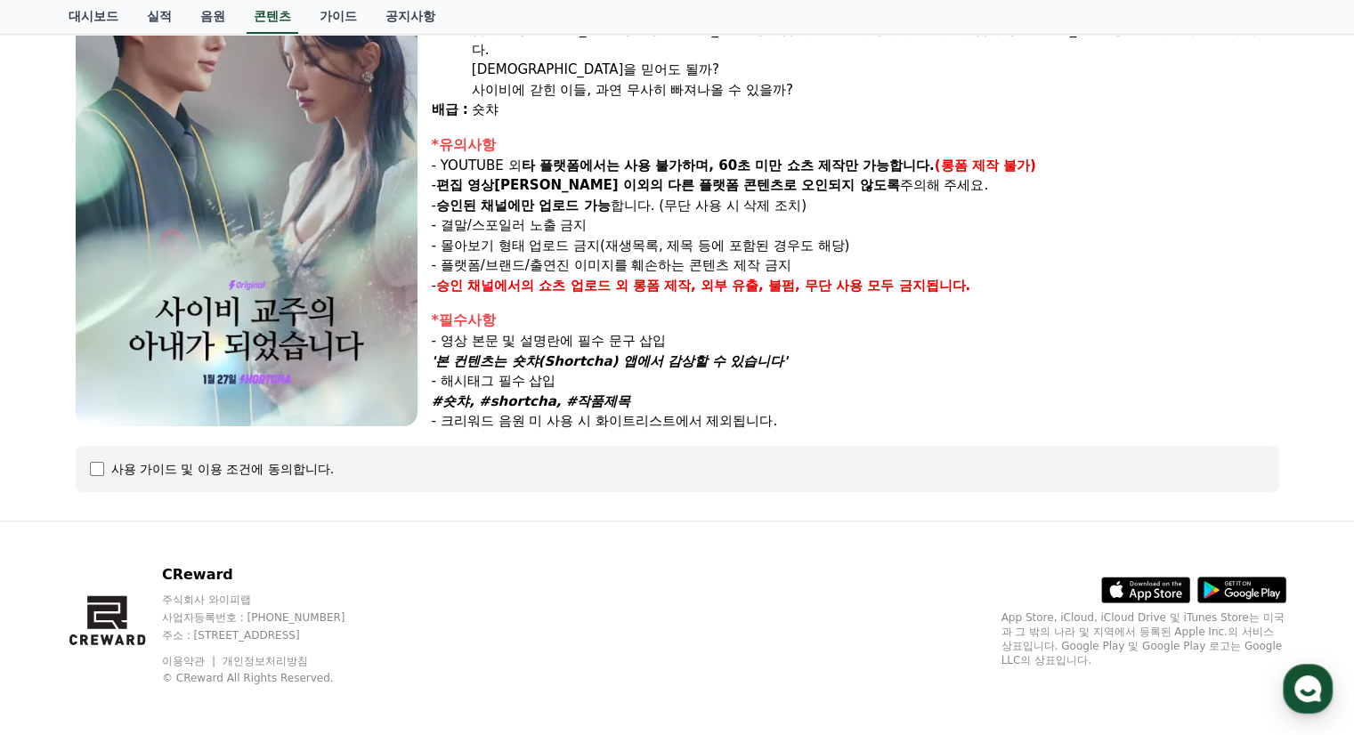
scroll to position [252, 0]
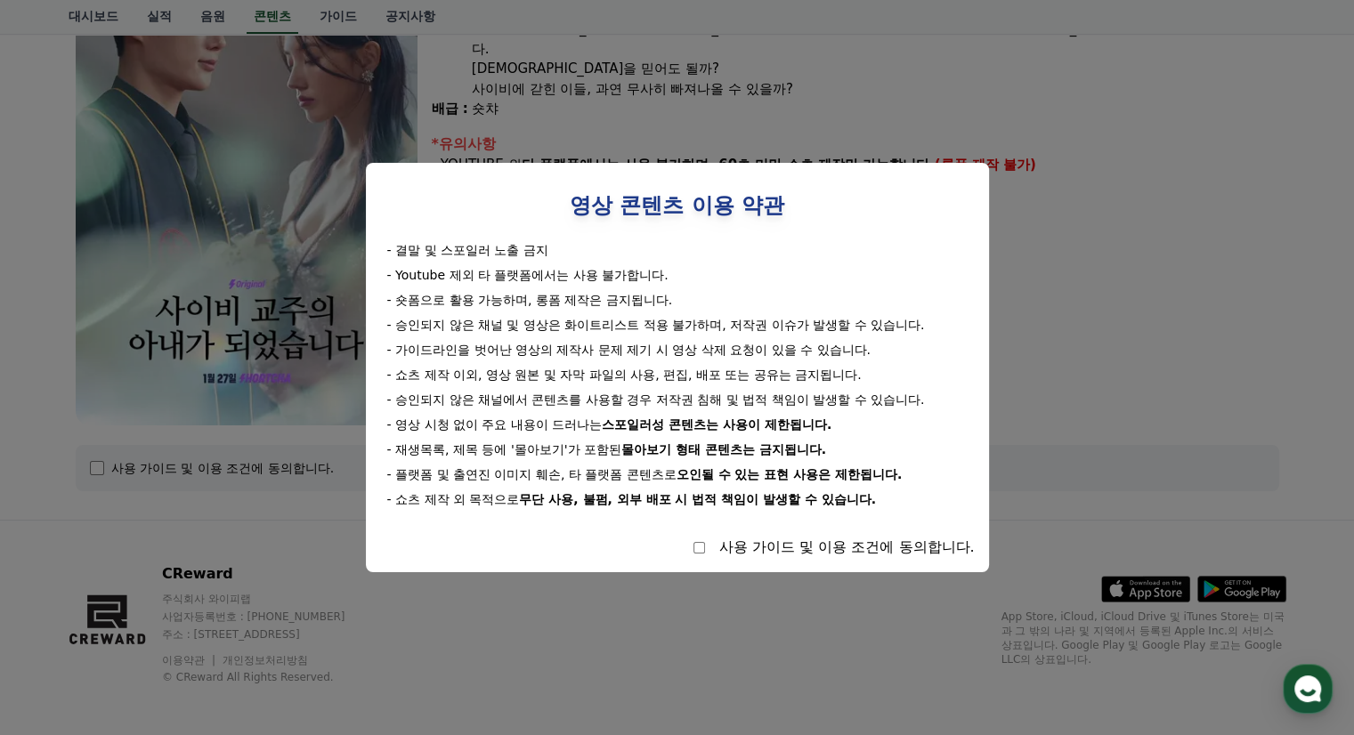
select select
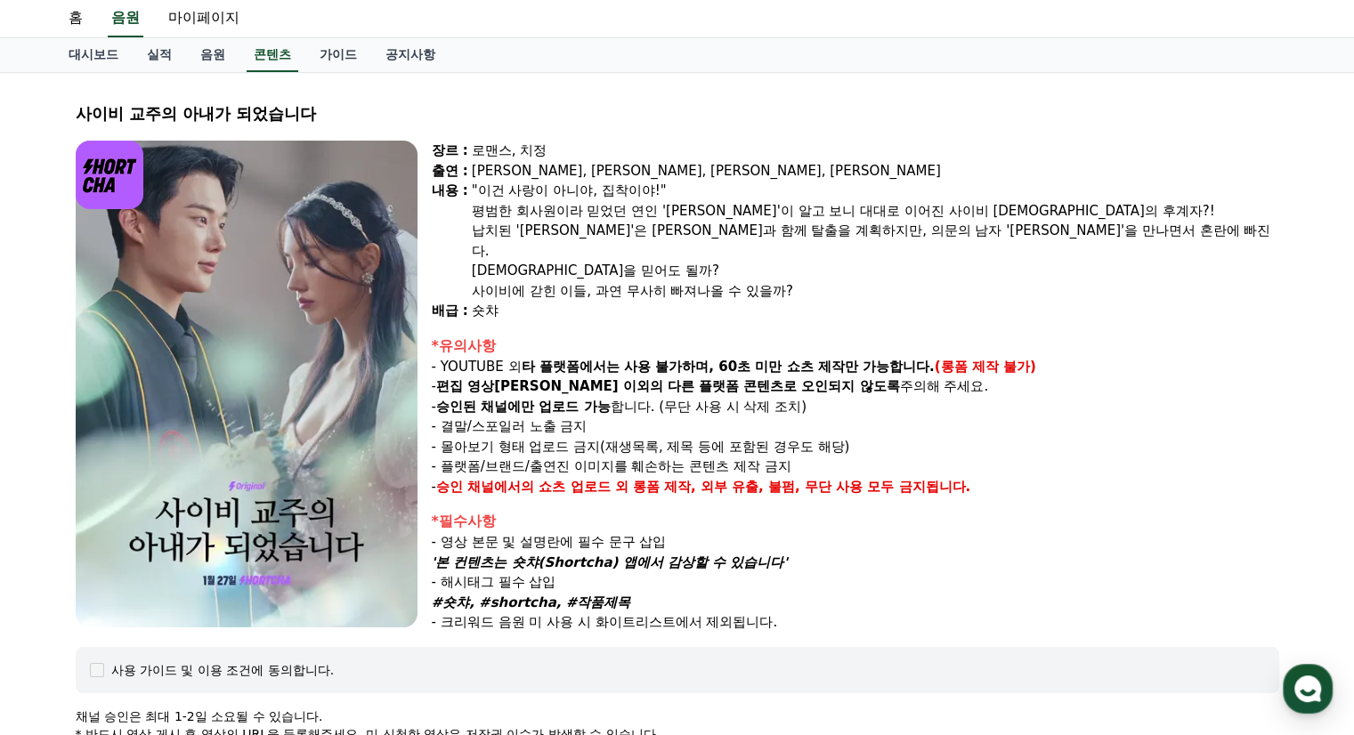
scroll to position [0, 0]
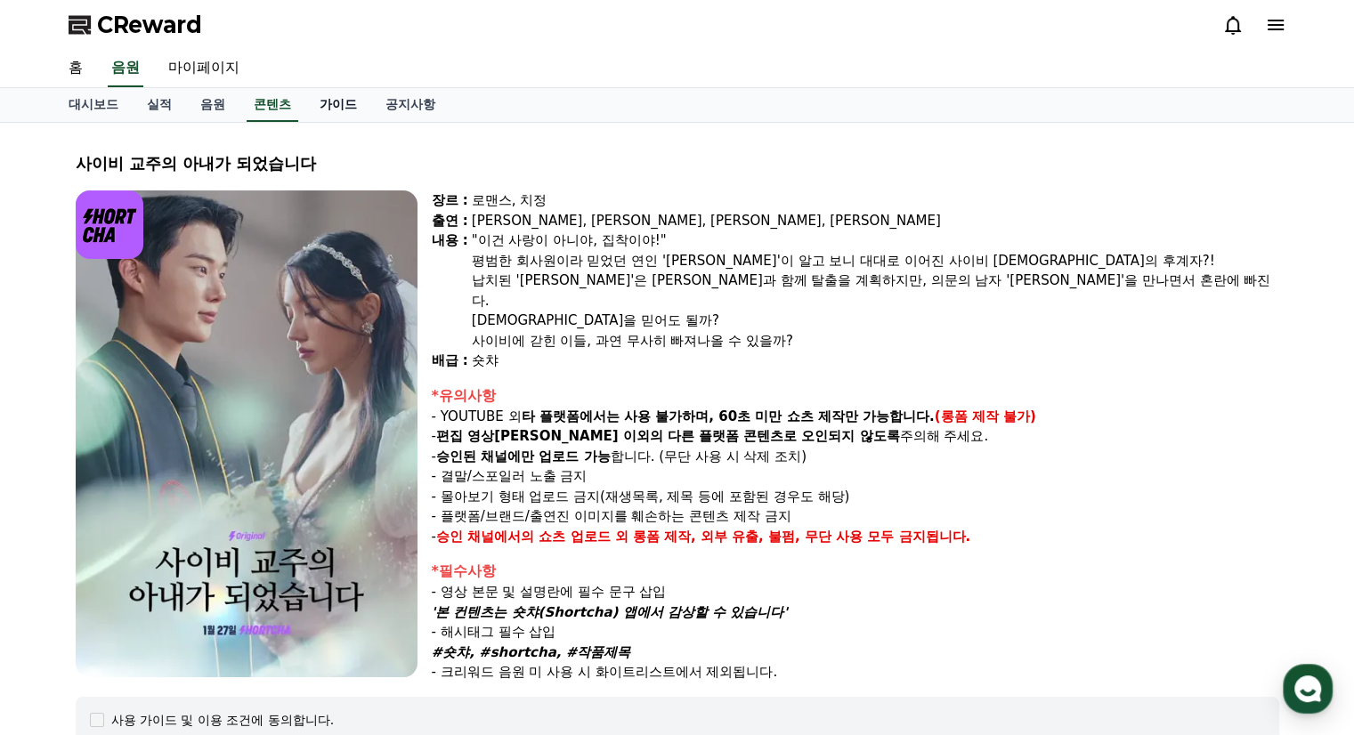
click at [338, 104] on link "가이드" at bounding box center [338, 105] width 66 height 34
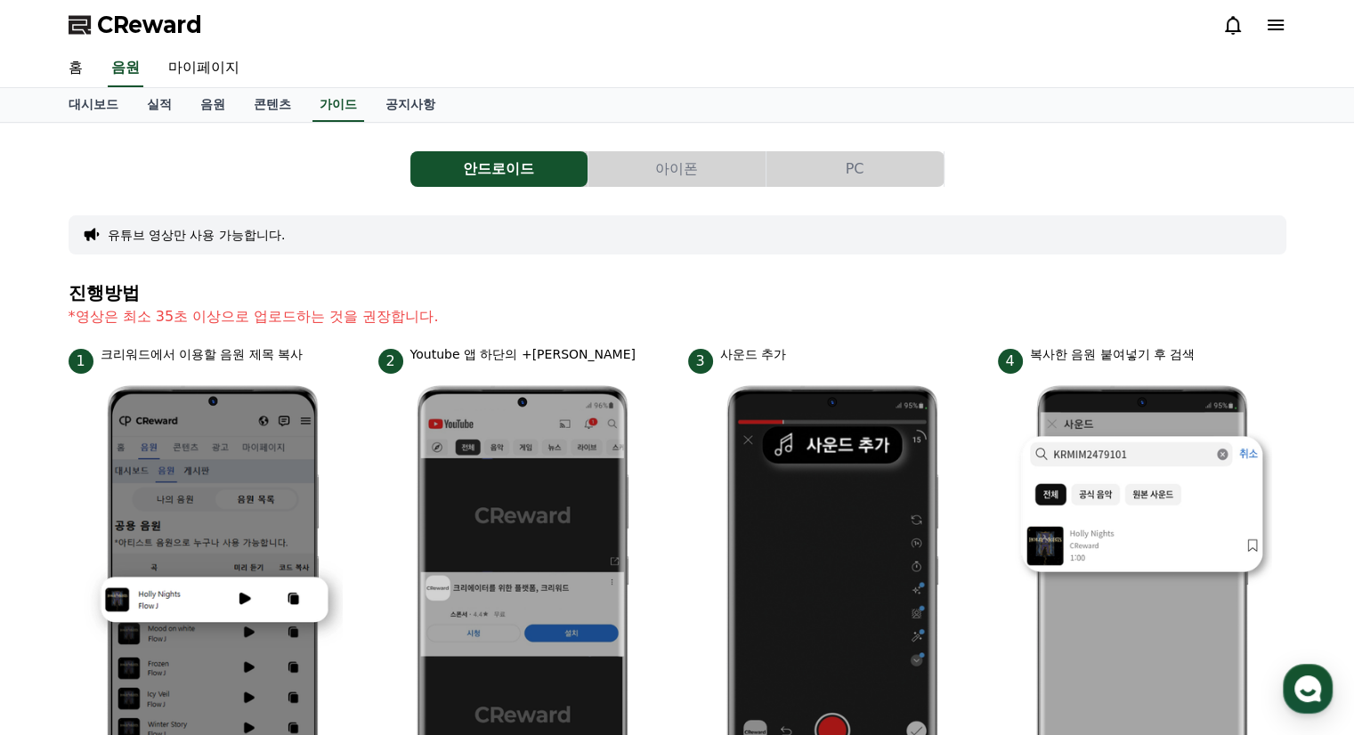
click at [905, 171] on button "PC" at bounding box center [855, 169] width 177 height 36
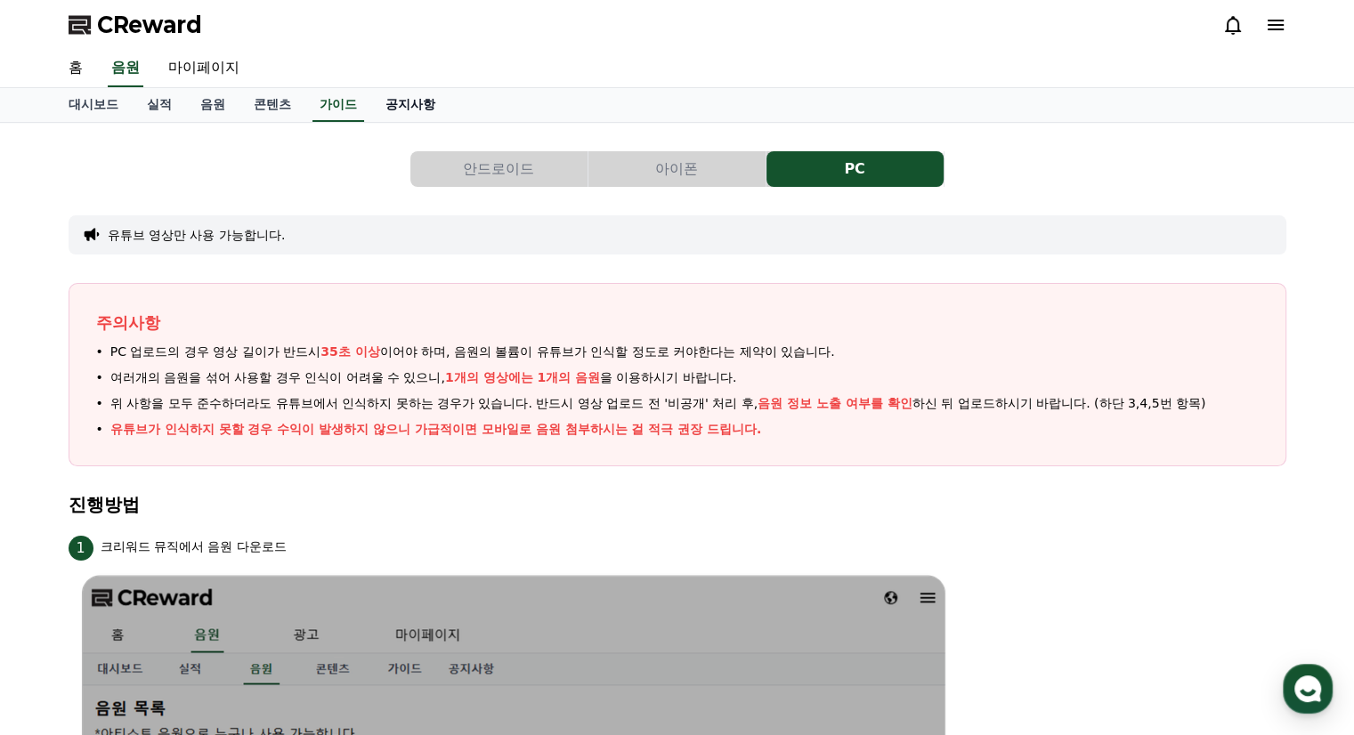
click at [425, 100] on link "공지사항" at bounding box center [410, 105] width 78 height 34
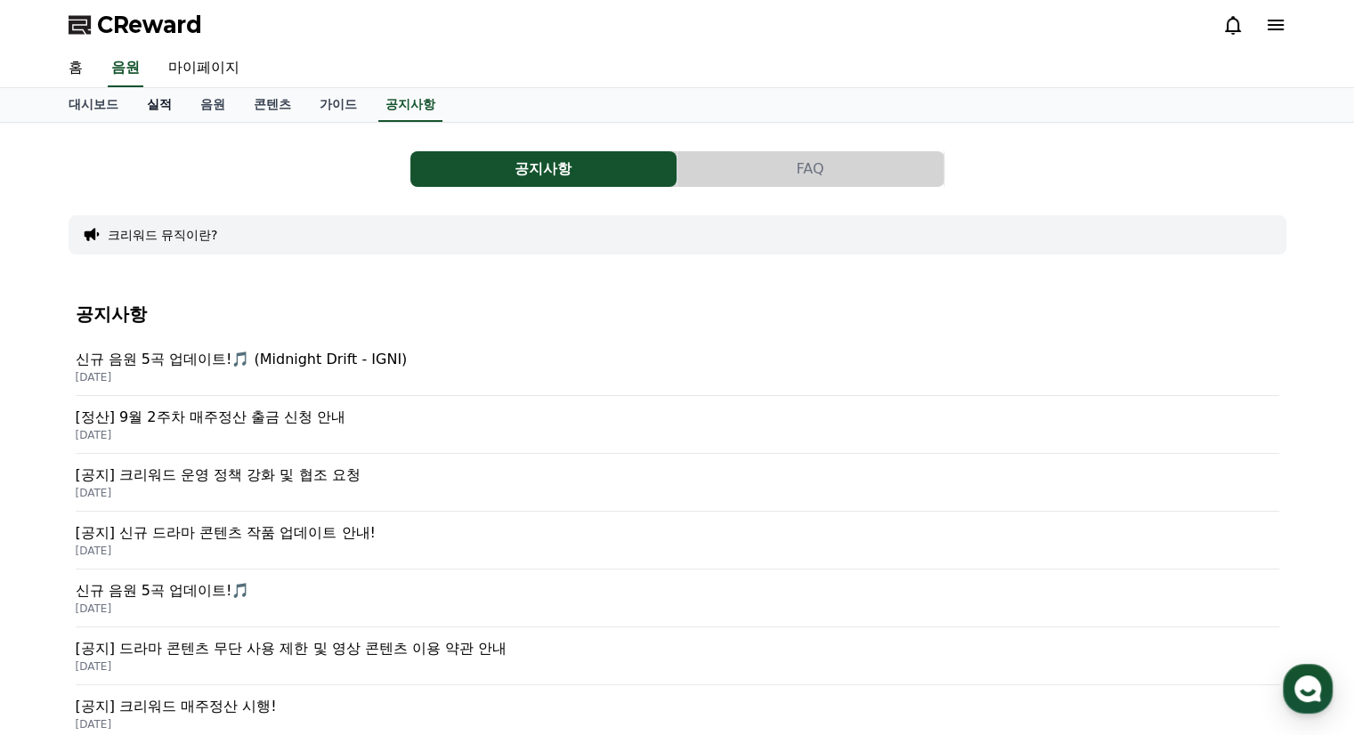
click at [166, 104] on link "실적" at bounding box center [159, 105] width 53 height 34
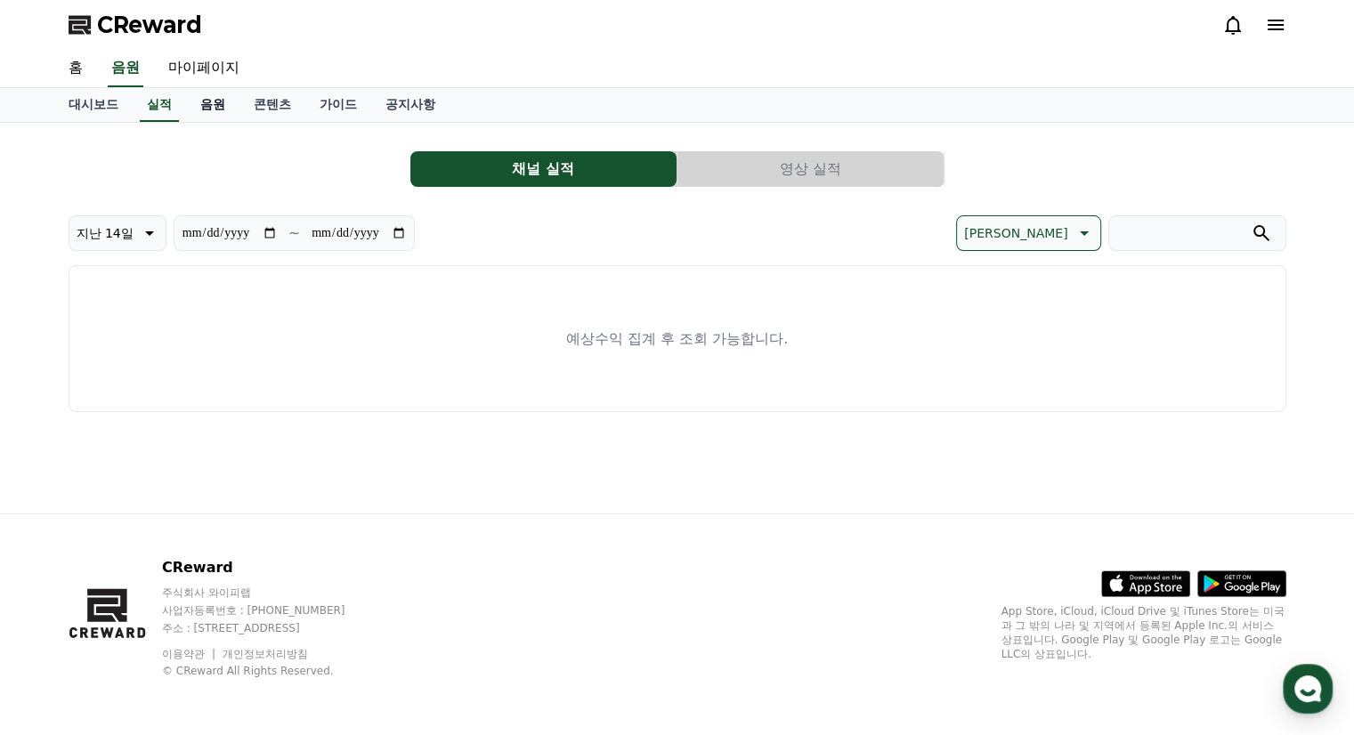
click at [219, 103] on link "음원" at bounding box center [212, 105] width 53 height 34
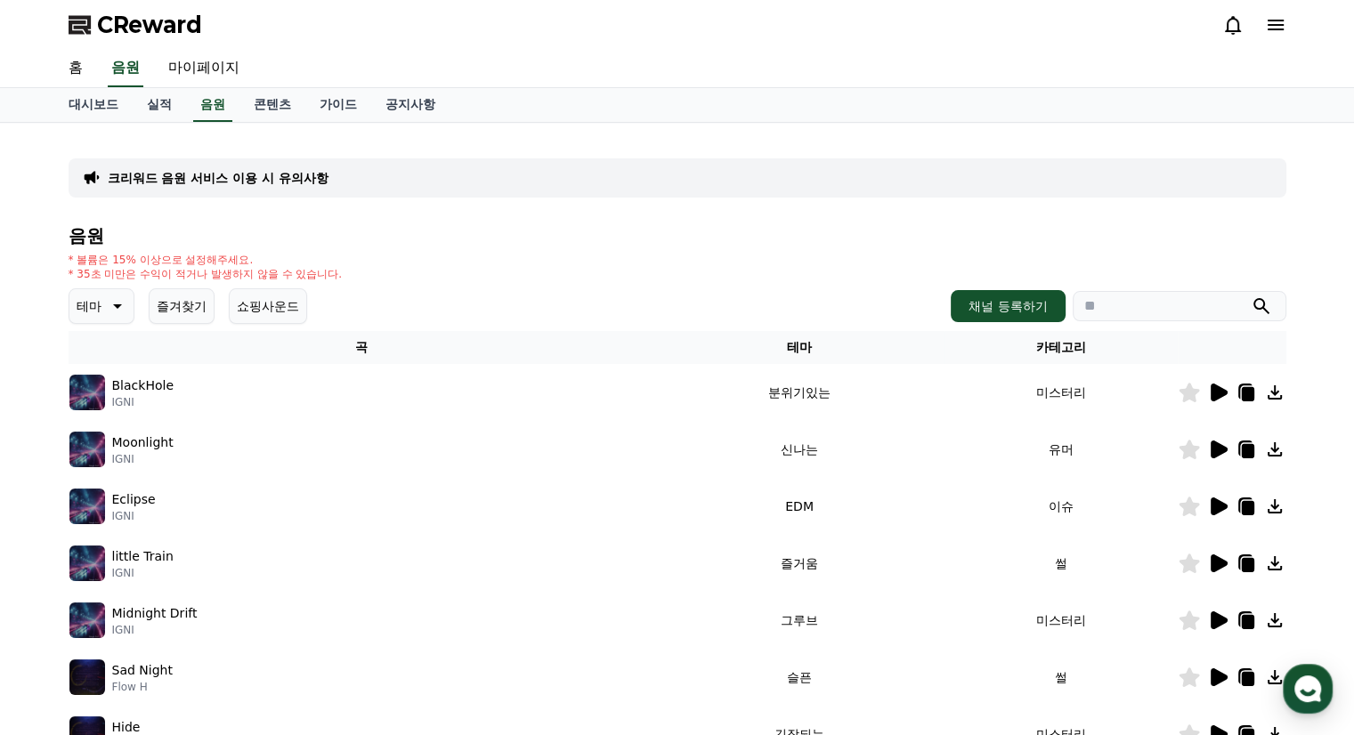
click at [114, 304] on icon at bounding box center [117, 306] width 9 height 4
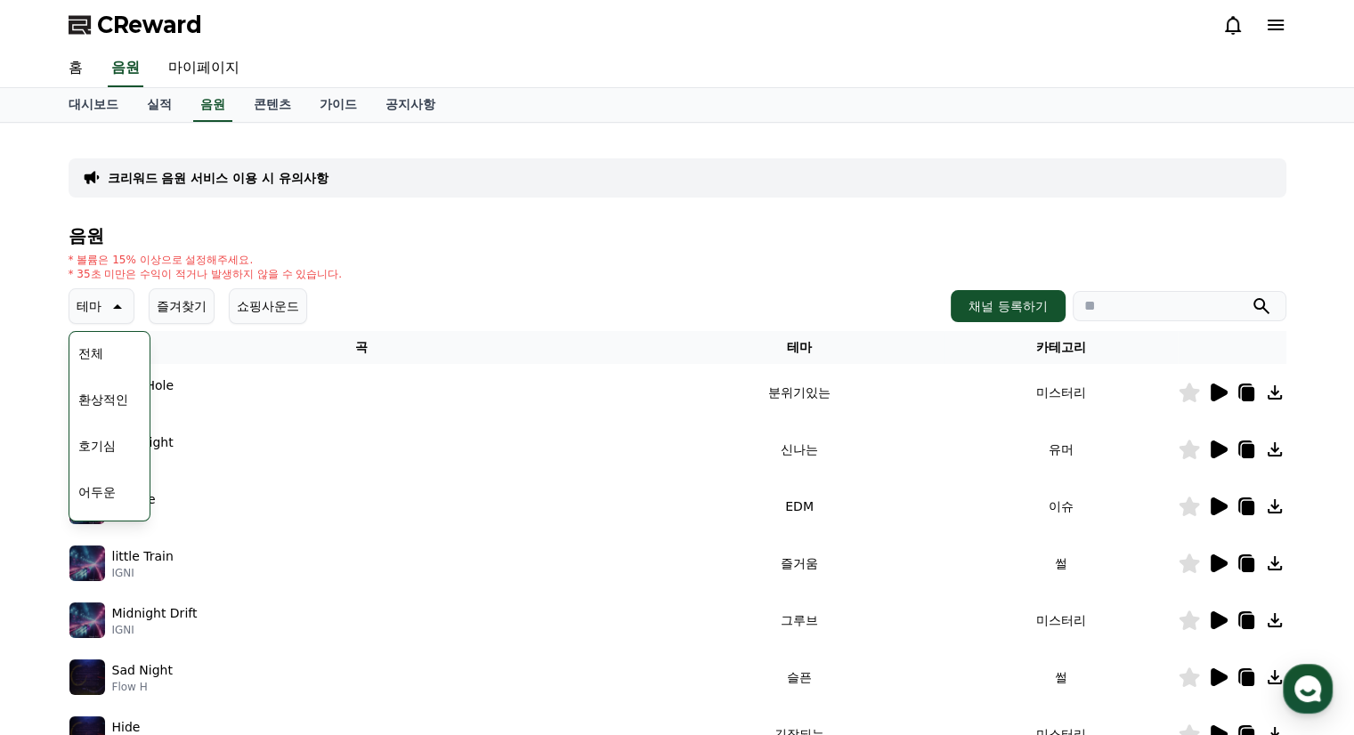
click at [114, 304] on icon at bounding box center [115, 306] width 21 height 21
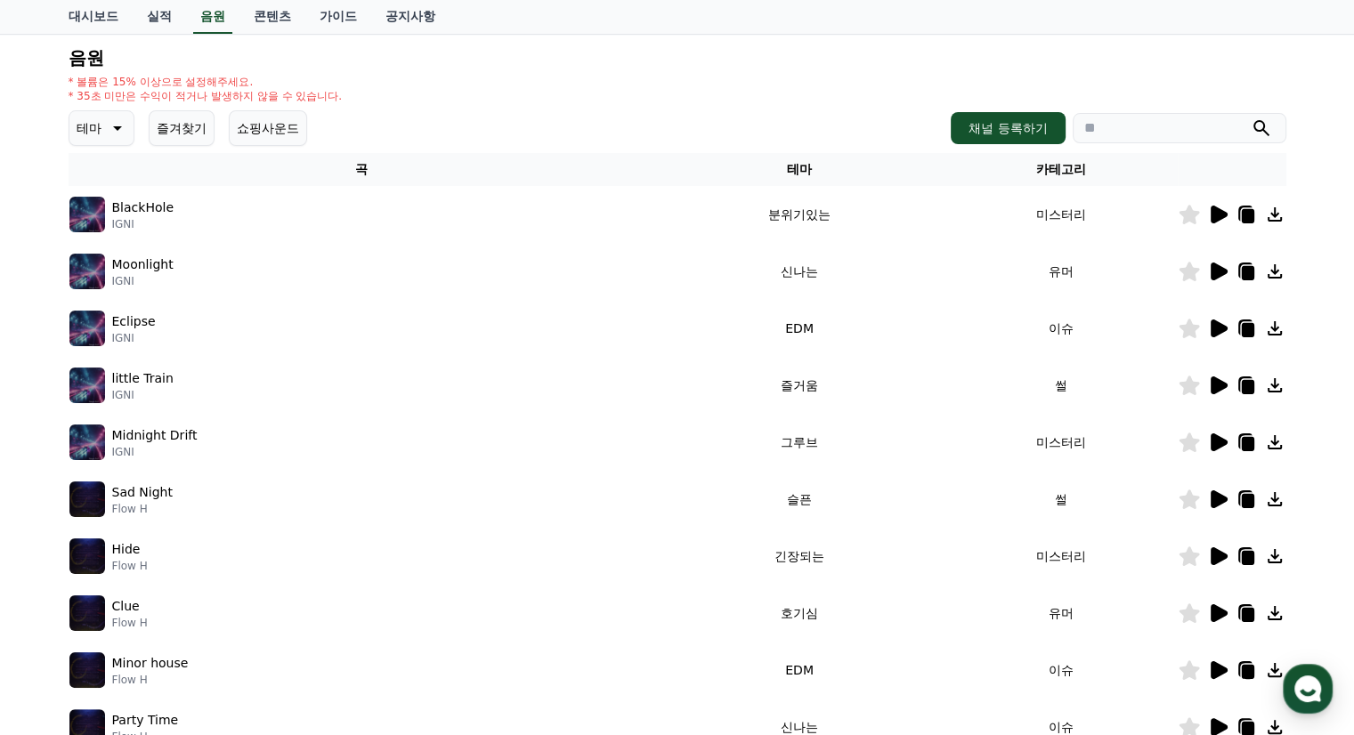
scroll to position [89, 0]
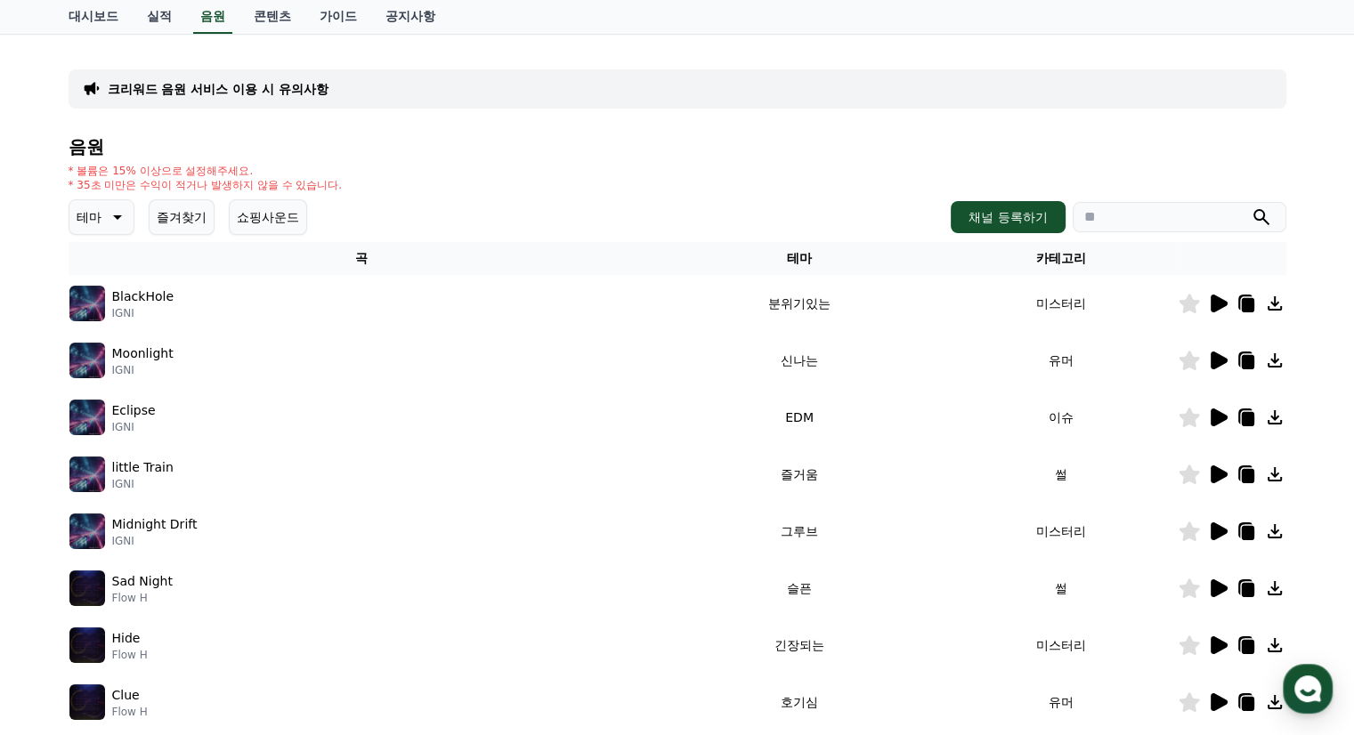
click at [147, 296] on p "BlackHole" at bounding box center [142, 297] width 61 height 19
